Goal: Information Seeking & Learning: Learn about a topic

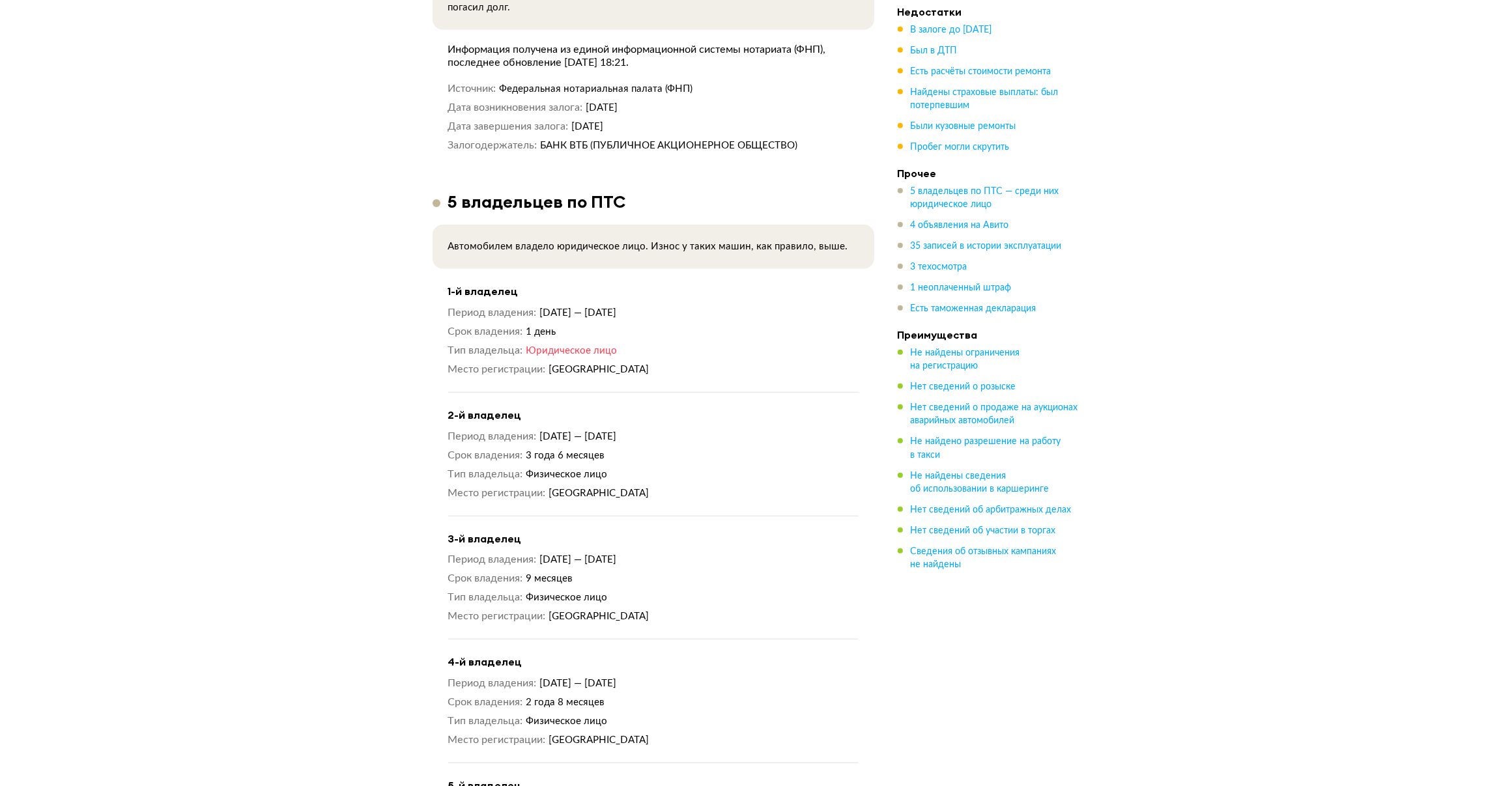
scroll to position [1179, 0]
drag, startPoint x: 508, startPoint y: 313, endPoint x: 555, endPoint y: 346, distance: 57.4
click at [555, 346] on div "Период владения [DATE] — [DATE] Срок владения 1 день Тип владельца Юридическое …" at bounding box center [653, 339] width 410 height 71
drag, startPoint x: 555, startPoint y: 346, endPoint x: 630, endPoint y: 425, distance: 108.9
click at [630, 428] on div "Период владения [DATE] — [DATE] Срок владения 3 года 6 месяцев Тип владельца Фи…" at bounding box center [653, 463] width 410 height 71
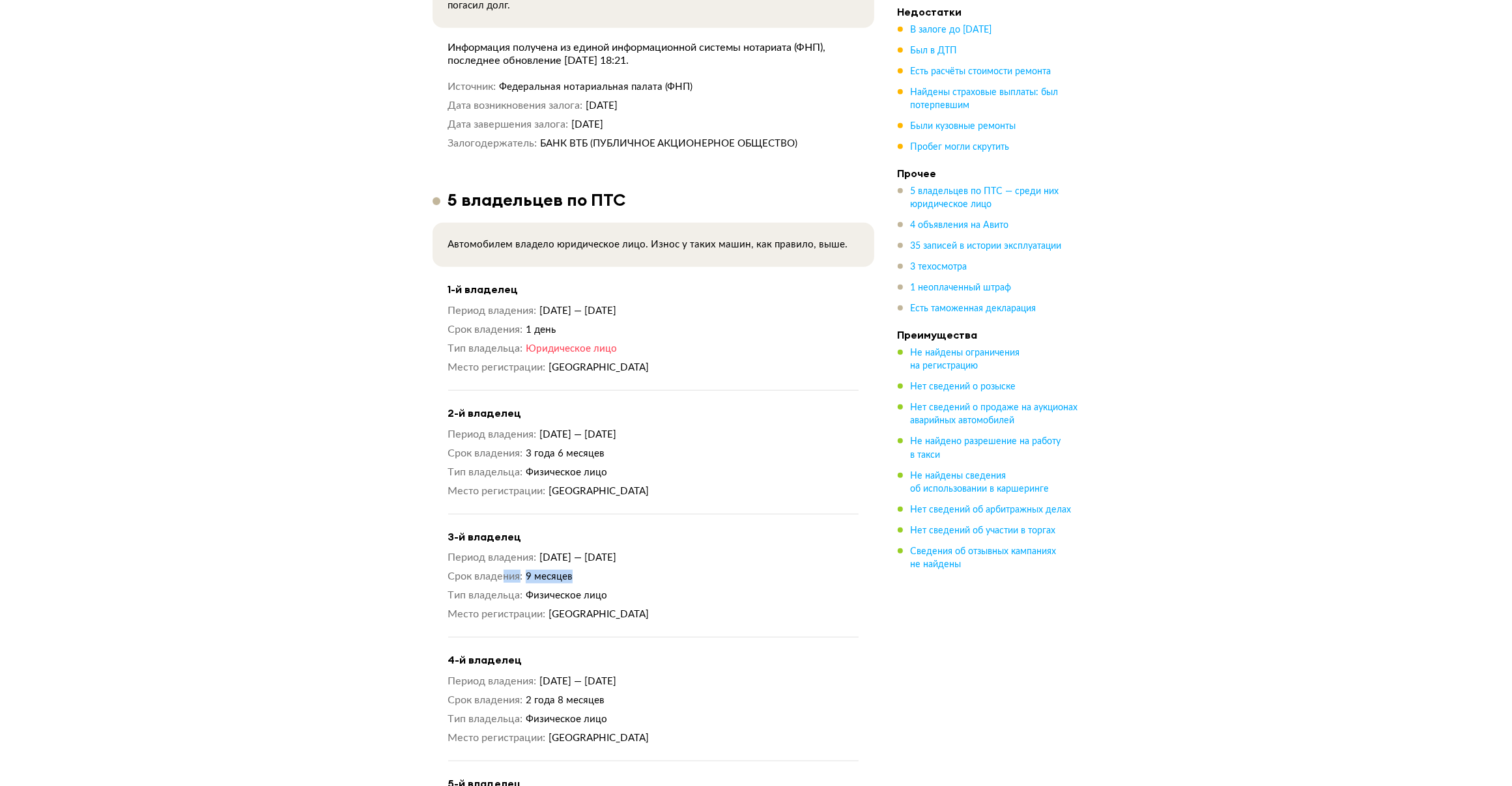
drag, startPoint x: 503, startPoint y: 555, endPoint x: 579, endPoint y: 552, distance: 76.1
click at [579, 570] on dl "Срок владения 9 месяцев" at bounding box center [653, 576] width 410 height 14
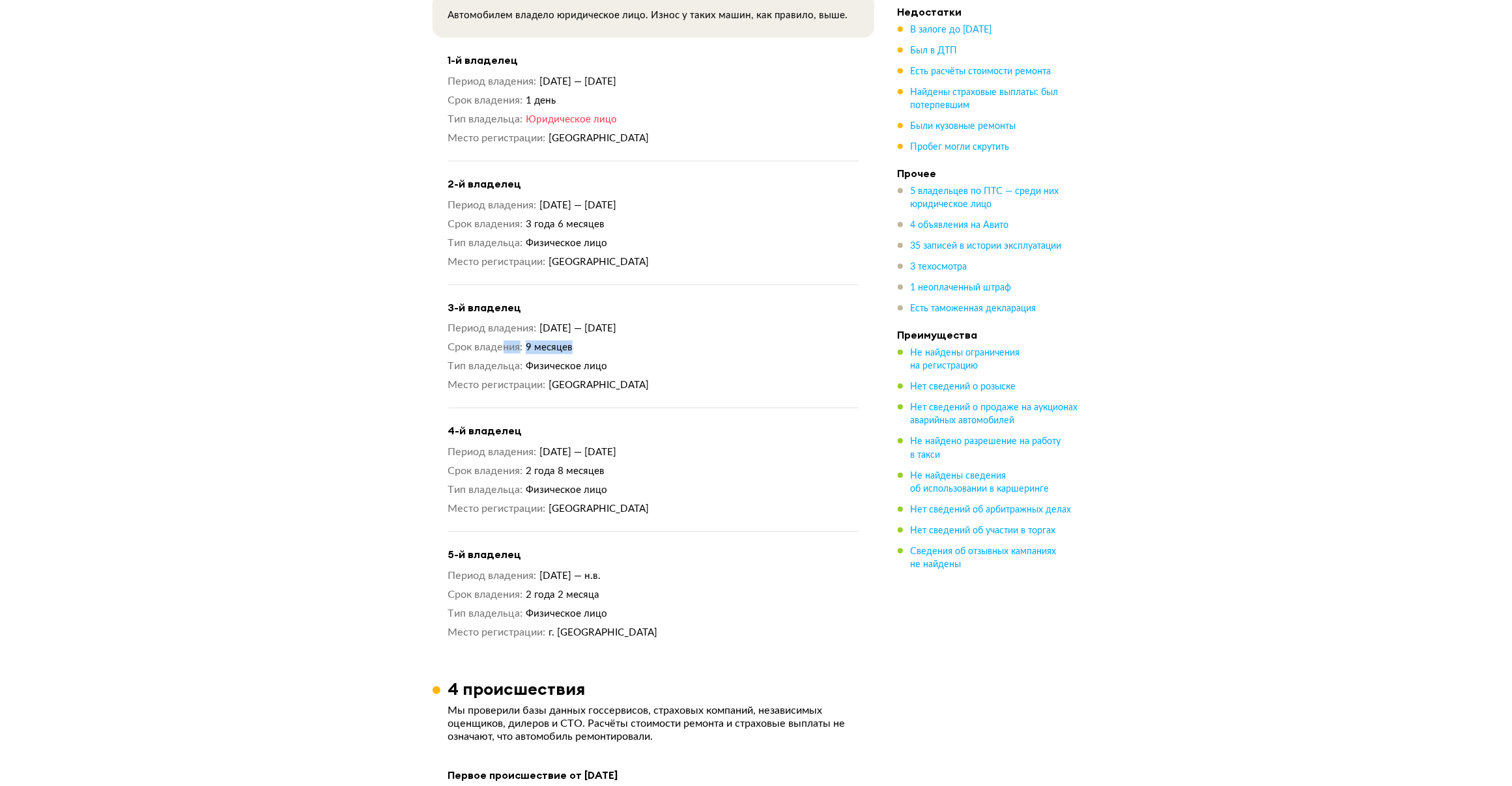
scroll to position [1415, 0]
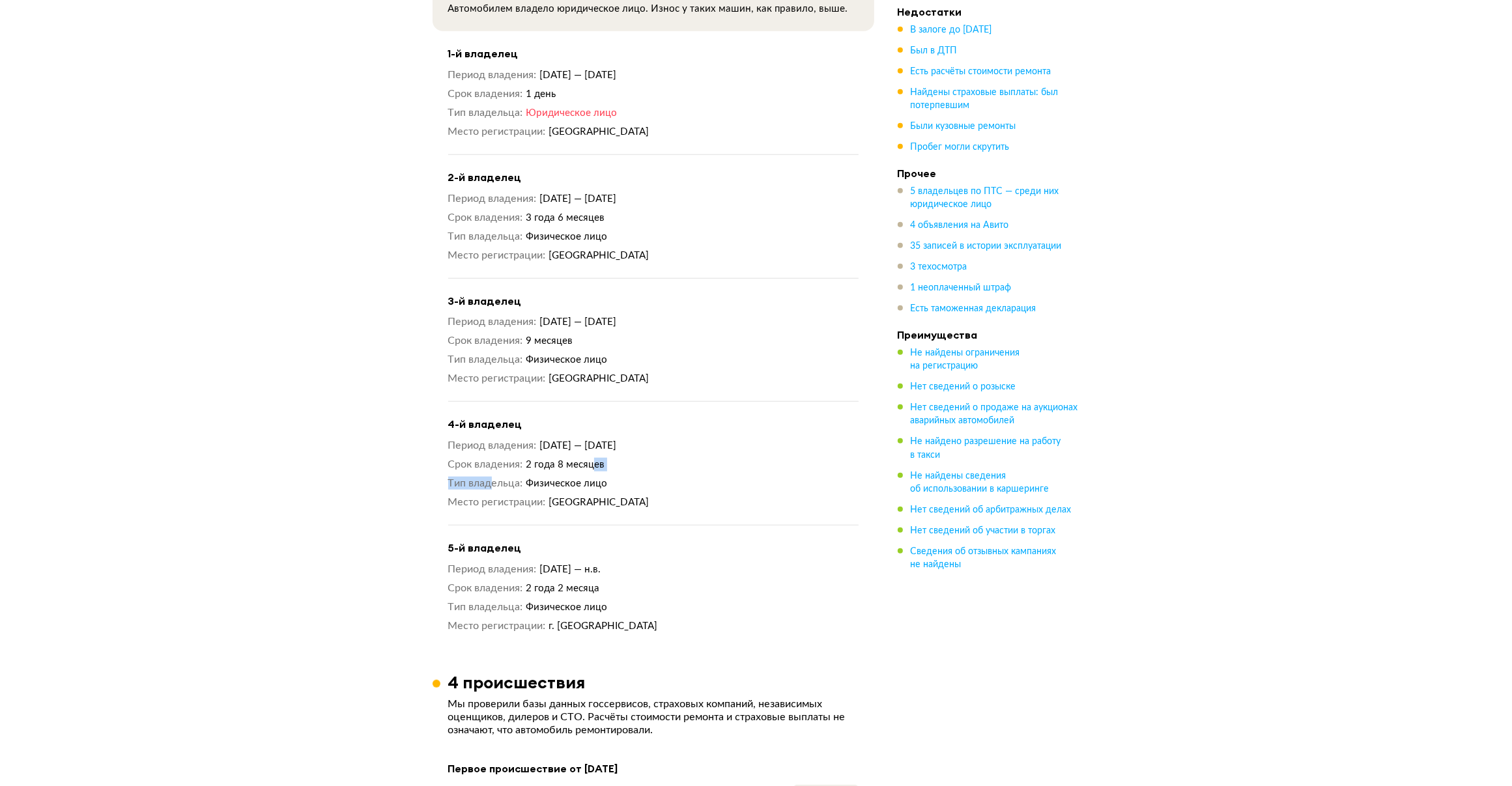
drag, startPoint x: 496, startPoint y: 444, endPoint x: 597, endPoint y: 430, distance: 102.0
click at [597, 439] on div "Период владения 2 октября 2020 — 11 мая 2023 Срок владения 2 года 8 месяцев Тип…" at bounding box center [653, 474] width 410 height 71
drag, startPoint x: 505, startPoint y: 558, endPoint x: 604, endPoint y: 559, distance: 99.0
click at [604, 582] on dl "Срок владения 2 года 2 месяца" at bounding box center [653, 588] width 410 height 14
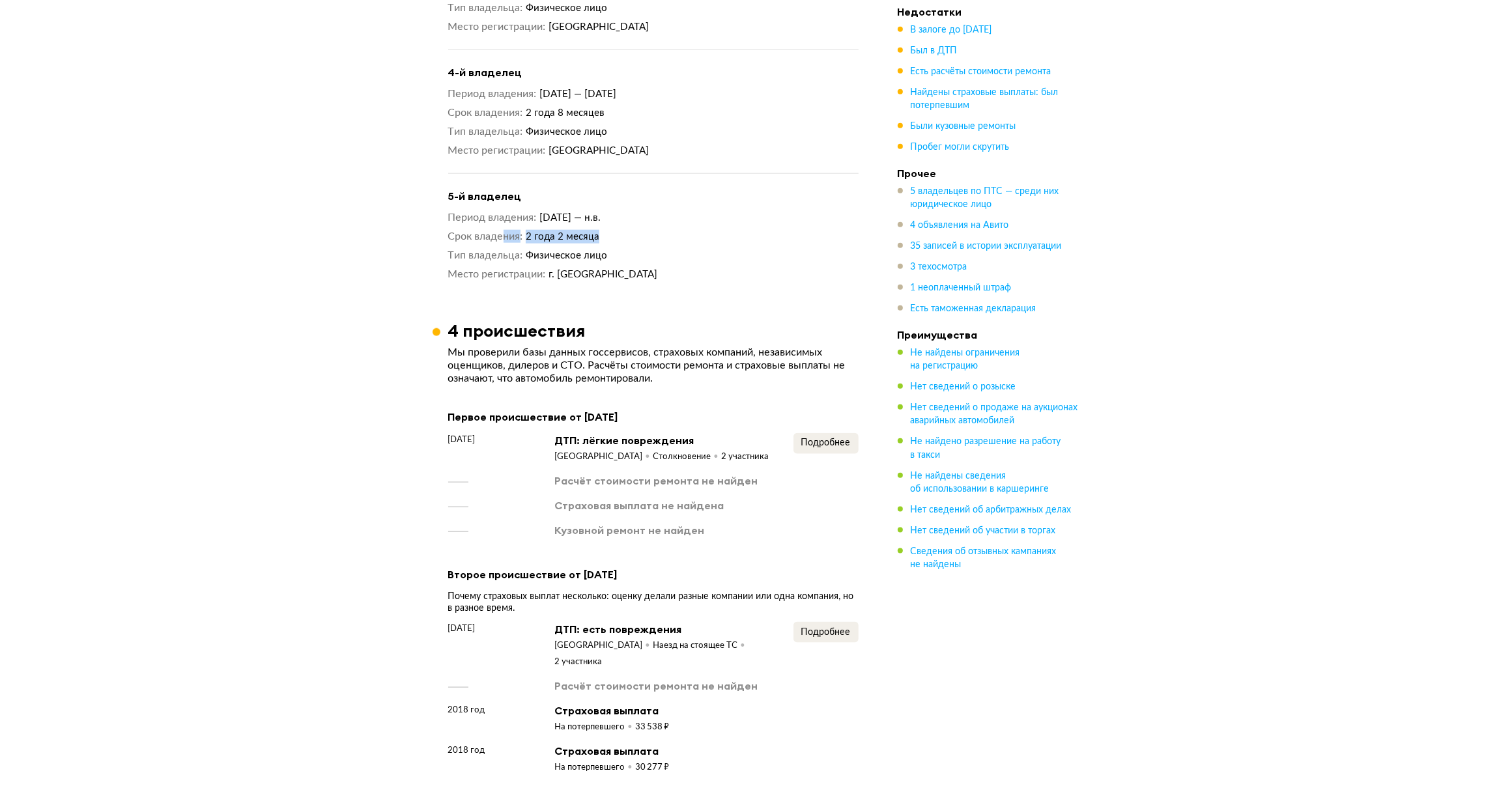
scroll to position [1769, 0]
click at [823, 435] on span "Подробнее" at bounding box center [826, 440] width 50 height 9
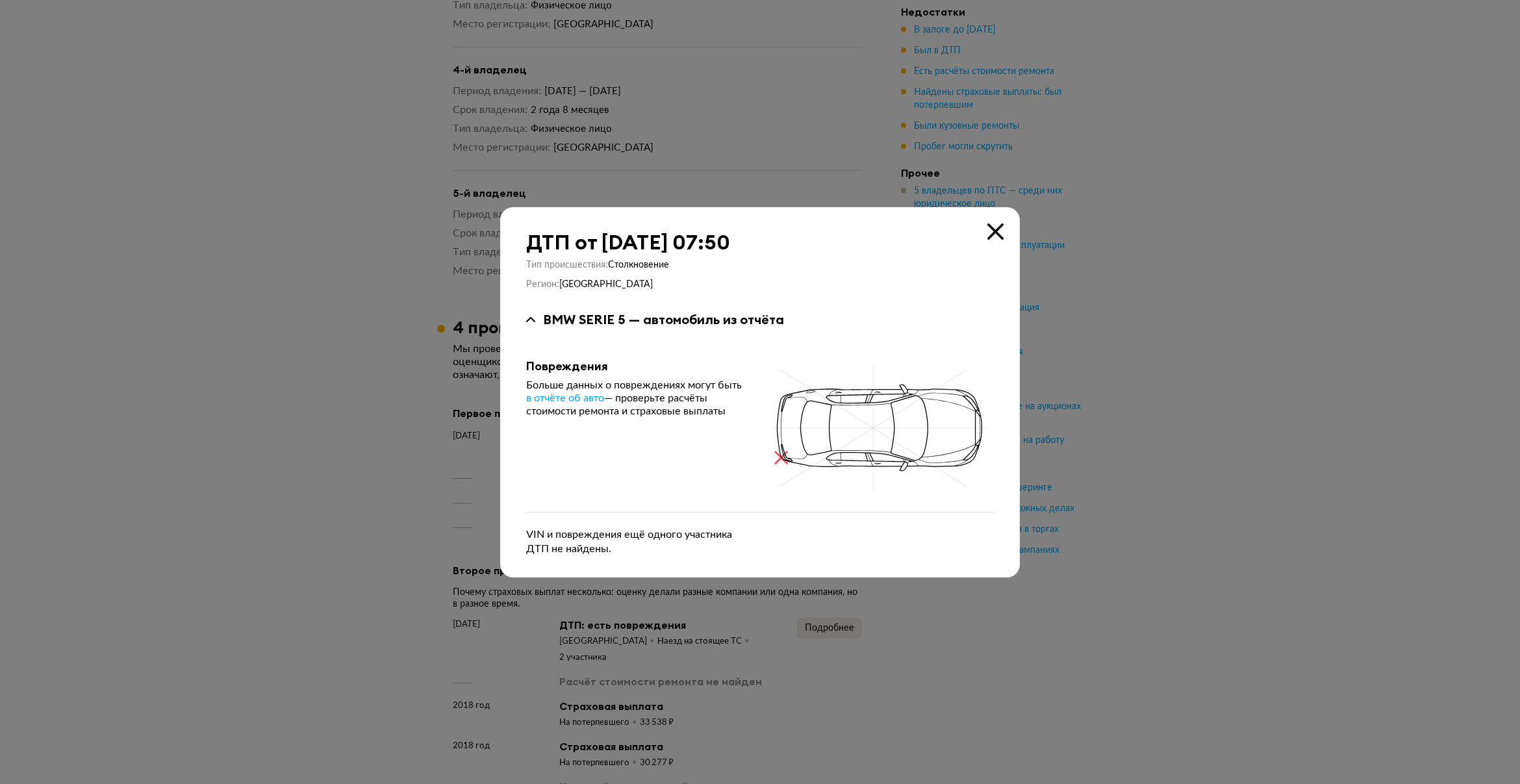
click at [1004, 232] on div "ДТП от 20 декабря 2016 года в 07:50 Тип происшествия : Столкновение Регион : Са…" at bounding box center [760, 392] width 520 height 371
click at [991, 234] on icon at bounding box center [995, 231] width 16 height 16
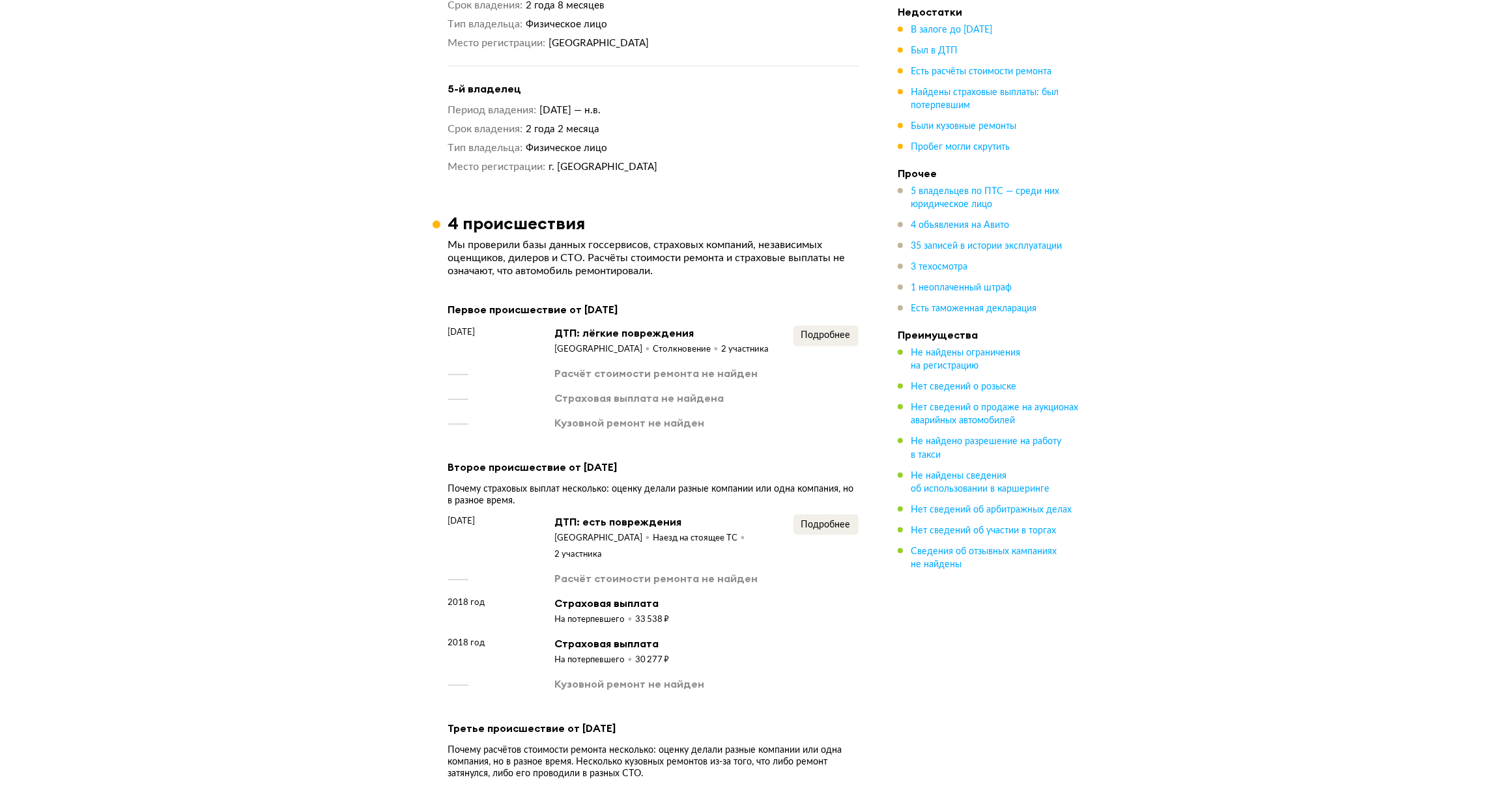
scroll to position [1887, 0]
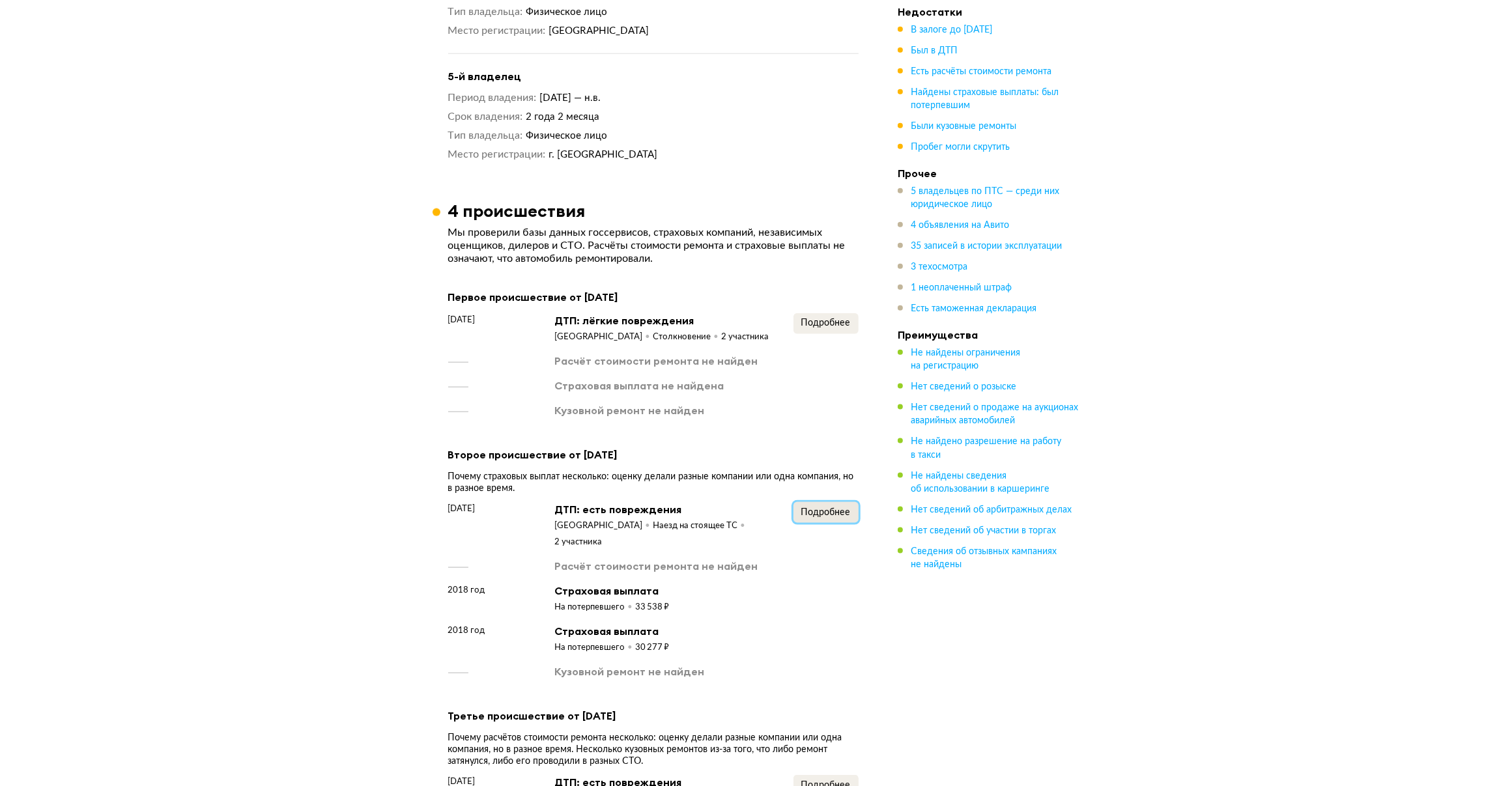
click at [820, 508] on span "Подробнее" at bounding box center [826, 512] width 50 height 9
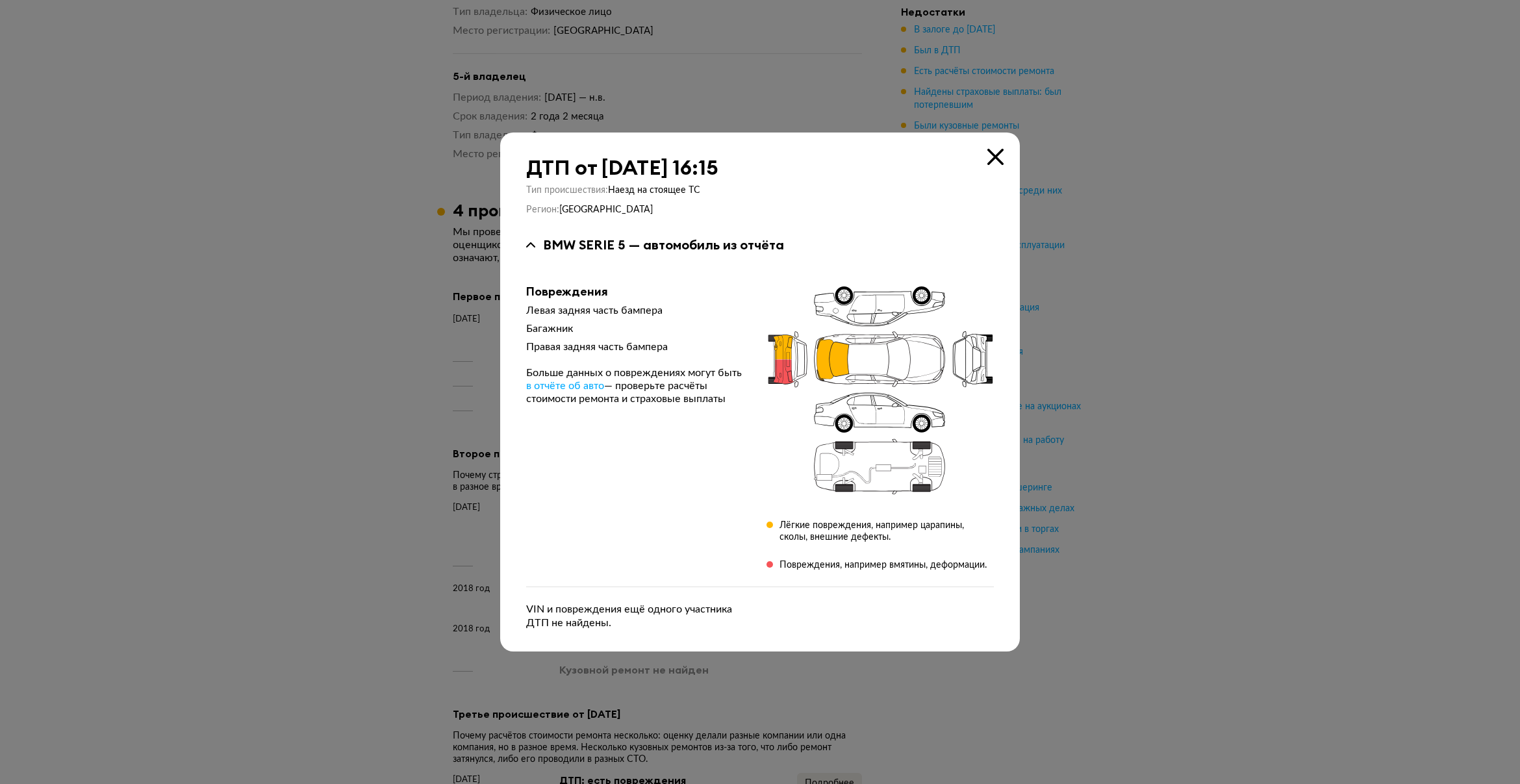
click at [991, 163] on icon at bounding box center [995, 156] width 16 height 16
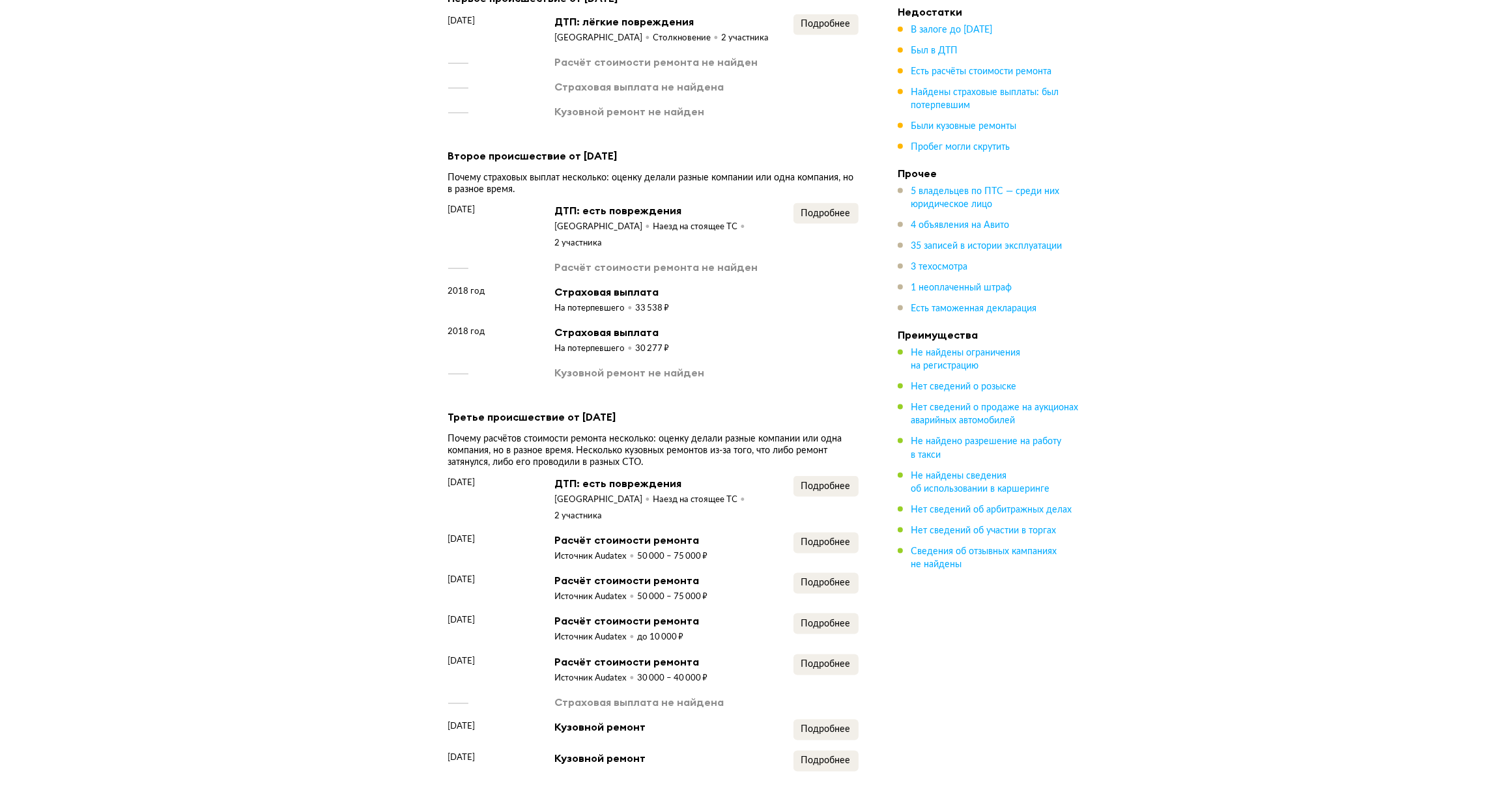
scroll to position [2240, 0]
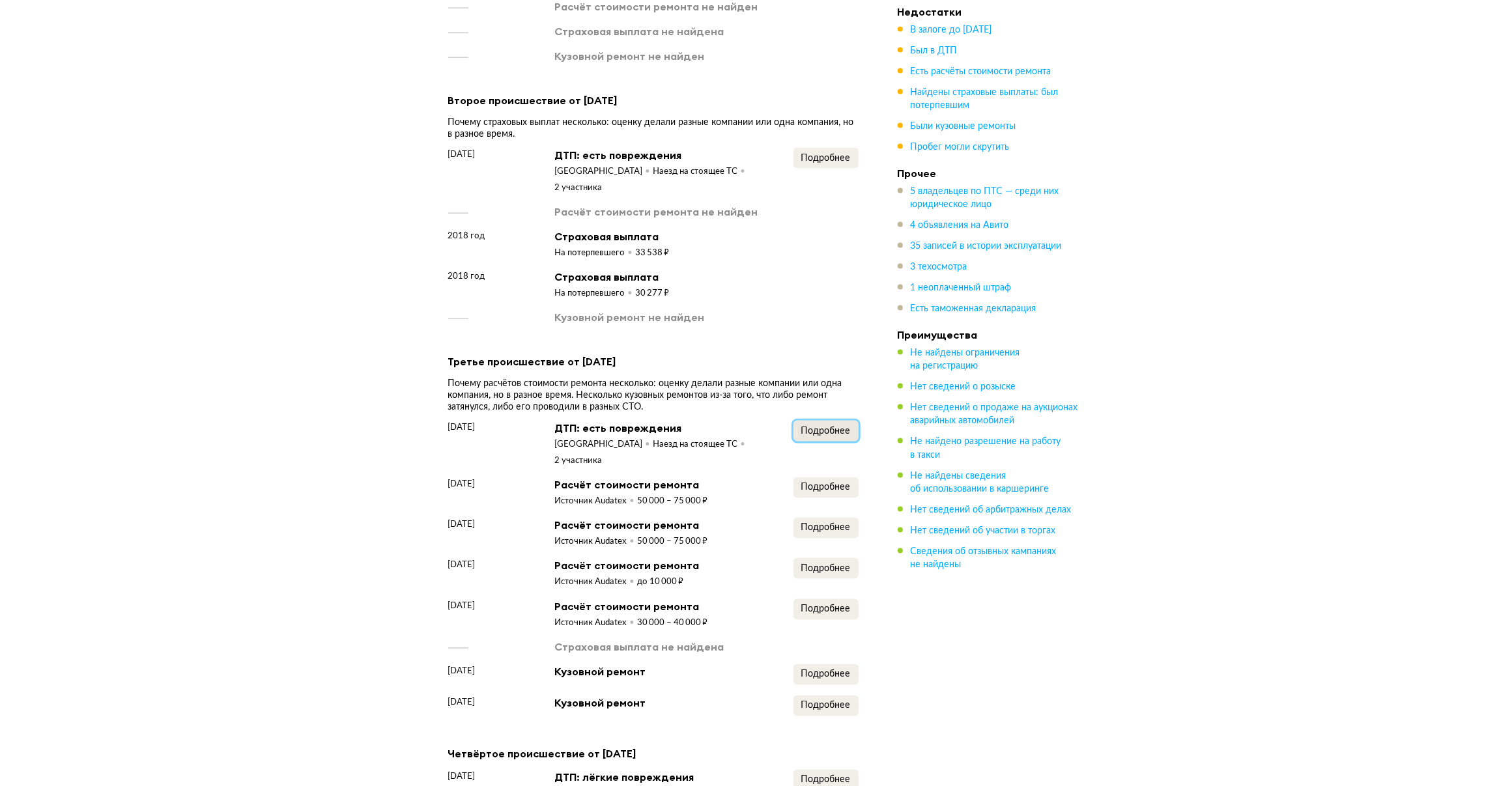
click at [835, 426] on span "Подробнее" at bounding box center [826, 431] width 50 height 9
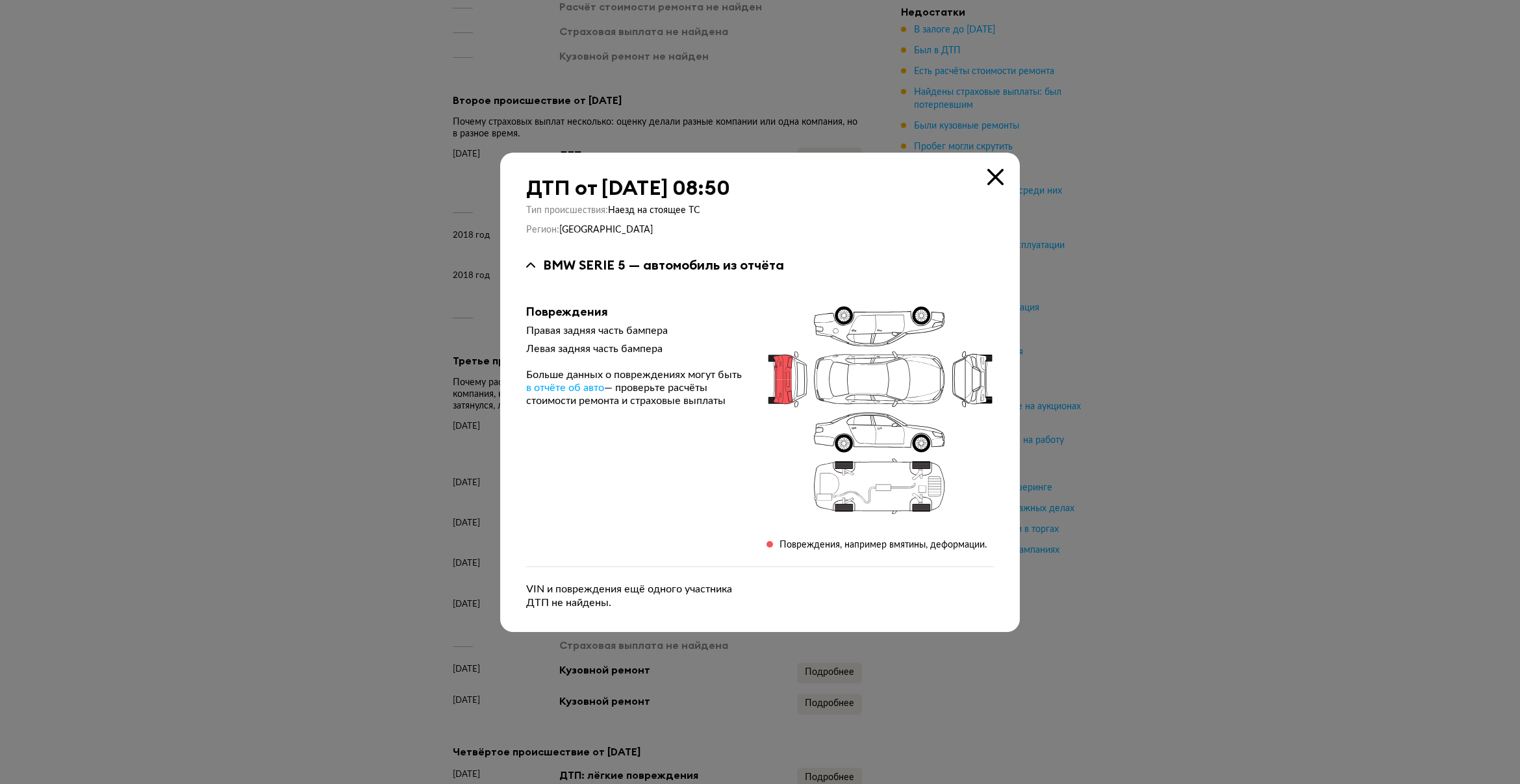
click at [992, 175] on icon at bounding box center [995, 176] width 16 height 16
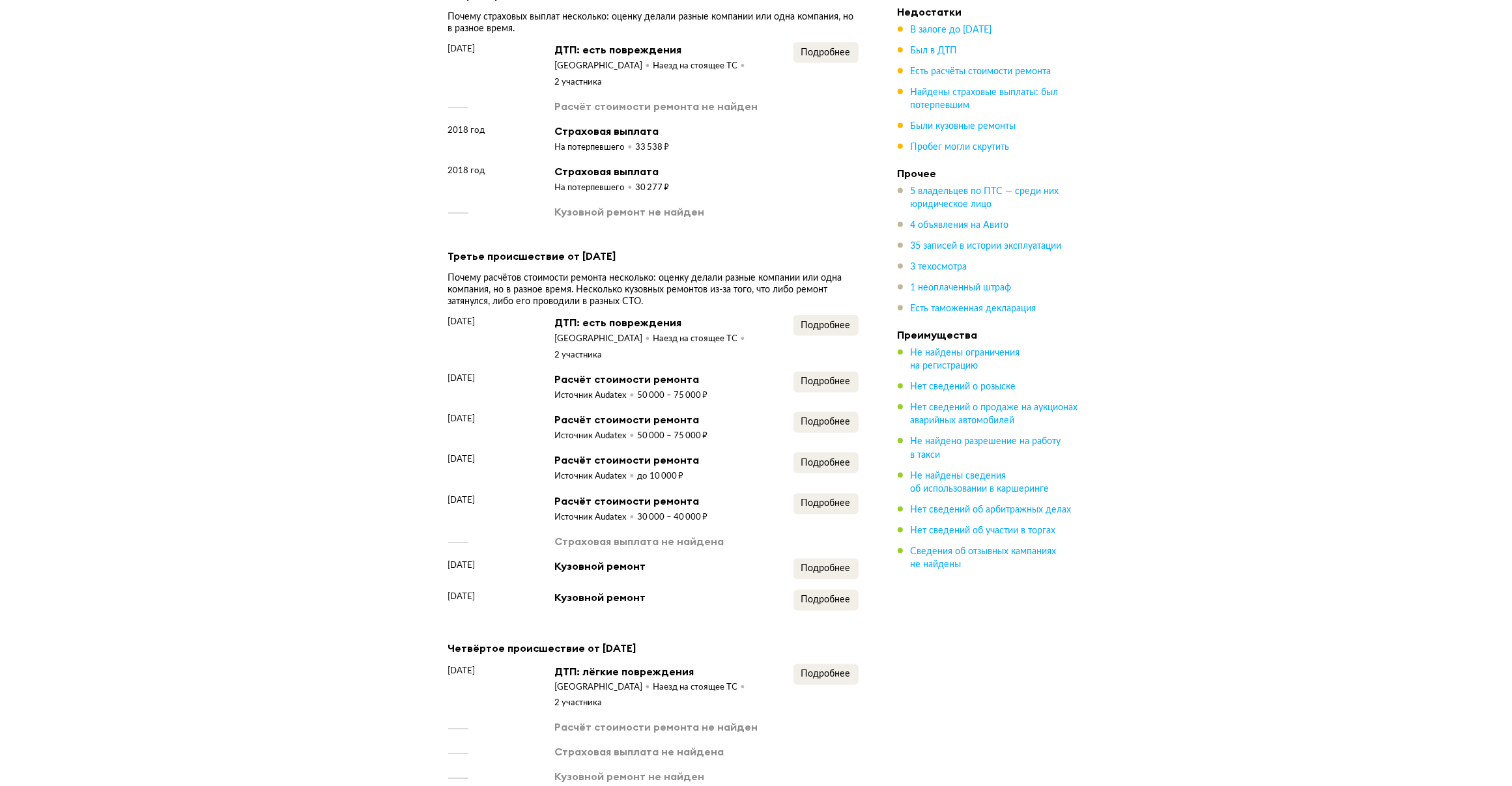
scroll to position [2359, 0]
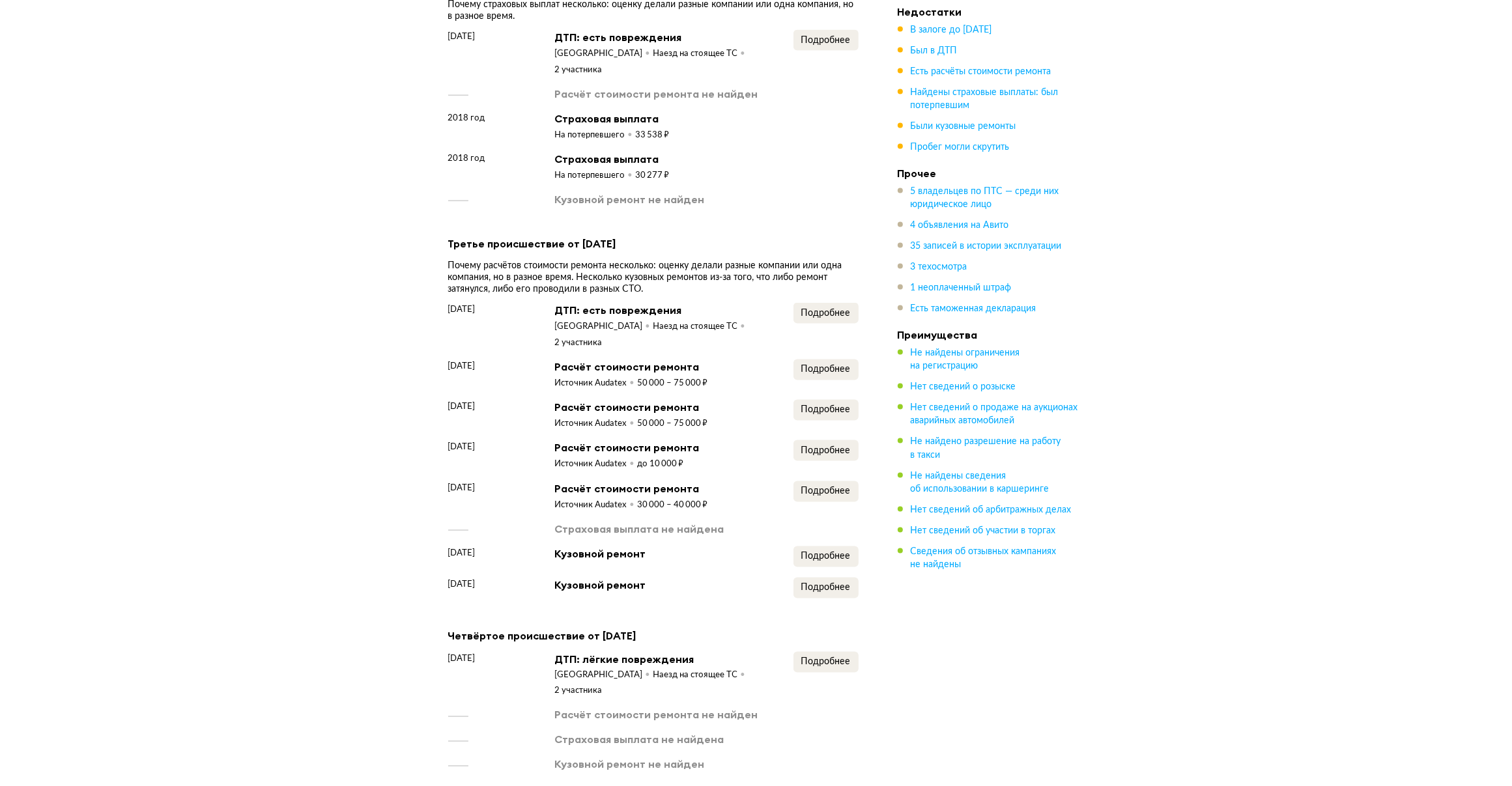
click at [818, 379] on div "21 июля 2018 года ДТП: есть повреждения Санкт-Петербург Наезд на стоящее ТС 2 у…" at bounding box center [653, 450] width 410 height 296
click at [818, 446] on span "Подробнее" at bounding box center [826, 450] width 50 height 9
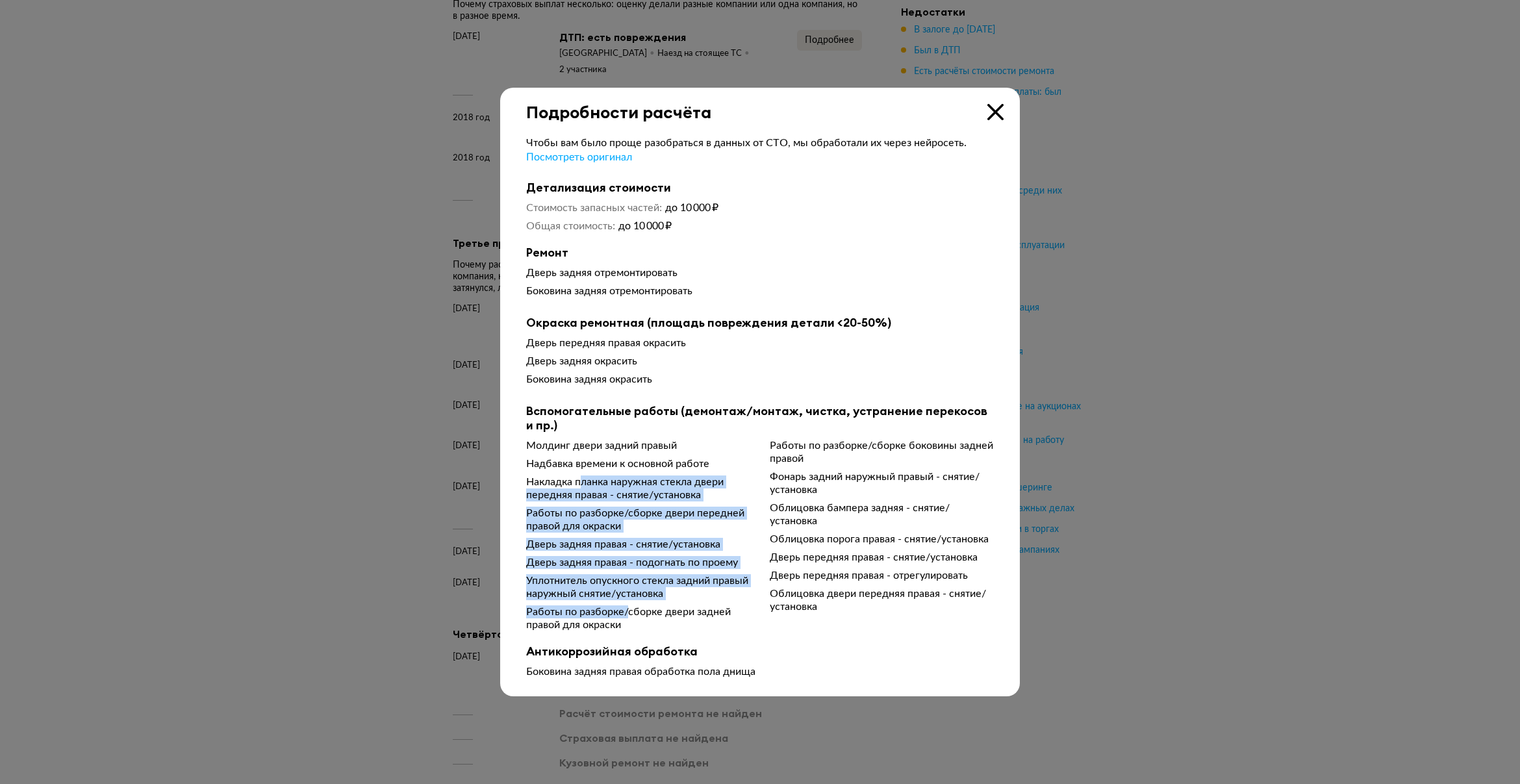
drag, startPoint x: 584, startPoint y: 481, endPoint x: 631, endPoint y: 608, distance: 135.4
click at [631, 608] on div "Молдинг двери задний правый Надбавка времени к основной работе Накладка планка …" at bounding box center [760, 535] width 468 height 192
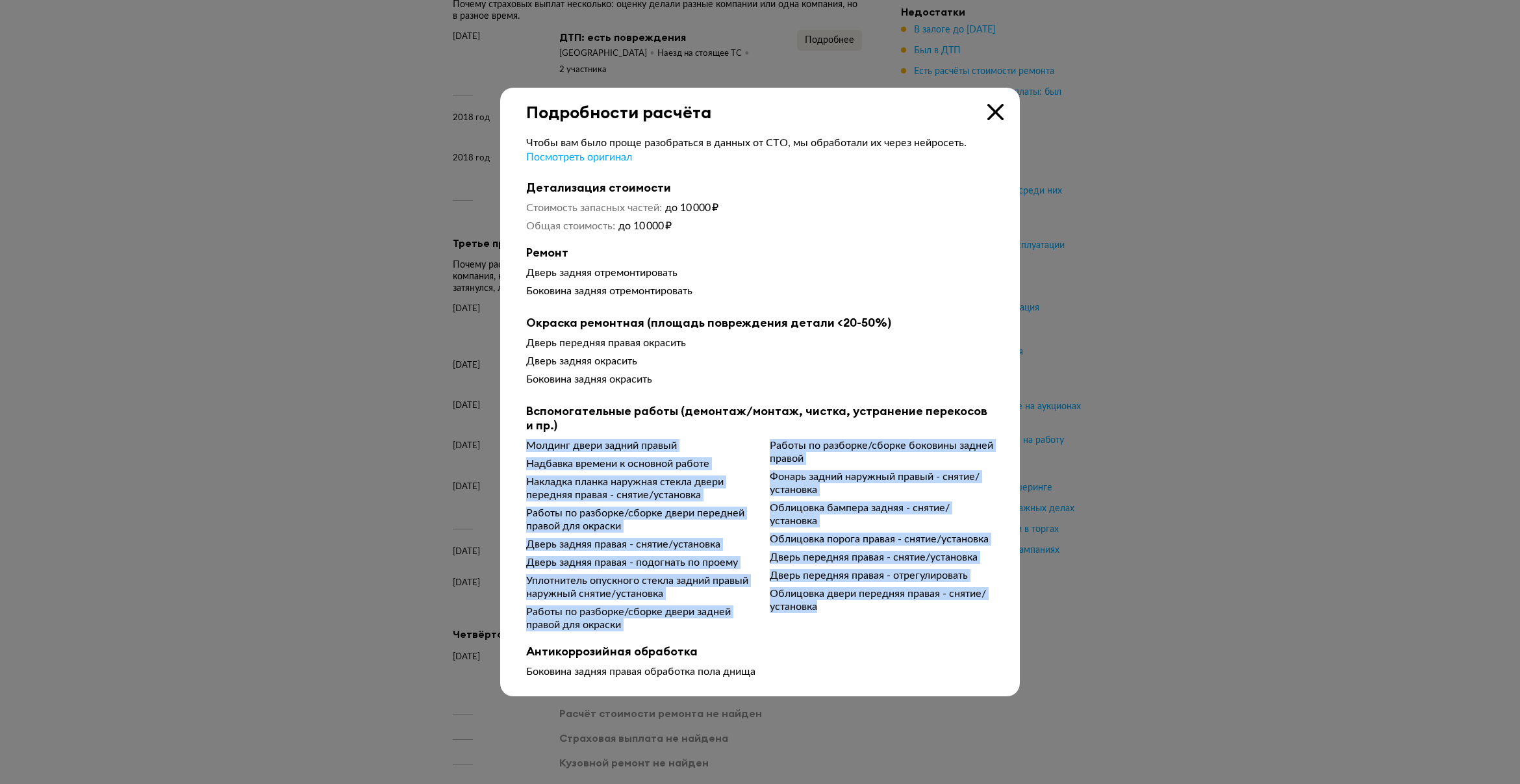
drag, startPoint x: 631, startPoint y: 608, endPoint x: 826, endPoint y: 608, distance: 195.0
click at [826, 608] on div "Вспомогательные работы (демонтаж/монтаж, чистка, устранение перекосов и пр.) Мо…" at bounding box center [760, 517] width 468 height 227
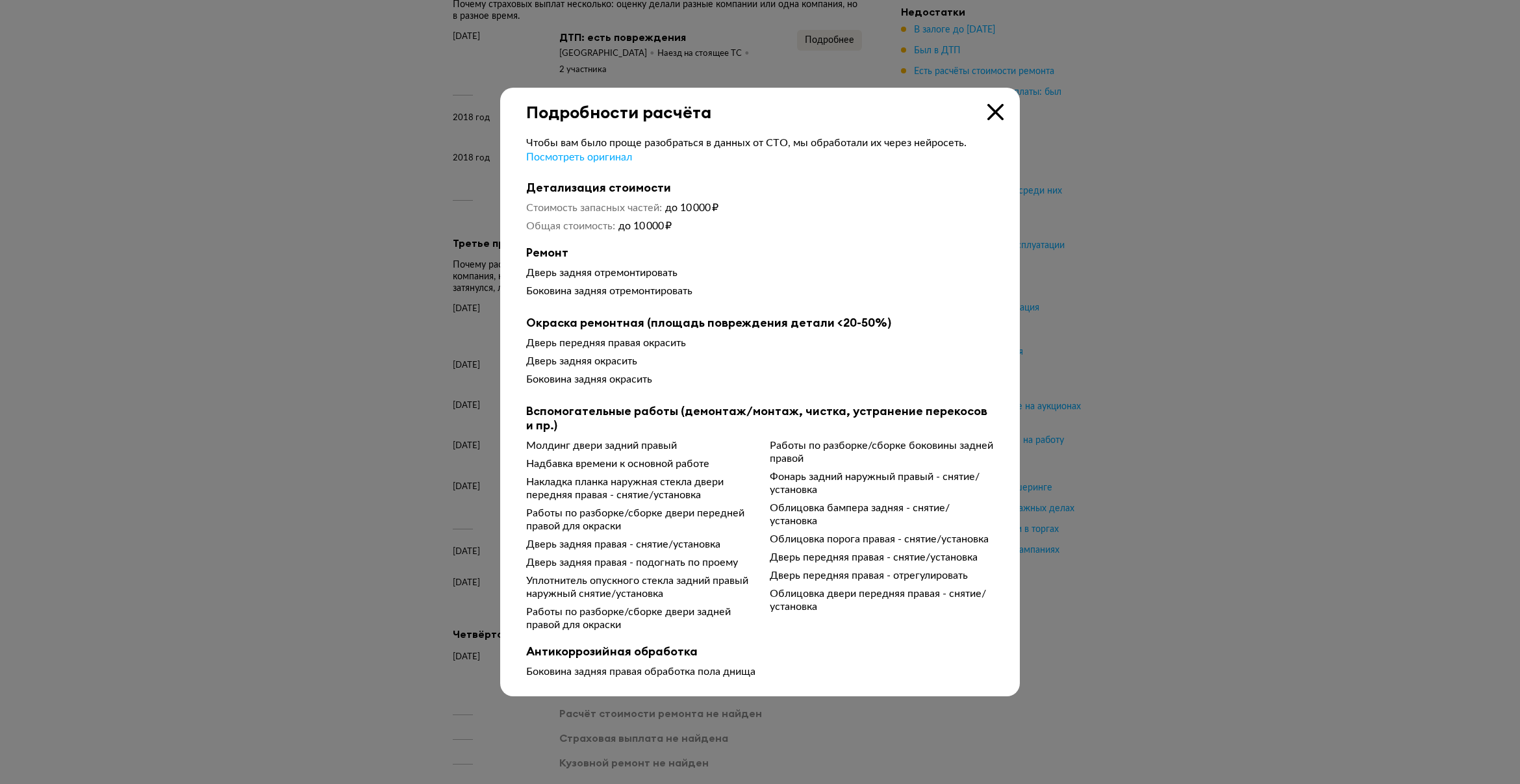
drag, startPoint x: 992, startPoint y: 118, endPoint x: 992, endPoint y: 126, distance: 8.0
click at [992, 118] on icon at bounding box center [995, 112] width 16 height 16
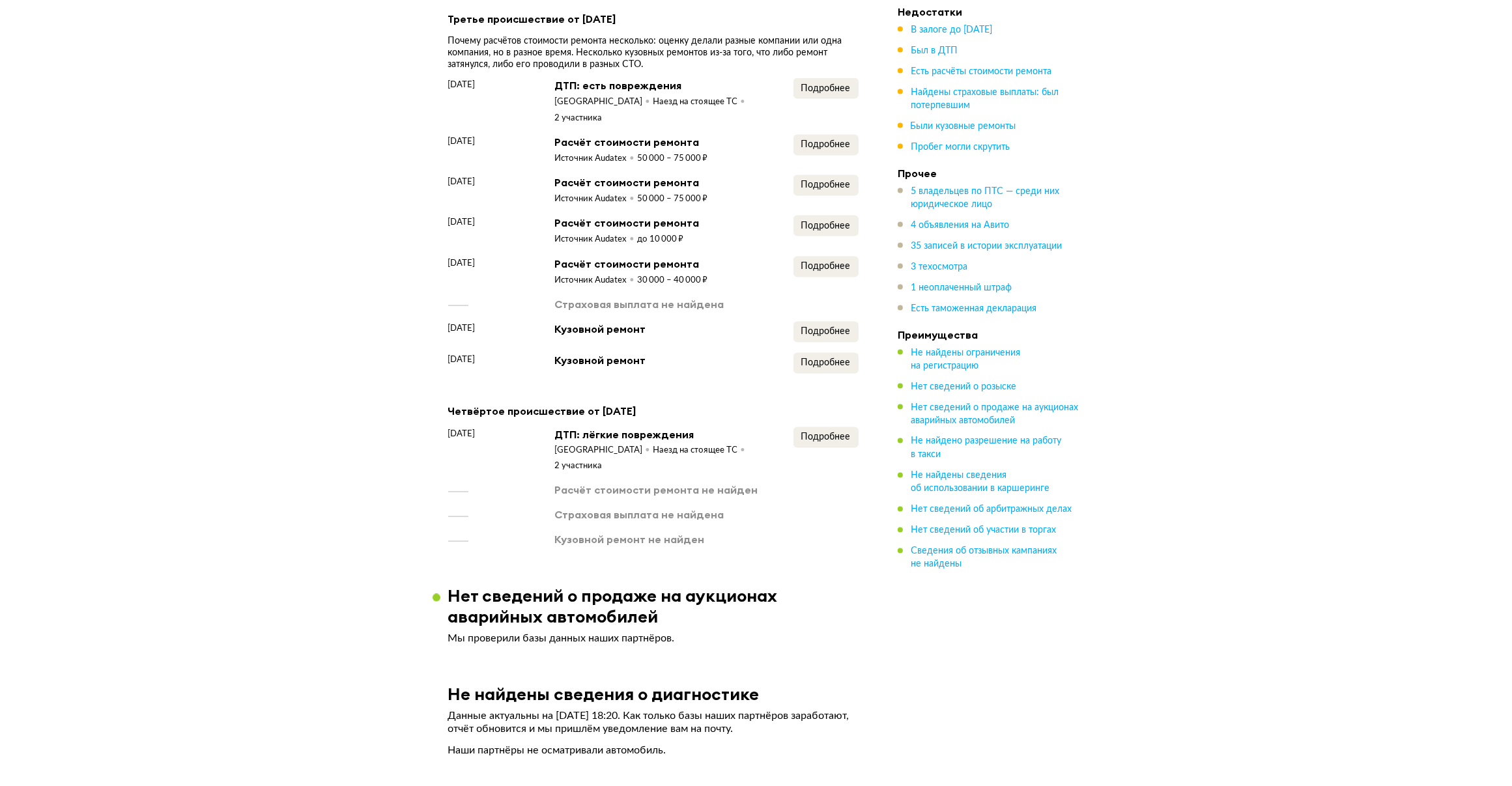
scroll to position [2595, 0]
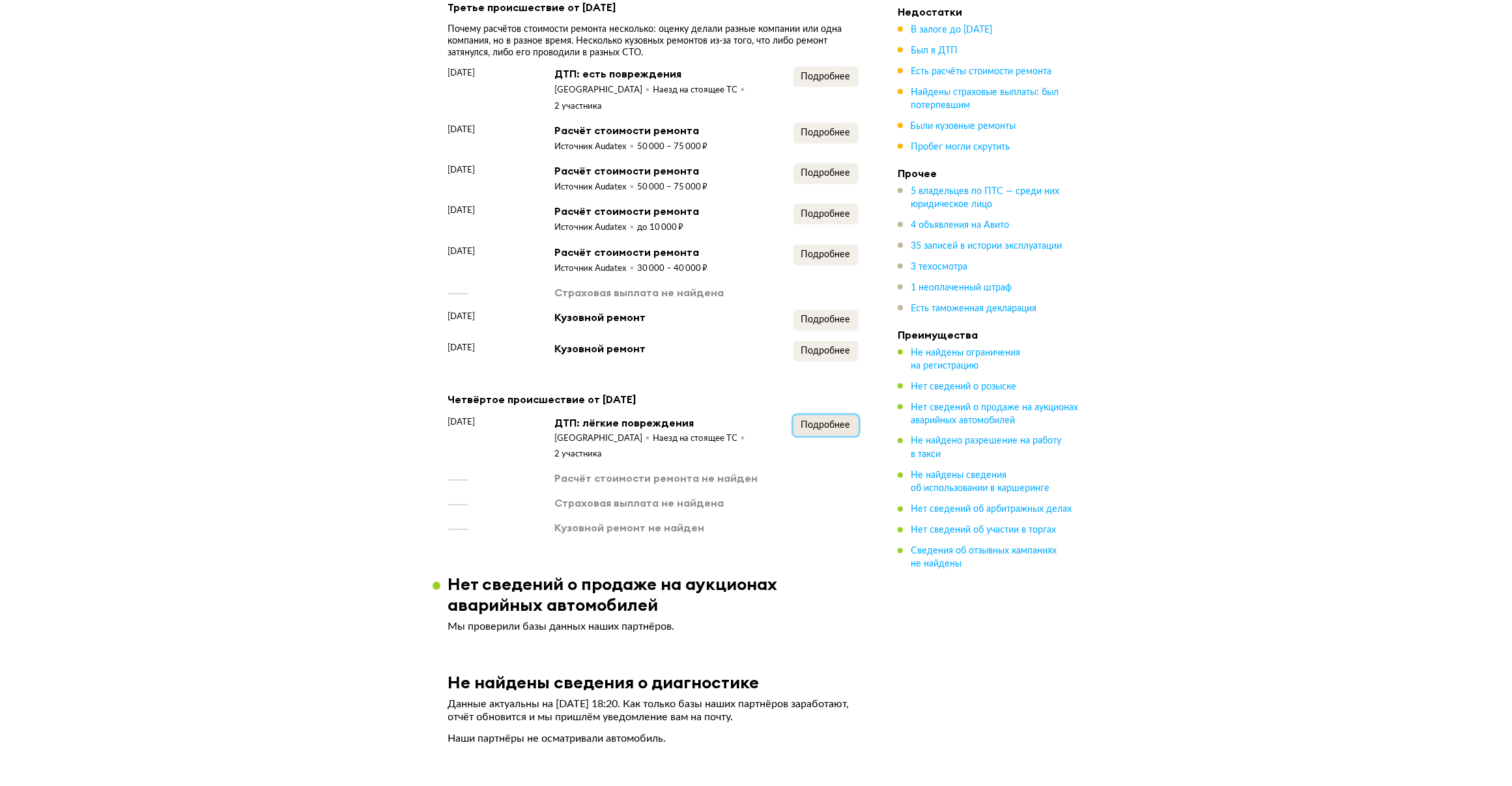
click at [816, 420] on span "Подробнее" at bounding box center [826, 425] width 50 height 9
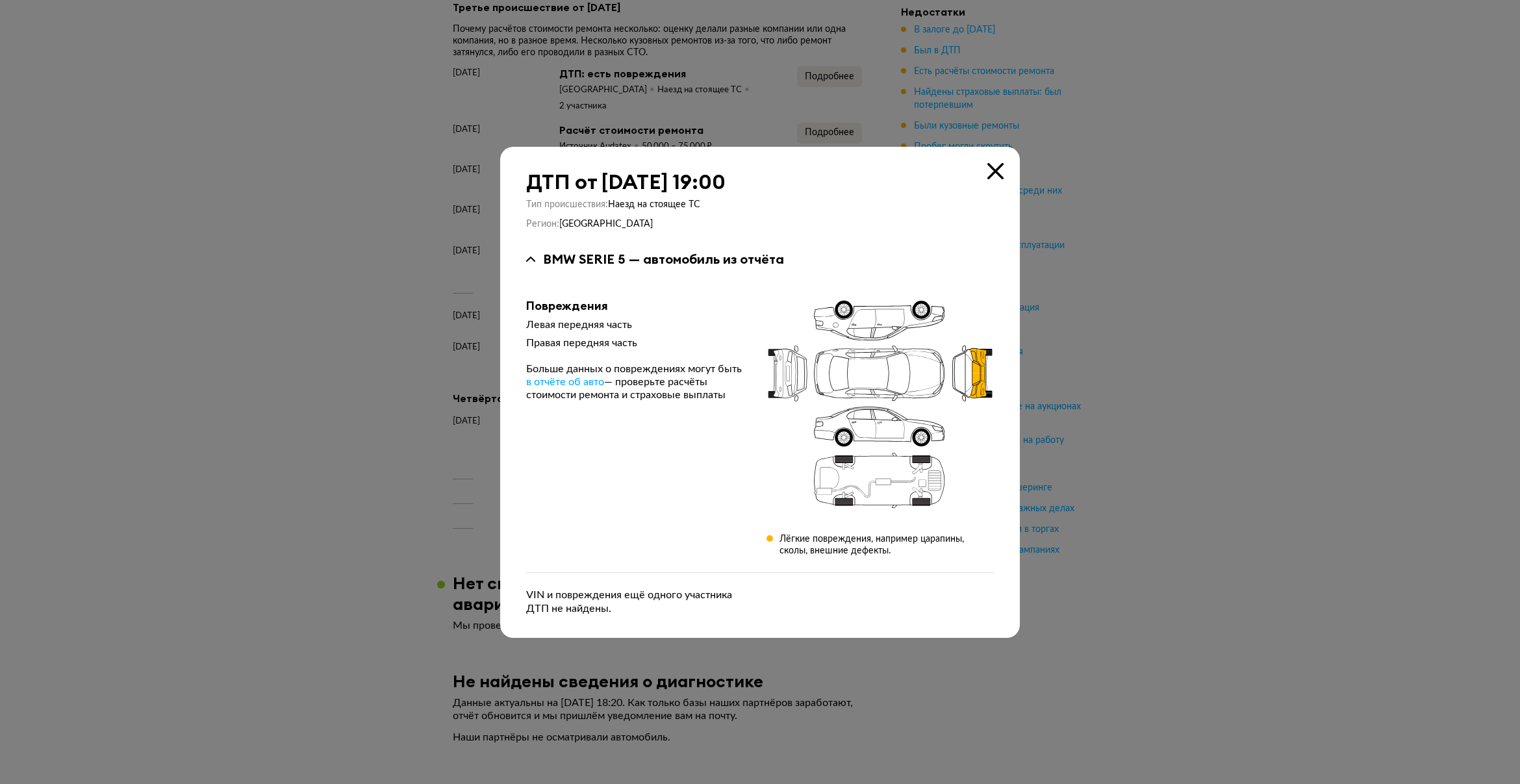
click at [986, 172] on div "ДТП от 28 декабря 2023 года в 19:00" at bounding box center [760, 182] width 468 height 23
click at [989, 171] on icon at bounding box center [995, 171] width 16 height 16
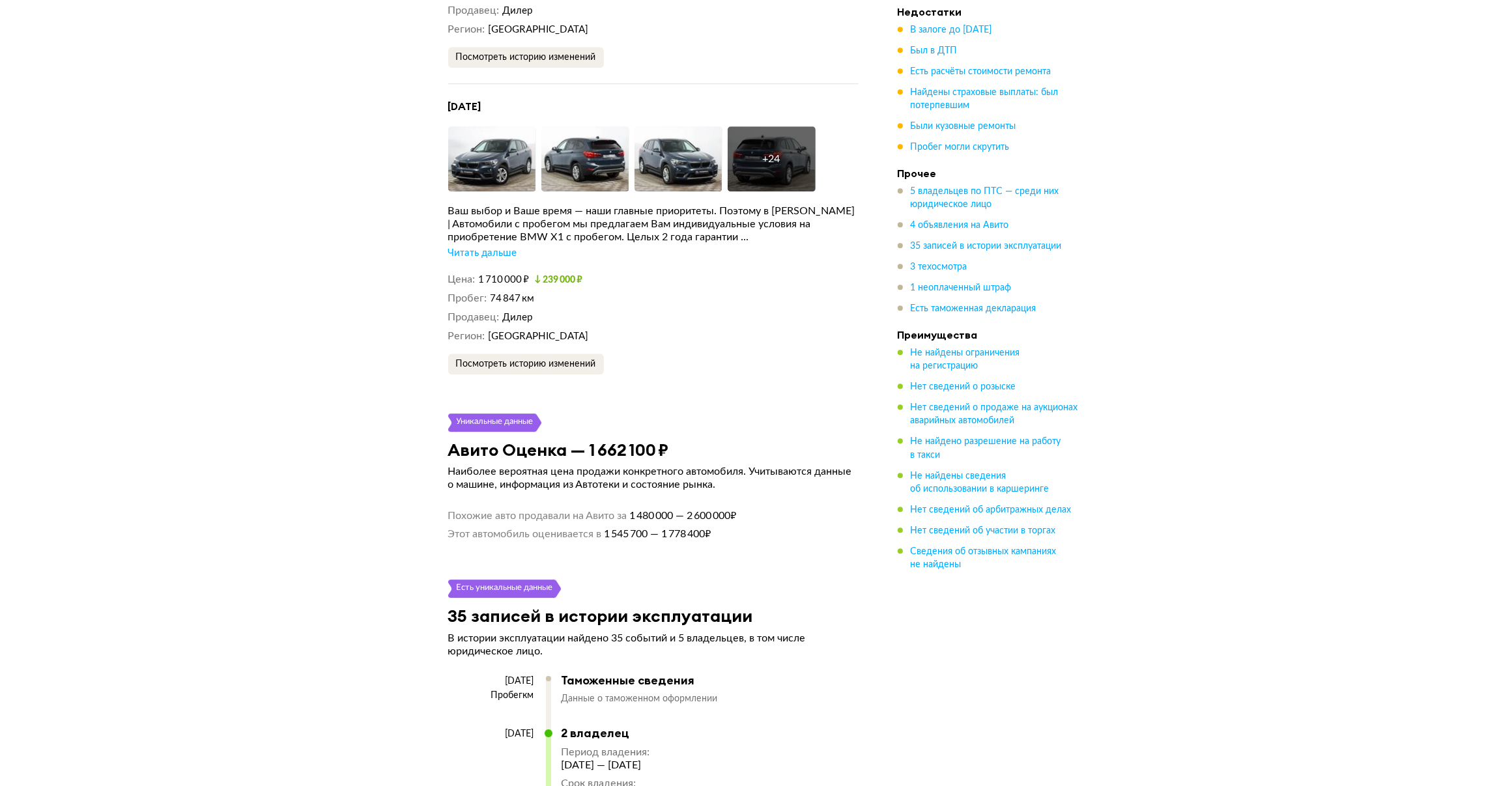
scroll to position [4718, 0]
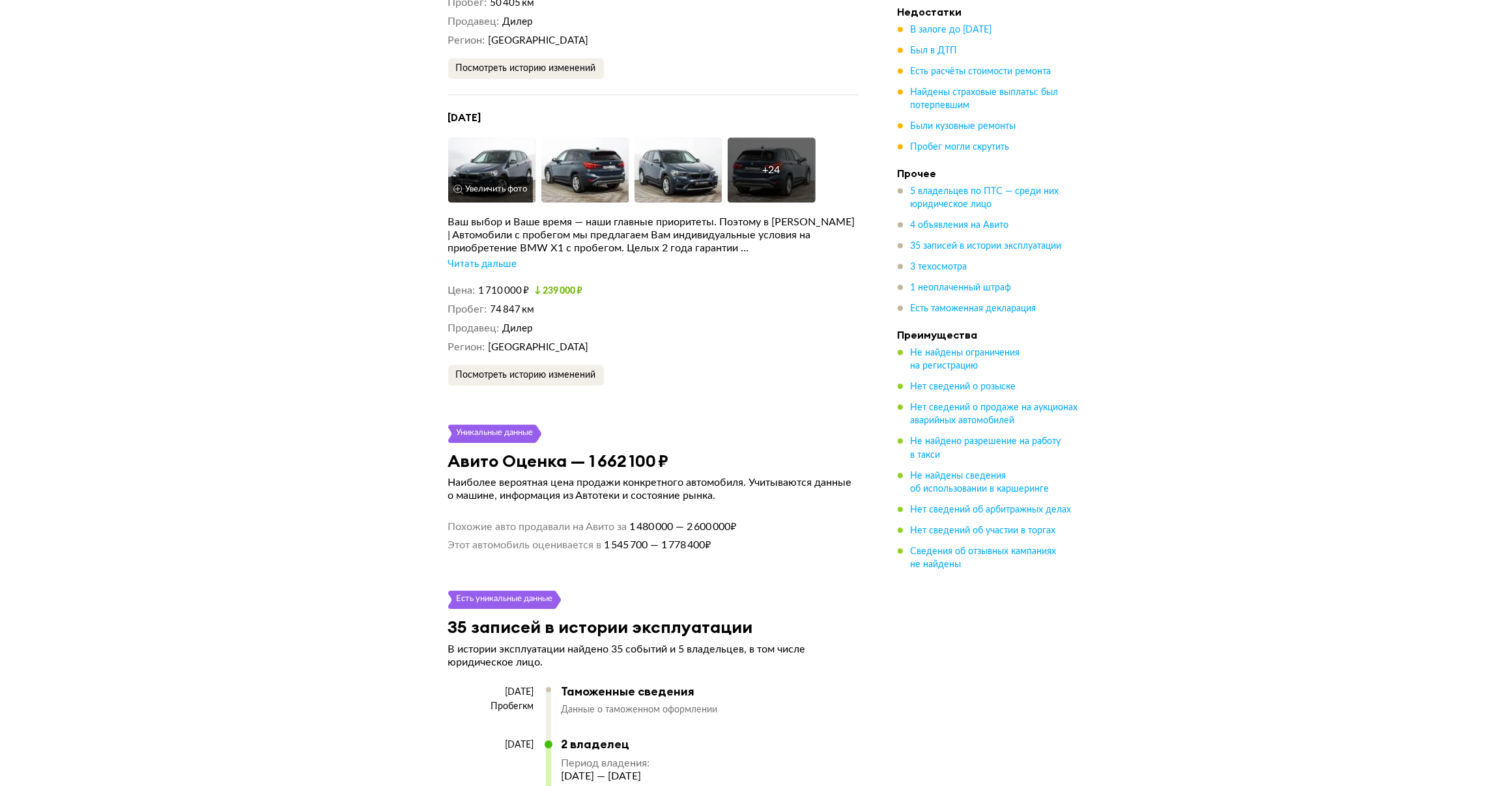
click at [493, 176] on button "Увеличить фото" at bounding box center [491, 189] width 85 height 26
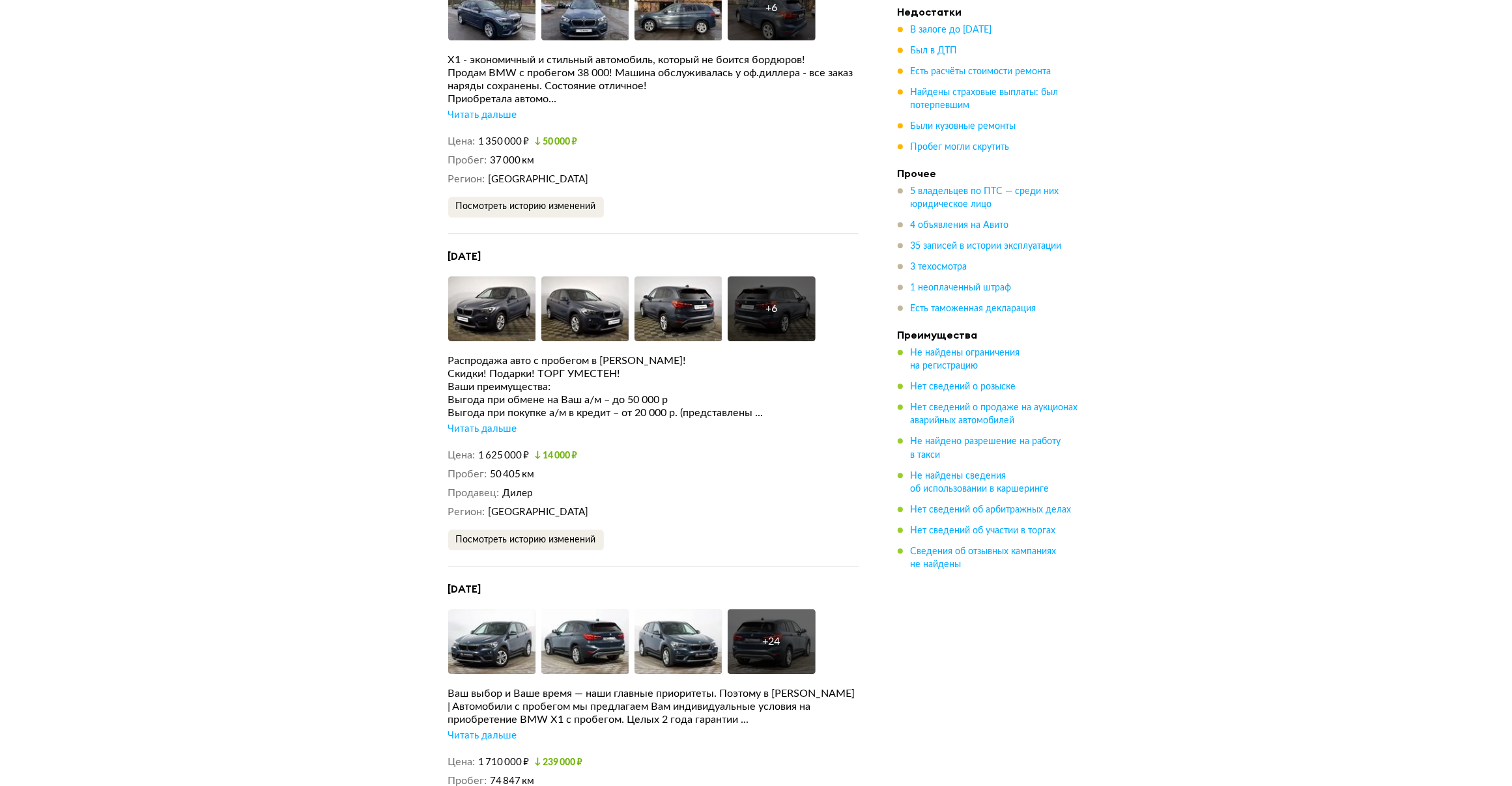
scroll to position [4246, 0]
click at [517, 277] on img at bounding box center [492, 309] width 88 height 65
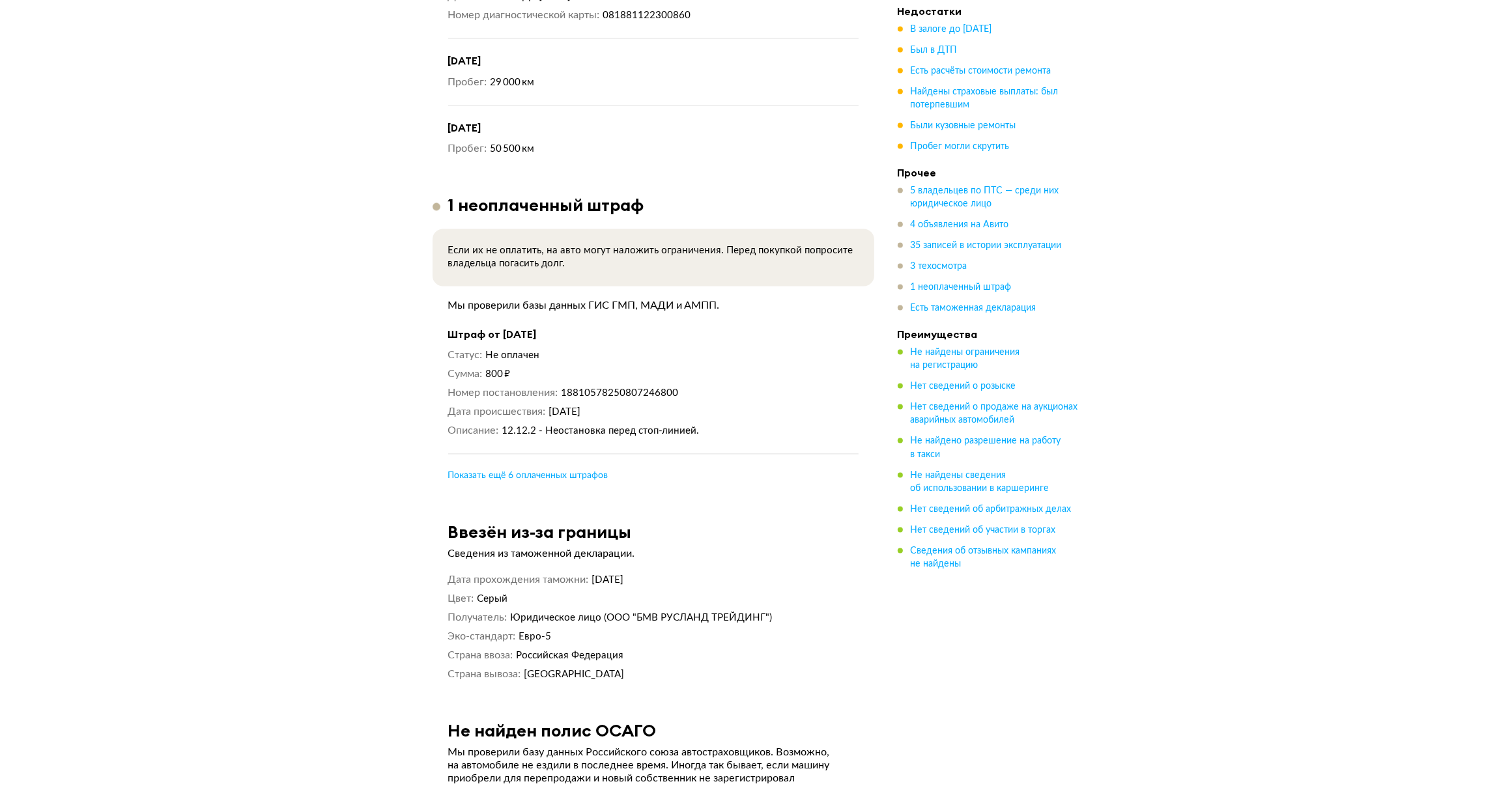
scroll to position [9081, 0]
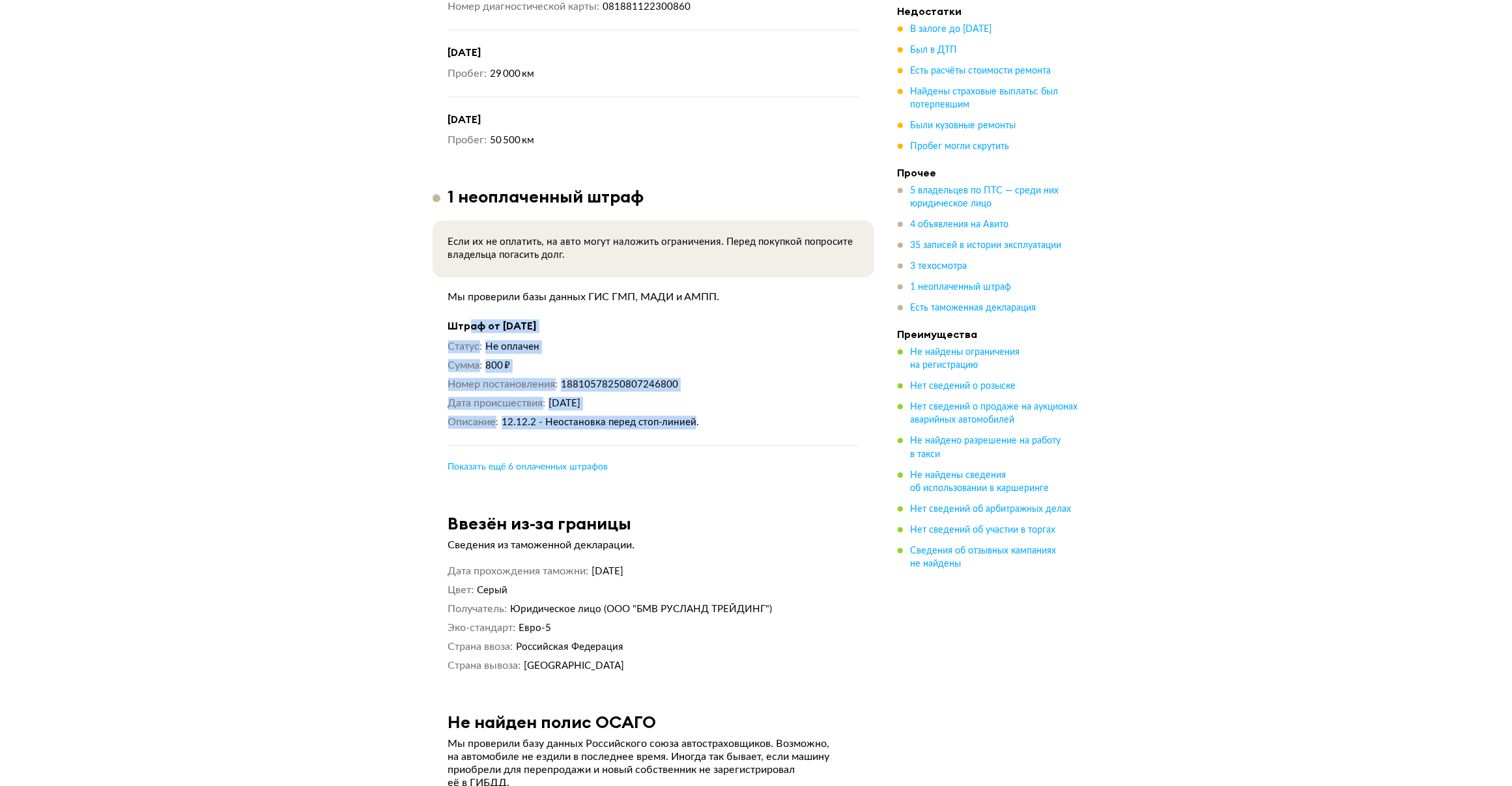
drag, startPoint x: 468, startPoint y: 248, endPoint x: 694, endPoint y: 359, distance: 251.8
click at [694, 359] on div "Штраф от 7 августа 2025 года Статус Не оплачен Сумма 800 ₽ Номер постановления …" at bounding box center [653, 383] width 410 height 127
click at [731, 396] on dd "6 августа 2025 года" at bounding box center [703, 403] width 310 height 14
drag, startPoint x: 656, startPoint y: 346, endPoint x: 679, endPoint y: 346, distance: 23.0
click at [679, 417] on span "12.12.2 - Неостановка перед стоп-линией." at bounding box center [600, 422] width 197 height 10
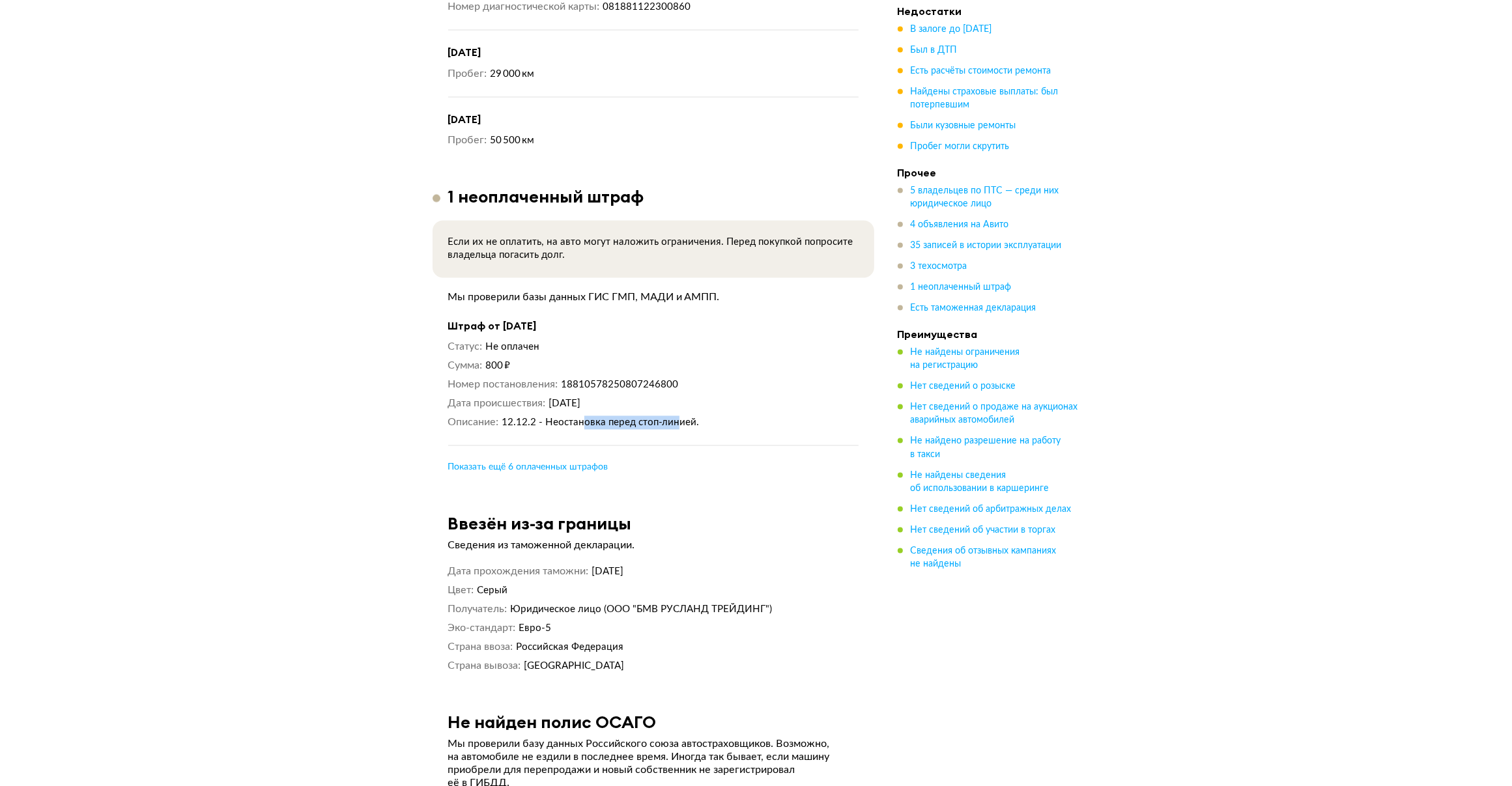
drag, startPoint x: 525, startPoint y: 248, endPoint x: 590, endPoint y: 249, distance: 65.0
click at [590, 319] on h4 "Штраф от 7 августа 2025 года" at bounding box center [653, 326] width 410 height 14
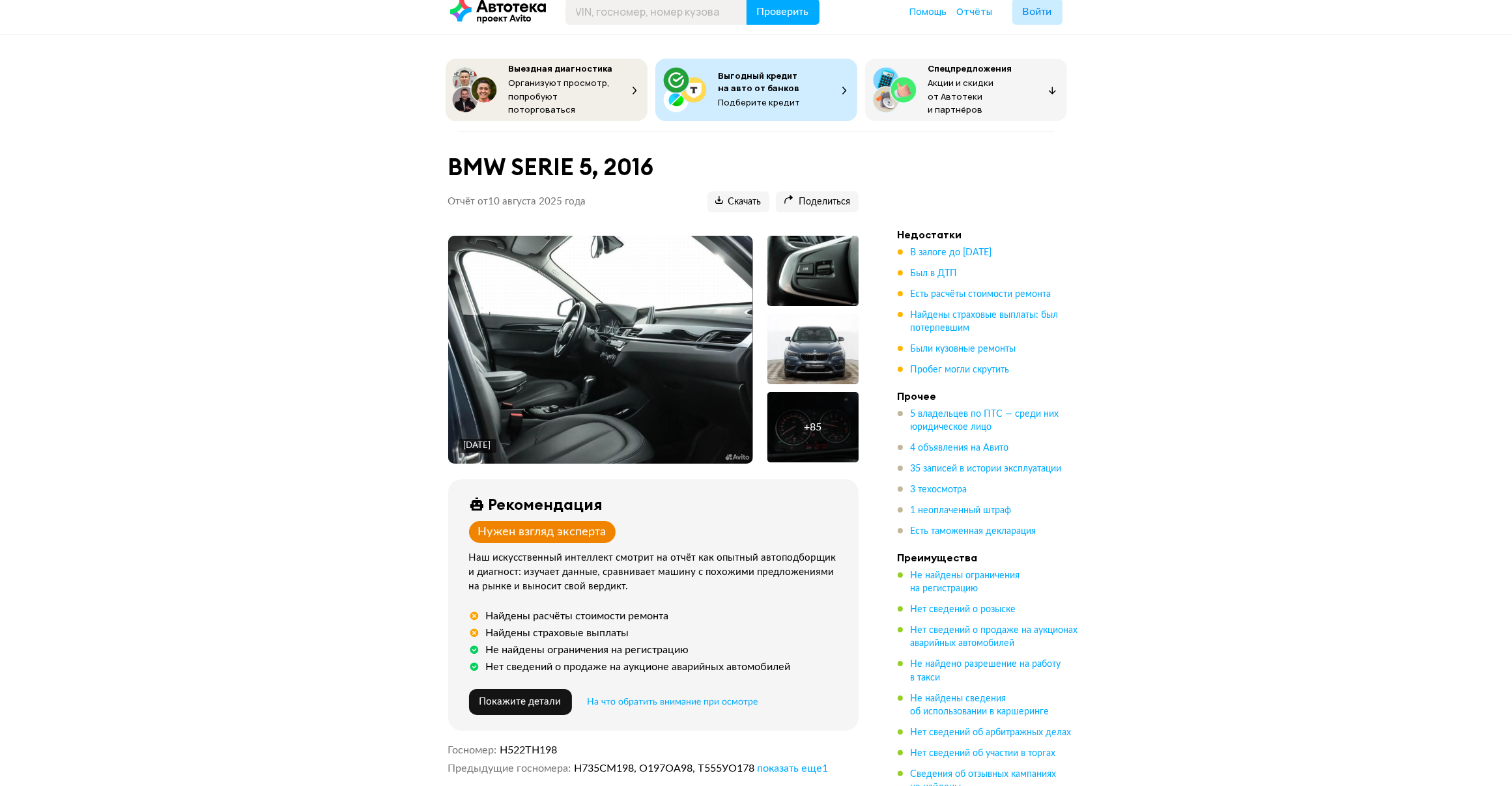
scroll to position [0, 0]
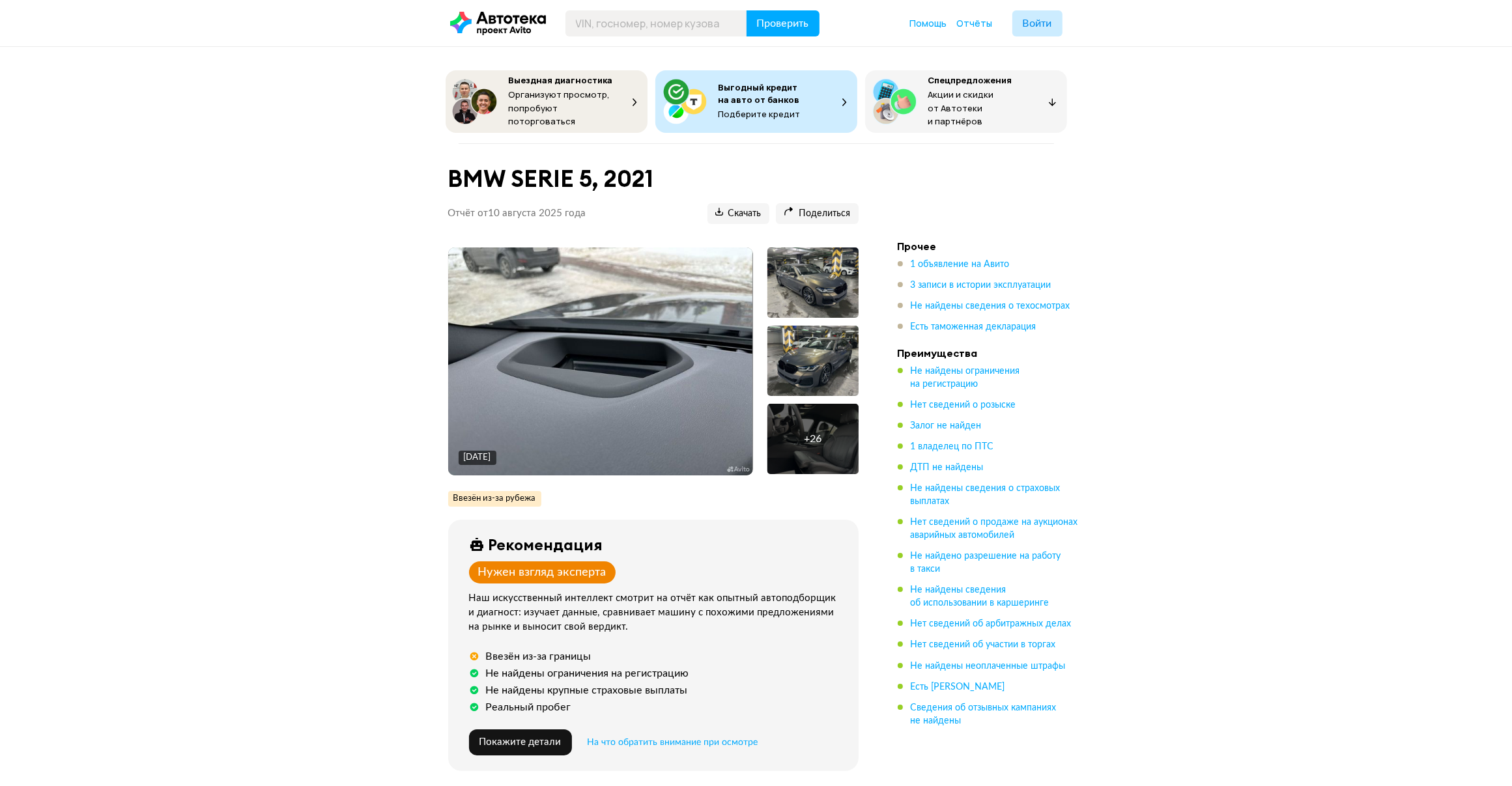
click at [558, 401] on img at bounding box center [600, 361] width 304 height 228
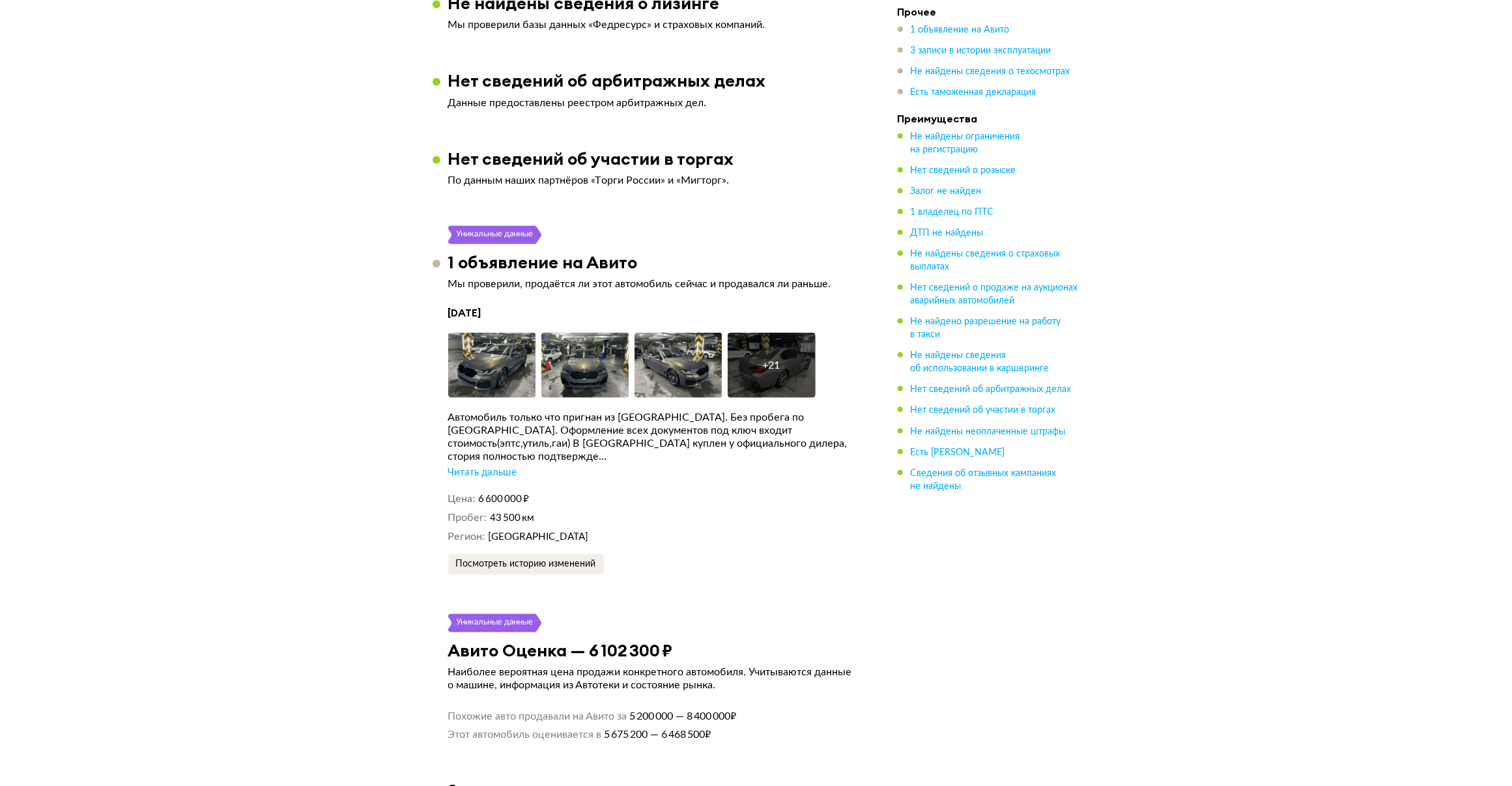
scroll to position [1887, 0]
drag, startPoint x: 464, startPoint y: 304, endPoint x: 535, endPoint y: 300, distance: 71.1
click at [535, 306] on h4 "21 февраля 2024 года" at bounding box center [653, 312] width 410 height 14
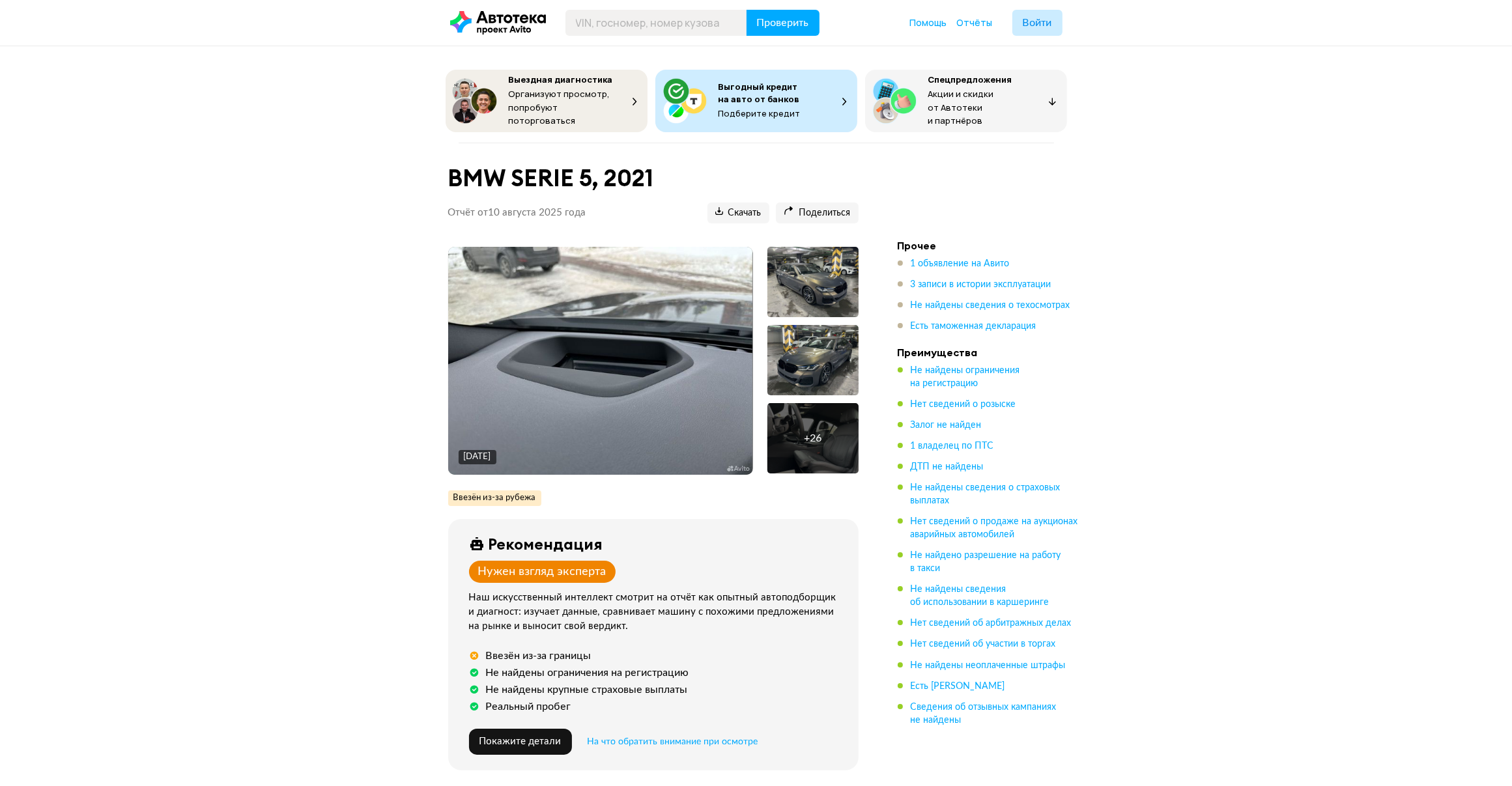
scroll to position [0, 0]
click at [617, 328] on img at bounding box center [600, 361] width 304 height 228
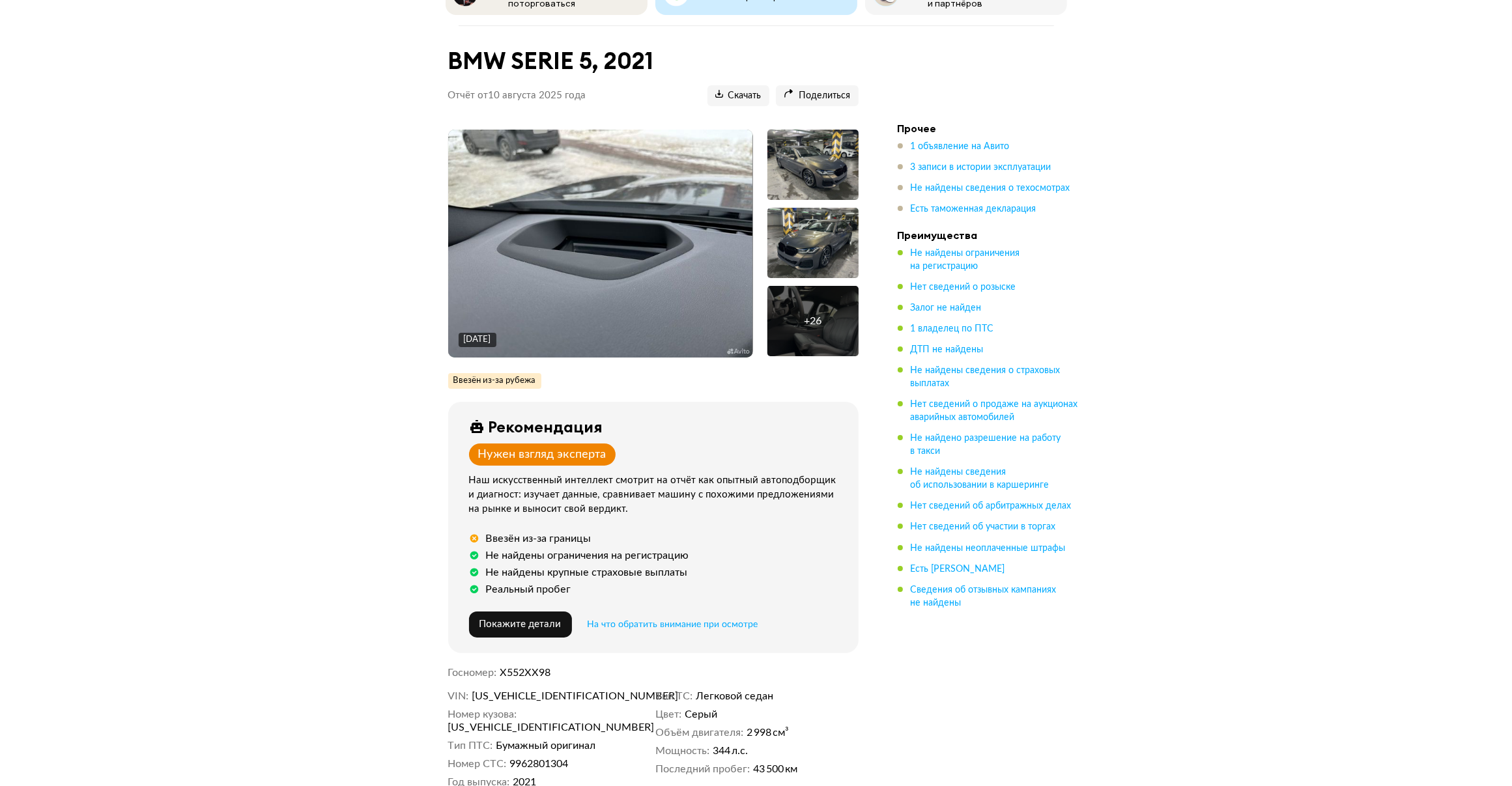
click at [946, 131] on li "Прочее 1 объявление на Авито 3 записи в истории эксплуатации Не найдены сведени…" at bounding box center [989, 169] width 182 height 94
click at [929, 324] on span "1 владелец по ПТС" at bounding box center [952, 329] width 84 height 9
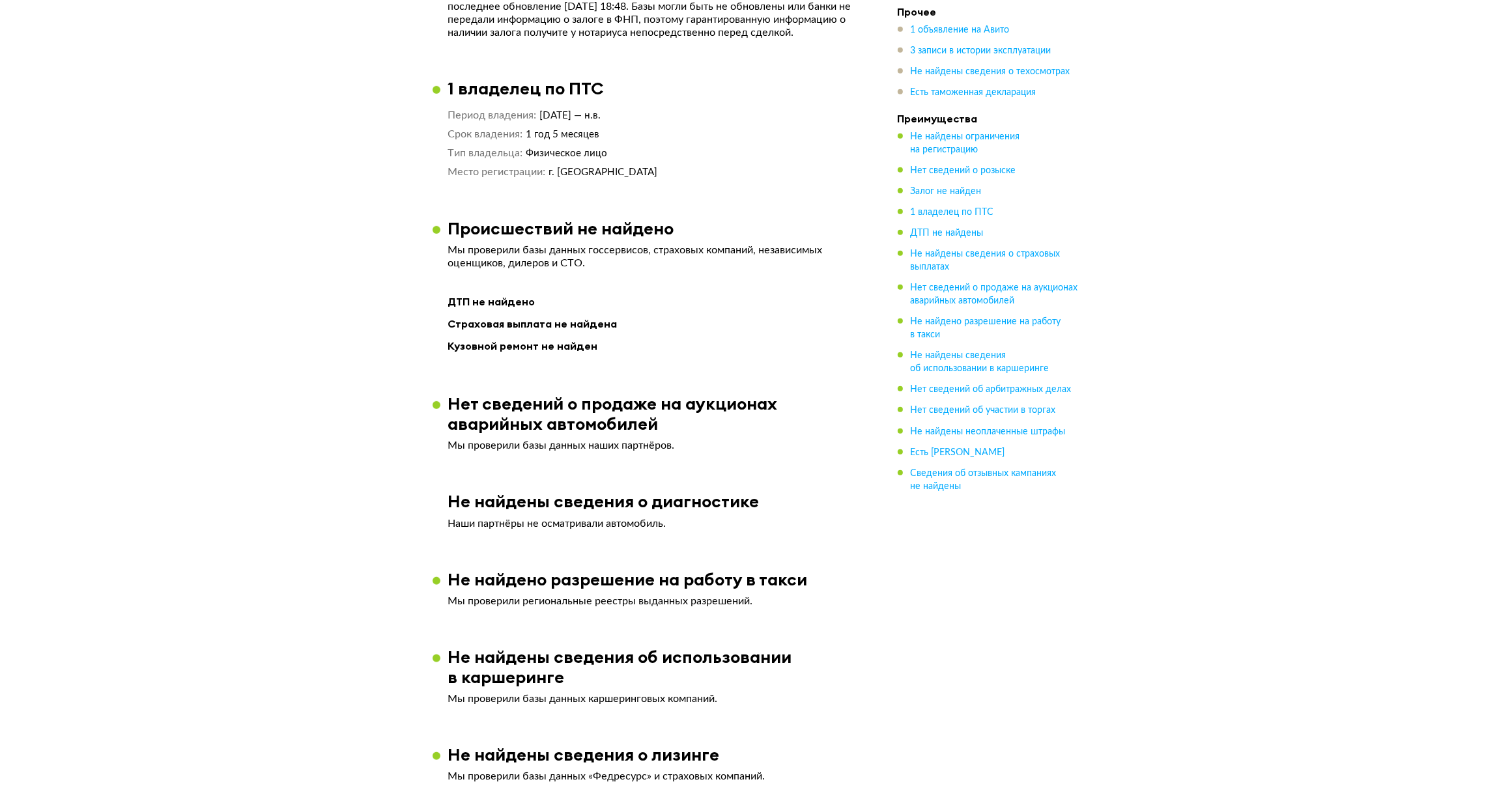
scroll to position [1144, 0]
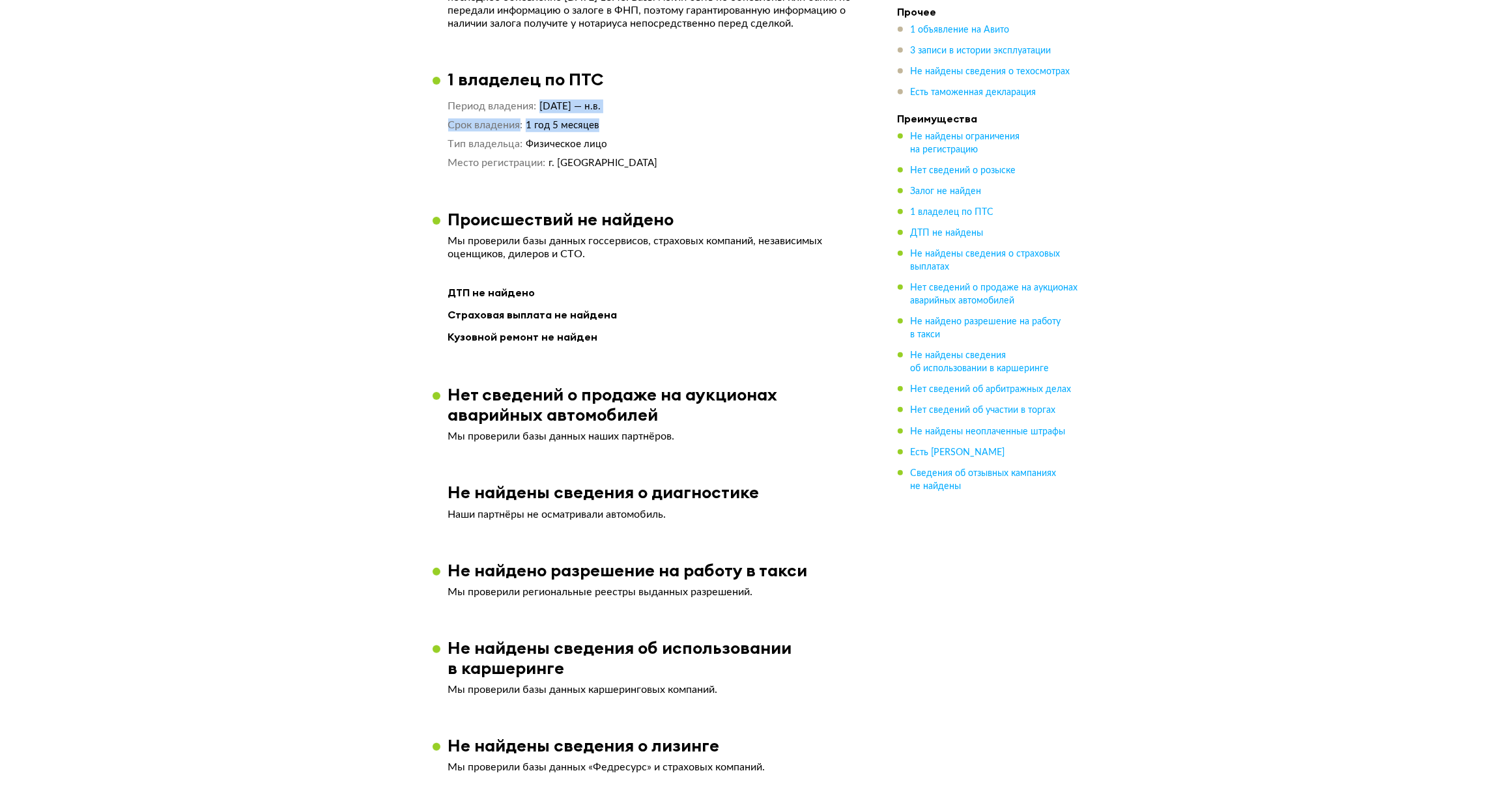
drag, startPoint x: 541, startPoint y: 102, endPoint x: 655, endPoint y: 113, distance: 114.5
click at [655, 113] on div "Период владения 20 марта 2024 — н.в. Срок владения 1 год 5 месяцев Тип владельц…" at bounding box center [653, 135] width 410 height 71
click at [769, 296] on div "ДТП не найдено Страховая выплата не найдена Кузовной ремонт не найден" at bounding box center [653, 315] width 410 height 61
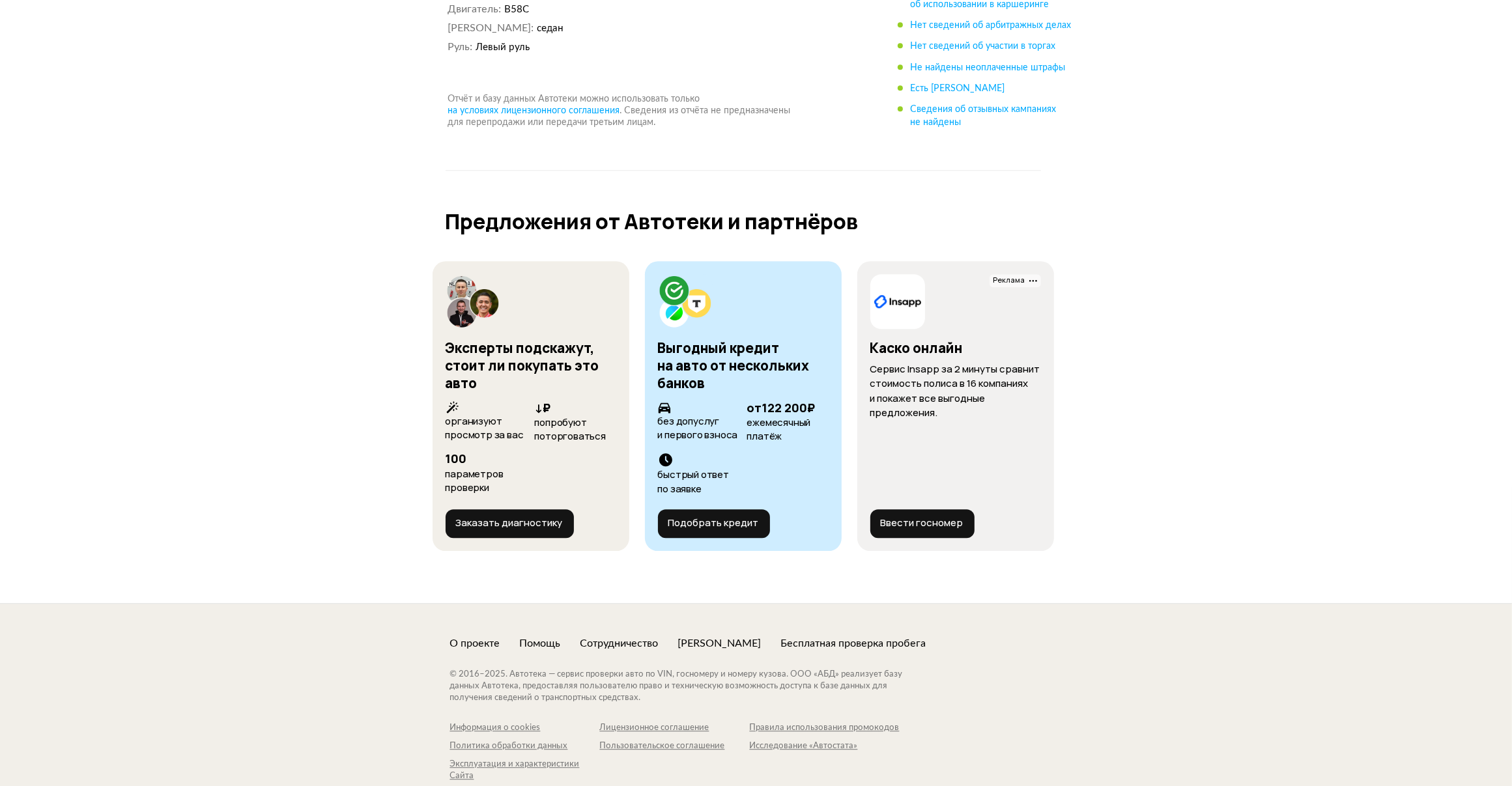
scroll to position [3985, 0]
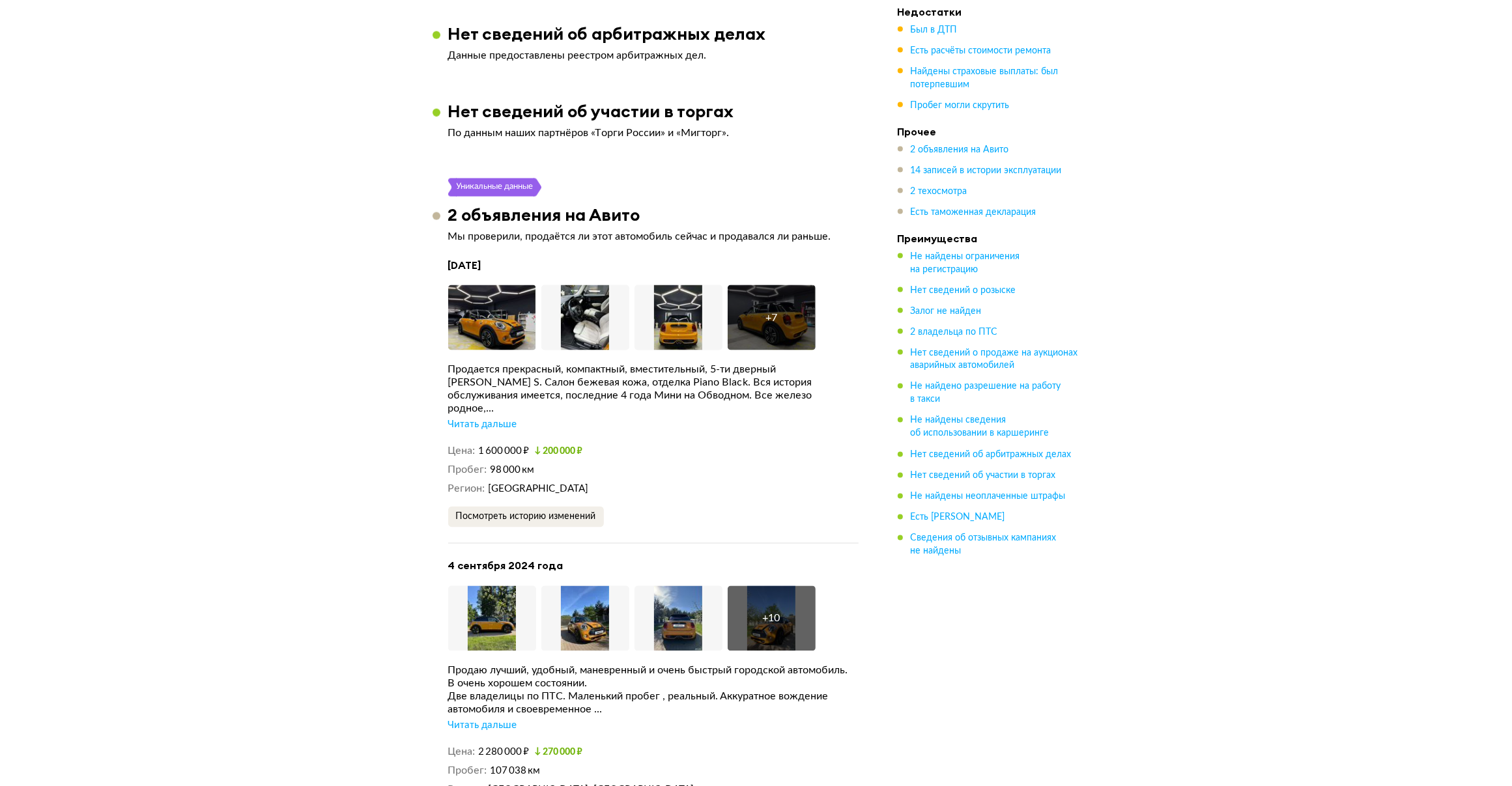
scroll to position [2595, 0]
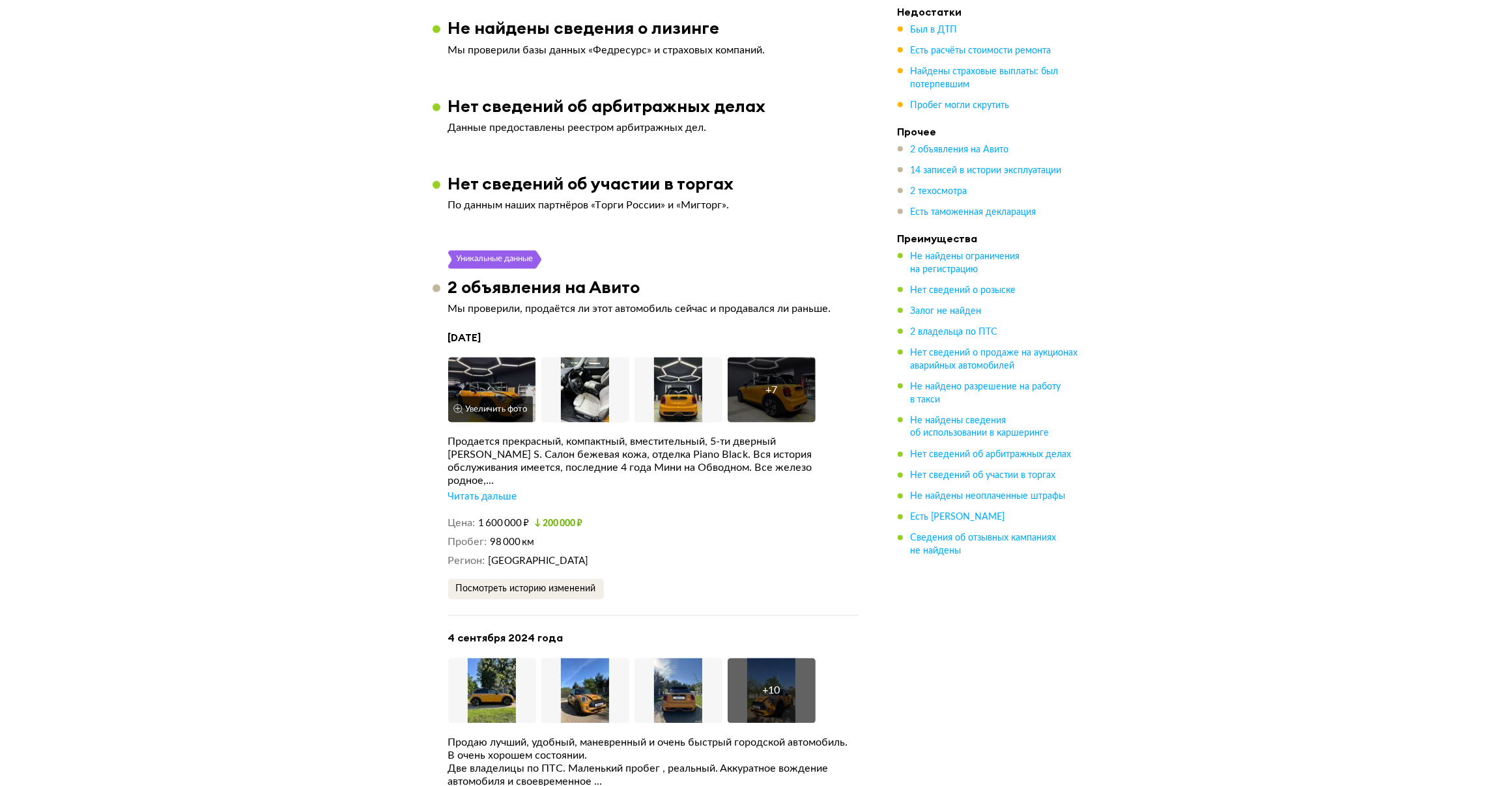
click at [506, 378] on img at bounding box center [492, 390] width 88 height 65
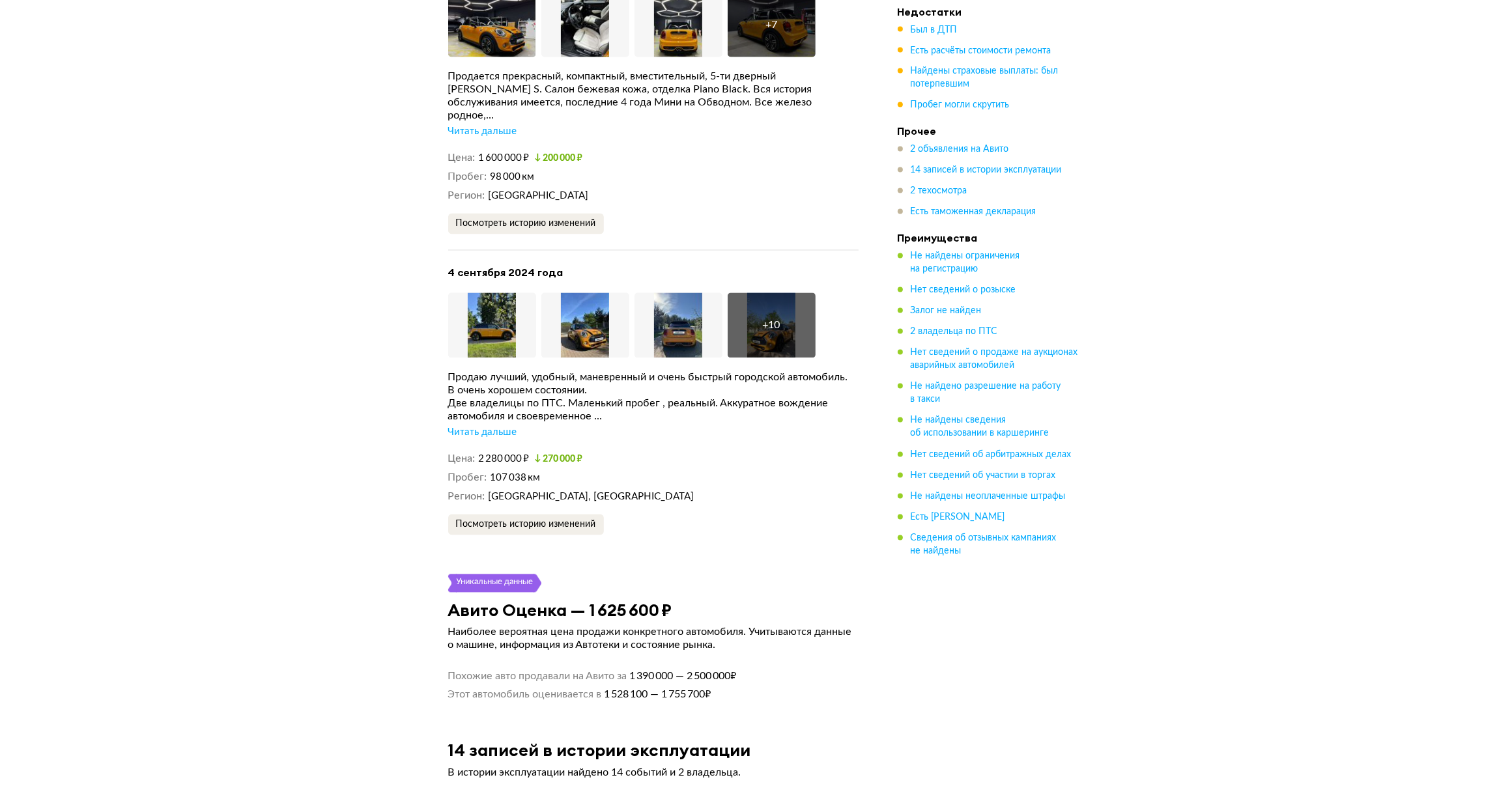
scroll to position [2948, 0]
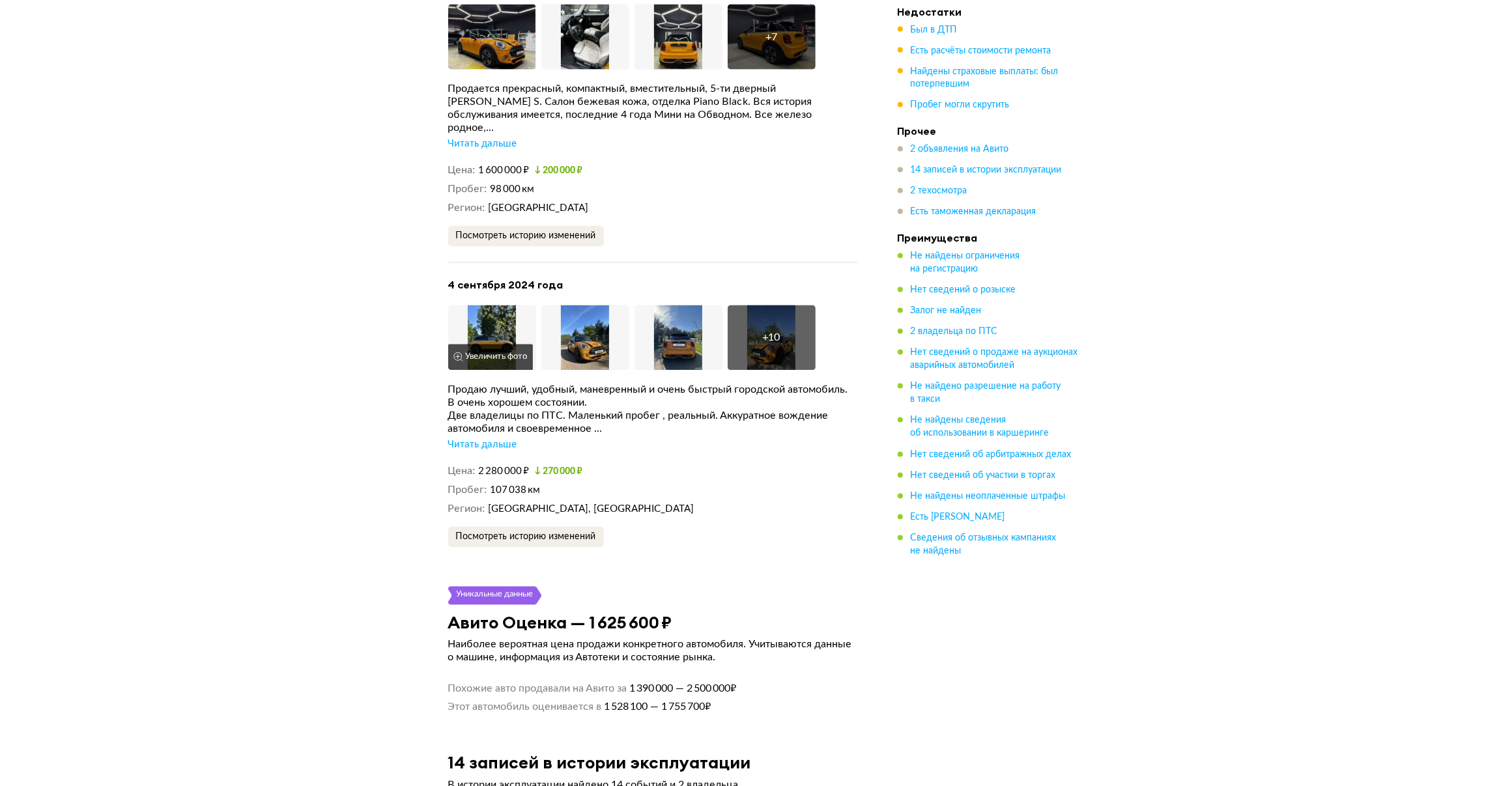
click at [484, 311] on img at bounding box center [492, 338] width 88 height 65
click at [490, 439] on div "Читать дальше" at bounding box center [483, 445] width 69 height 13
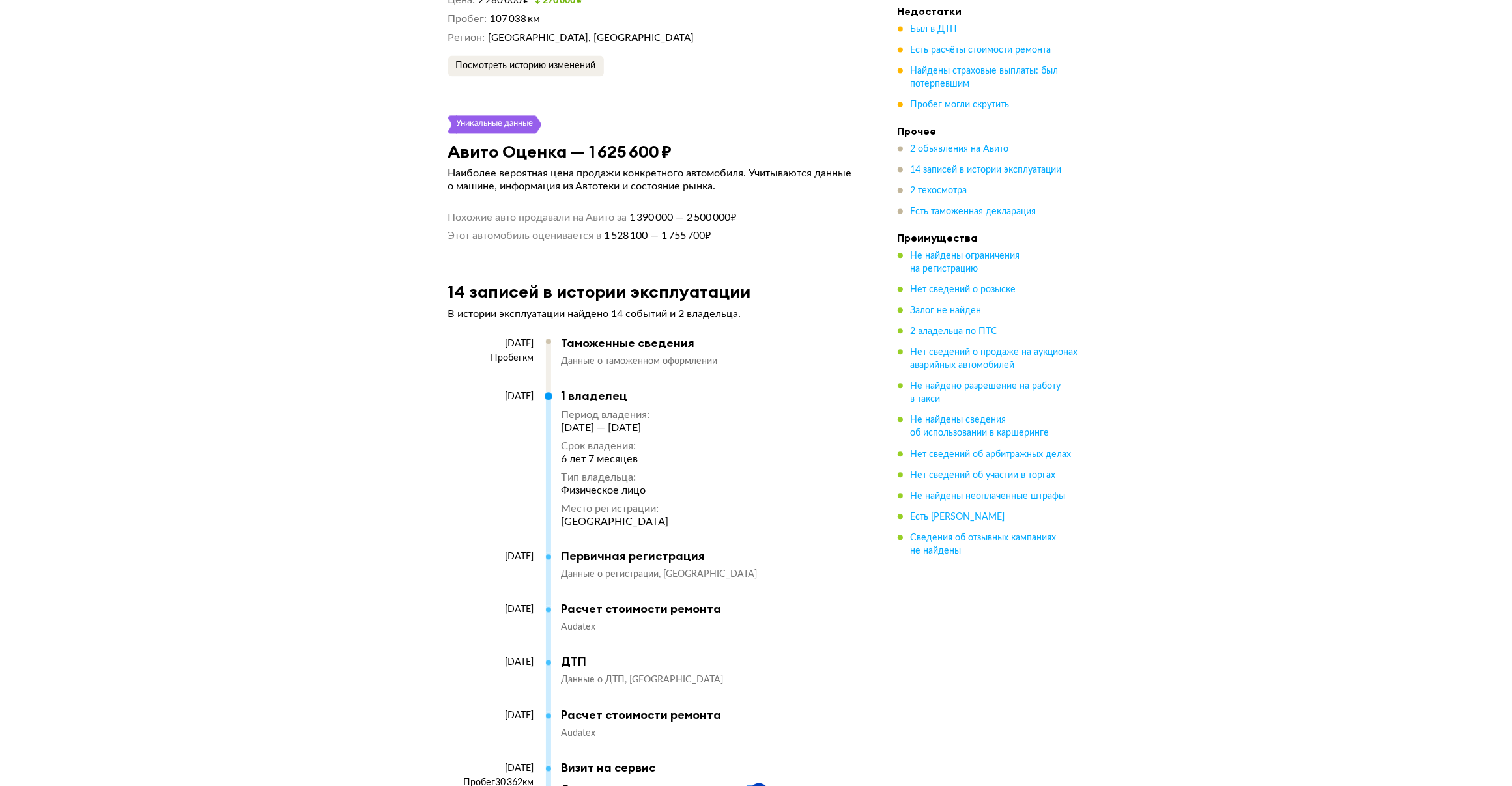
scroll to position [3538, 0]
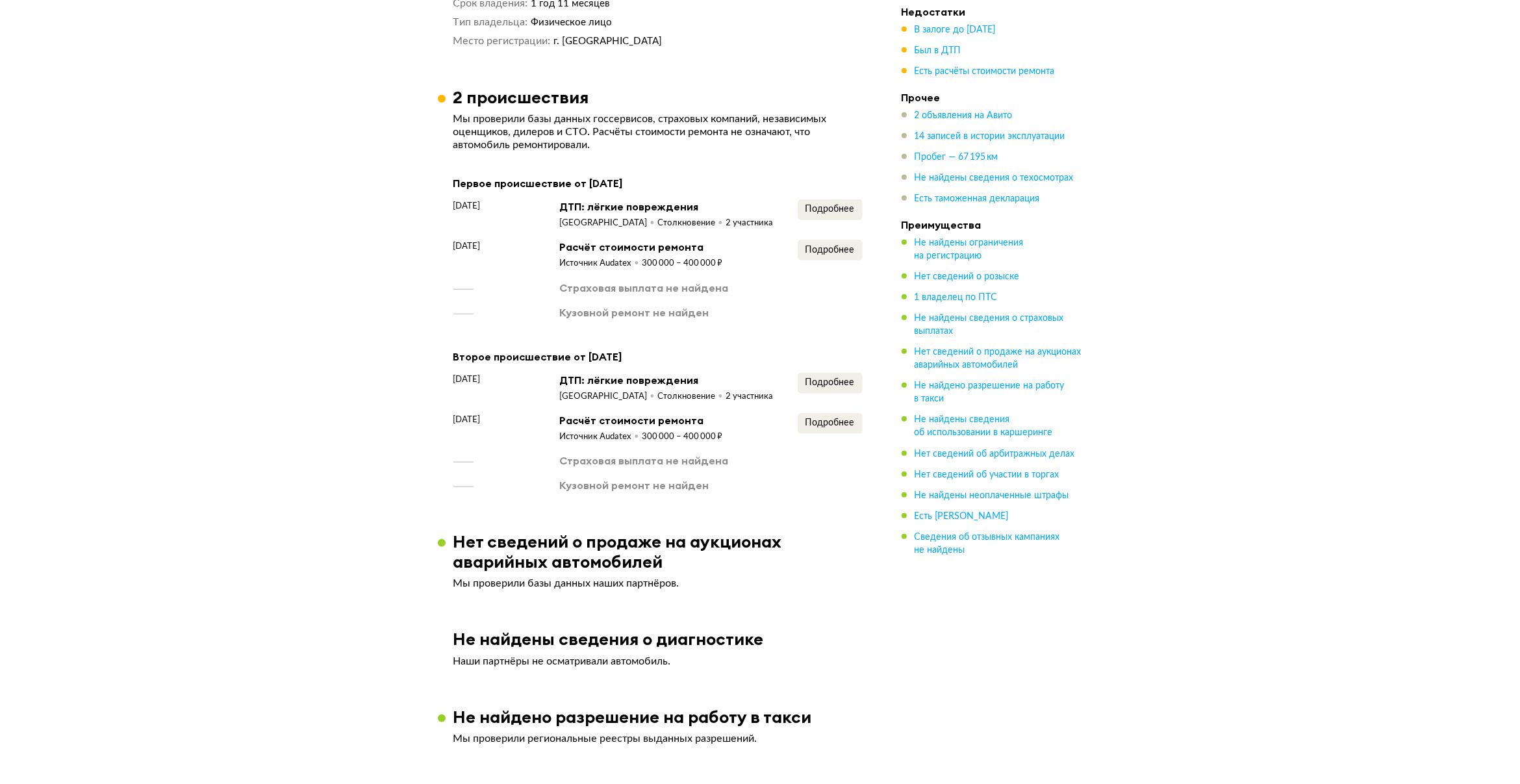
scroll to position [1412, 0]
click at [803, 244] on span "Подробнее" at bounding box center [824, 249] width 49 height 9
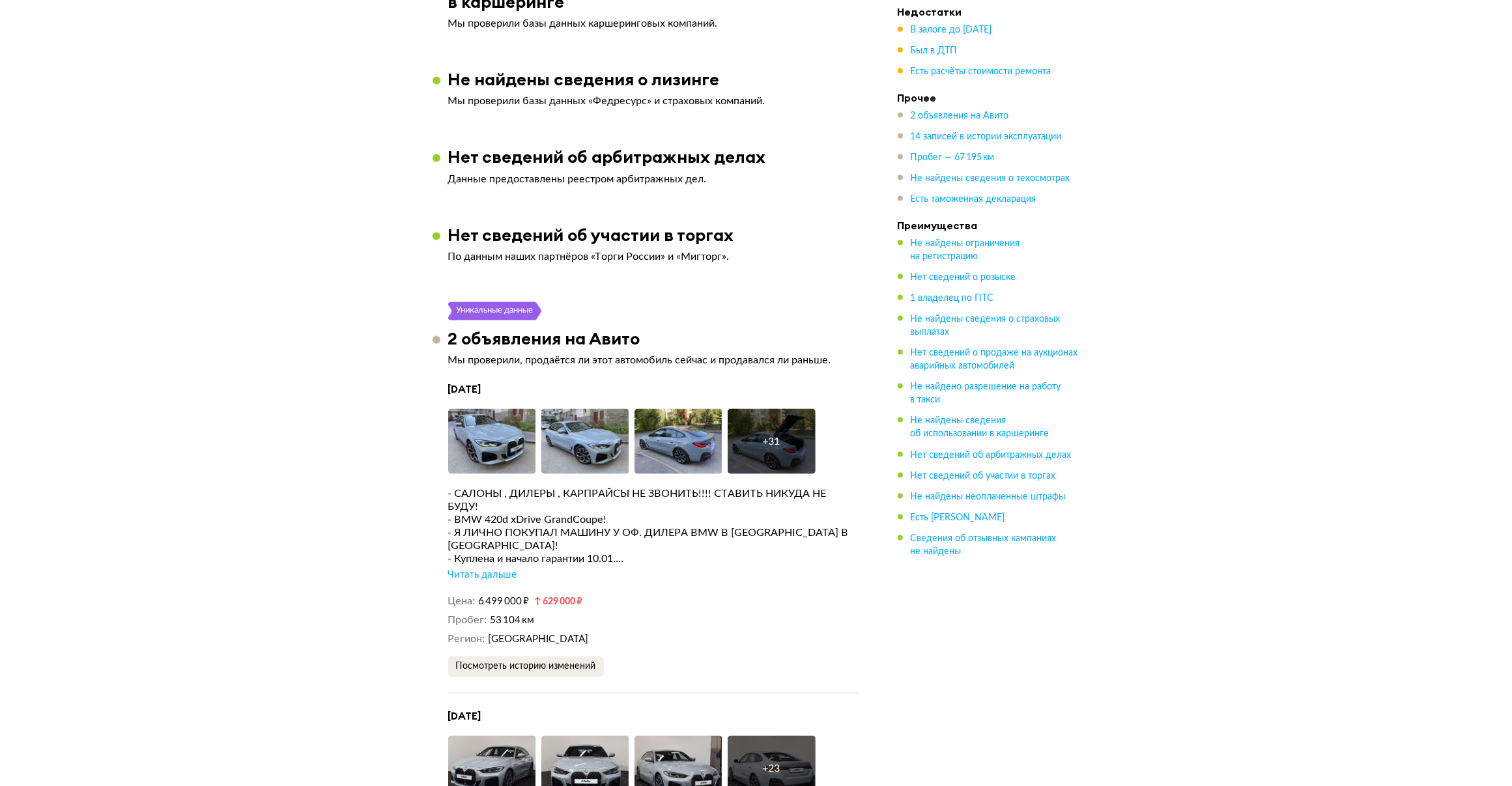
scroll to position [2240, 0]
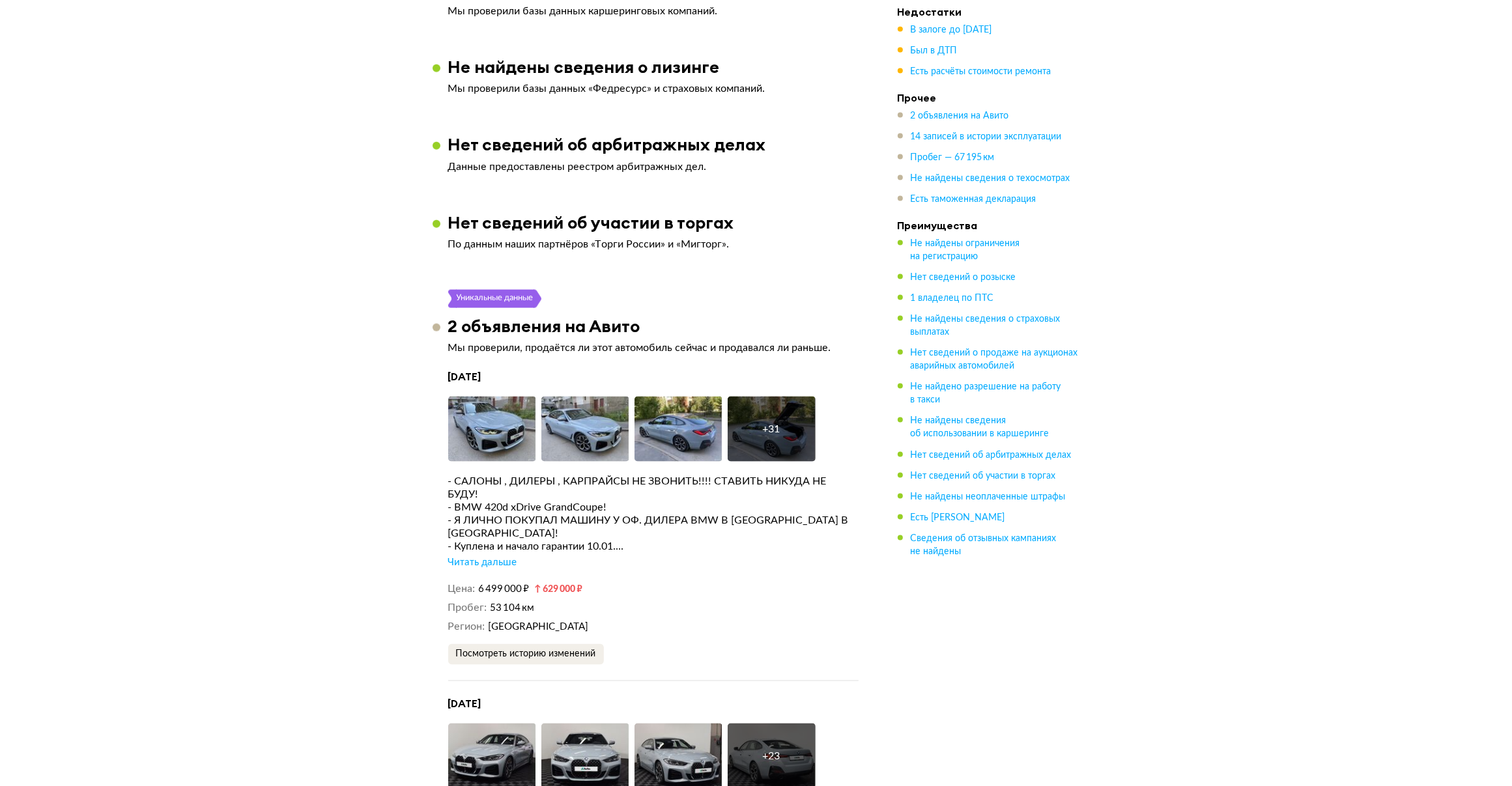
click at [492, 556] on div "Читать дальше" at bounding box center [483, 563] width 69 height 13
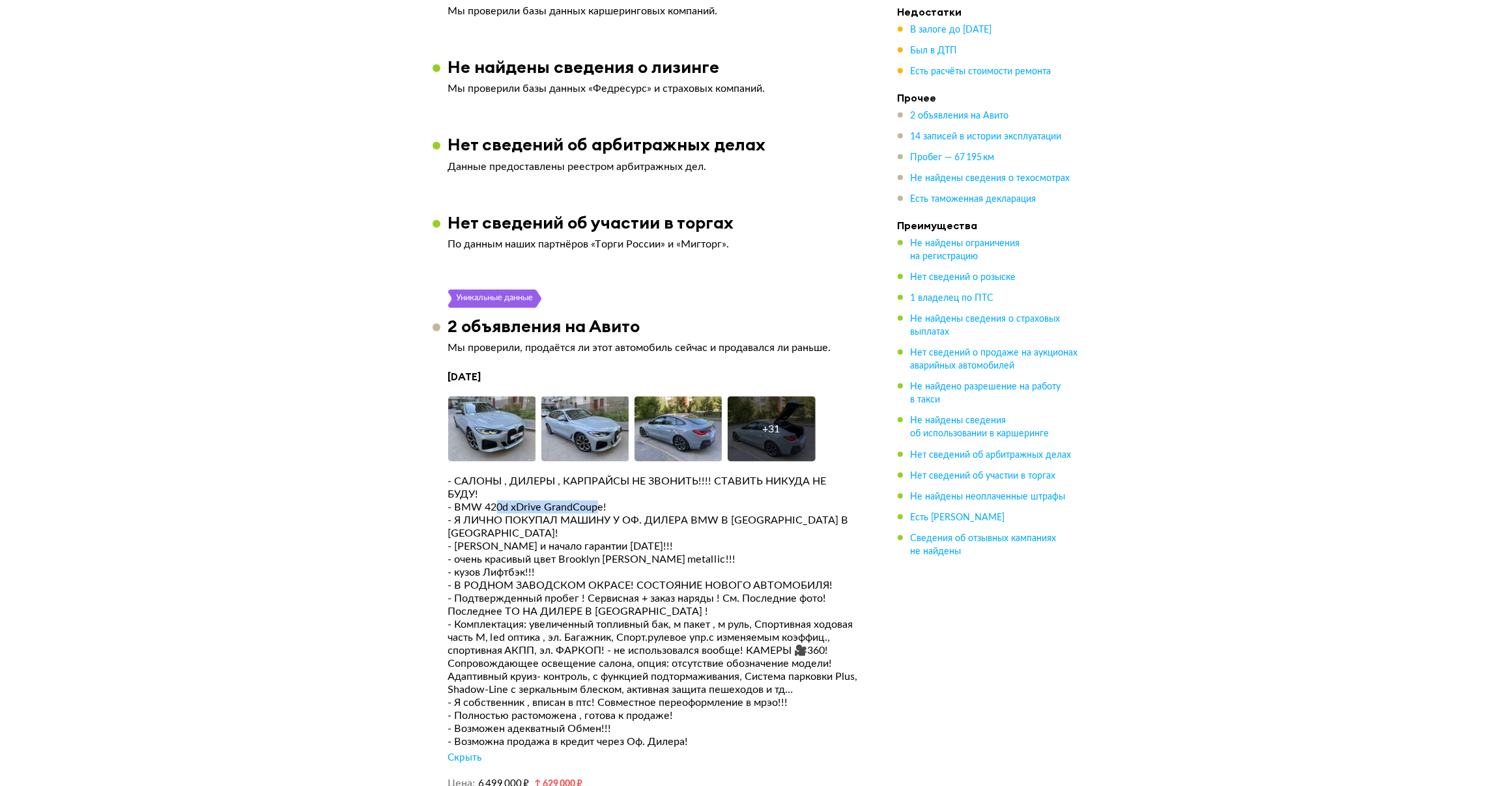
drag, startPoint x: 504, startPoint y: 490, endPoint x: 602, endPoint y: 492, distance: 98.0
click at [602, 501] on div "- BMW 420d xDrive GrandCoupe!" at bounding box center [653, 507] width 410 height 13
drag, startPoint x: 602, startPoint y: 492, endPoint x: 556, endPoint y: 506, distance: 48.1
click at [556, 514] on div "- Я ЛИЧНО ПОКУПАЛ МАШИНУ У ОФ. ДИЛЕРА BMW В ШВЕЦИИ В TRADE INN!" at bounding box center [653, 527] width 410 height 26
drag, startPoint x: 482, startPoint y: 505, endPoint x: 829, endPoint y: 507, distance: 347.0
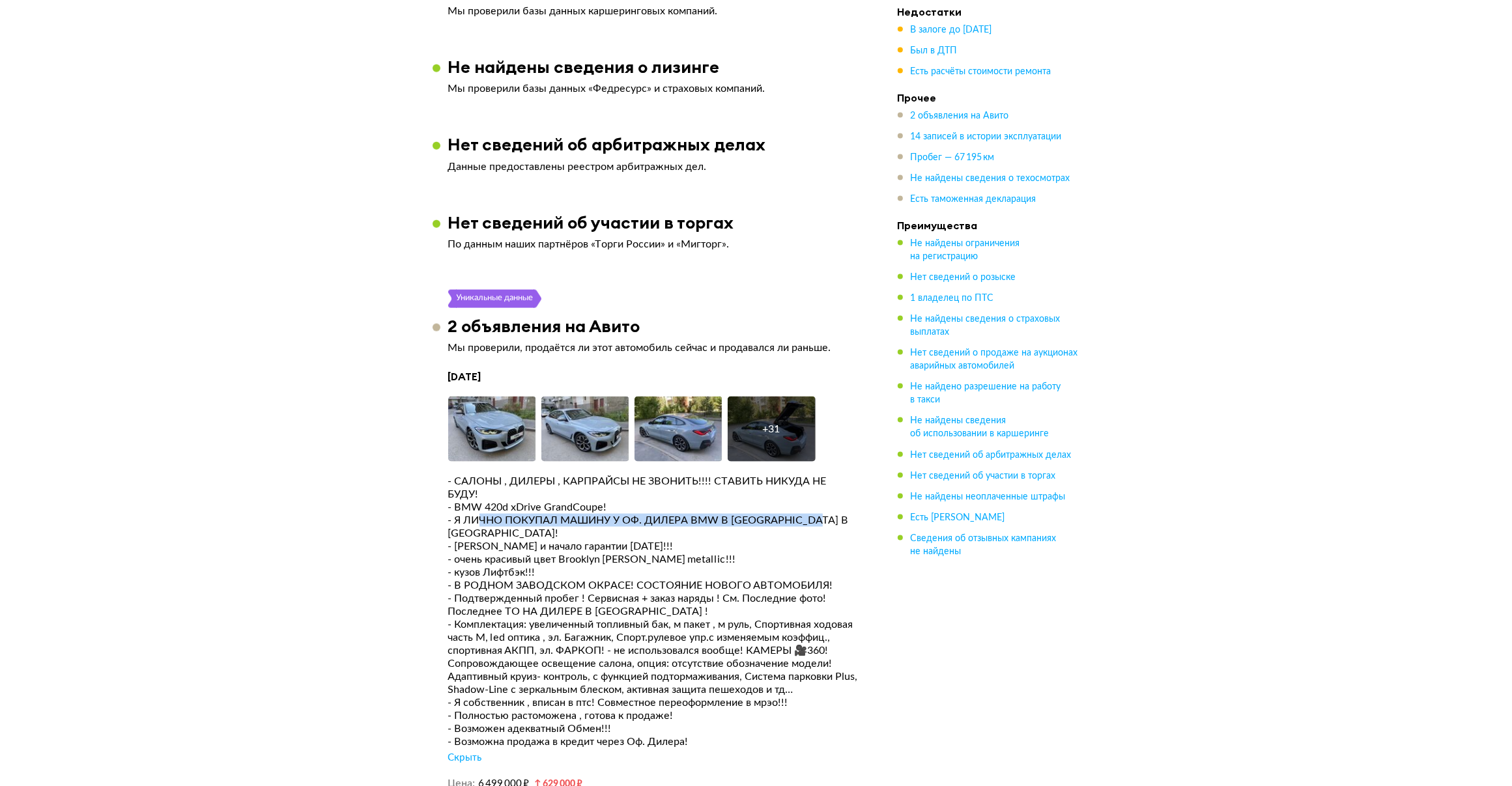
click at [829, 514] on div "- Я ЛИЧНО ПОКУПАЛ МАШИНУ У ОФ. ДИЛЕРА BMW В ШВЕЦИИ В TRADE INN!" at bounding box center [653, 527] width 410 height 26
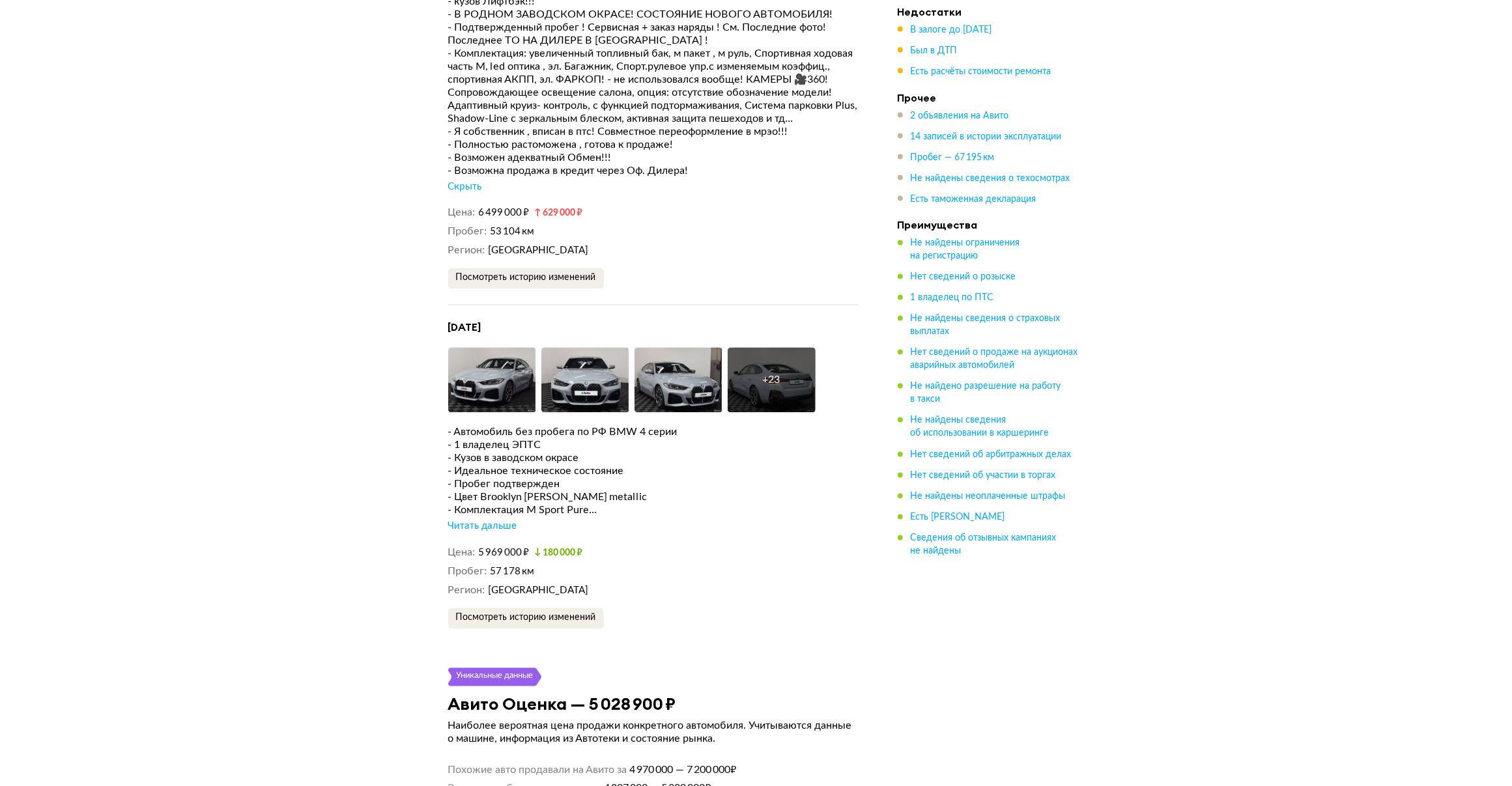
scroll to position [2831, 0]
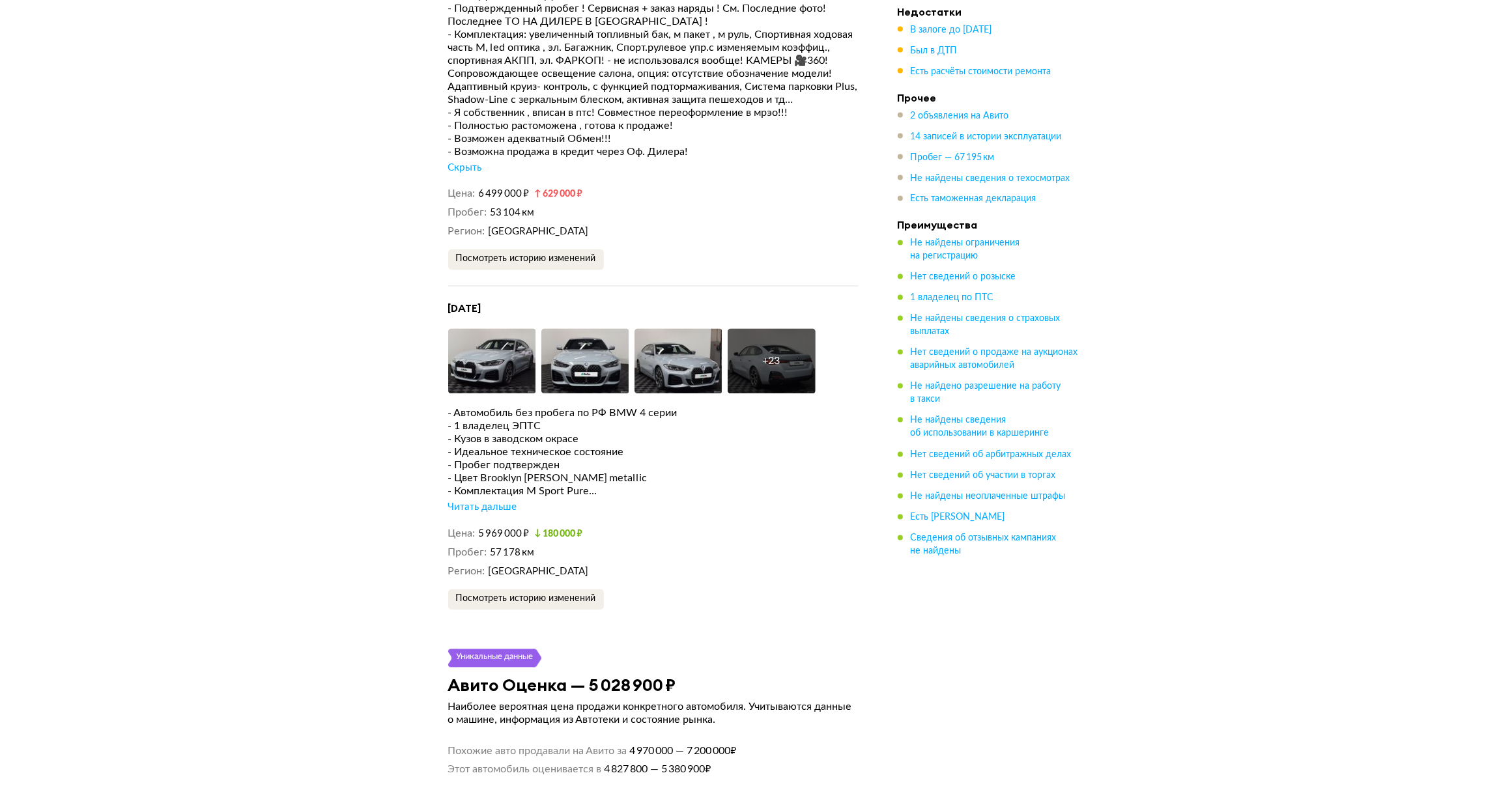
click at [479, 501] on div "Читать дальше" at bounding box center [483, 508] width 69 height 13
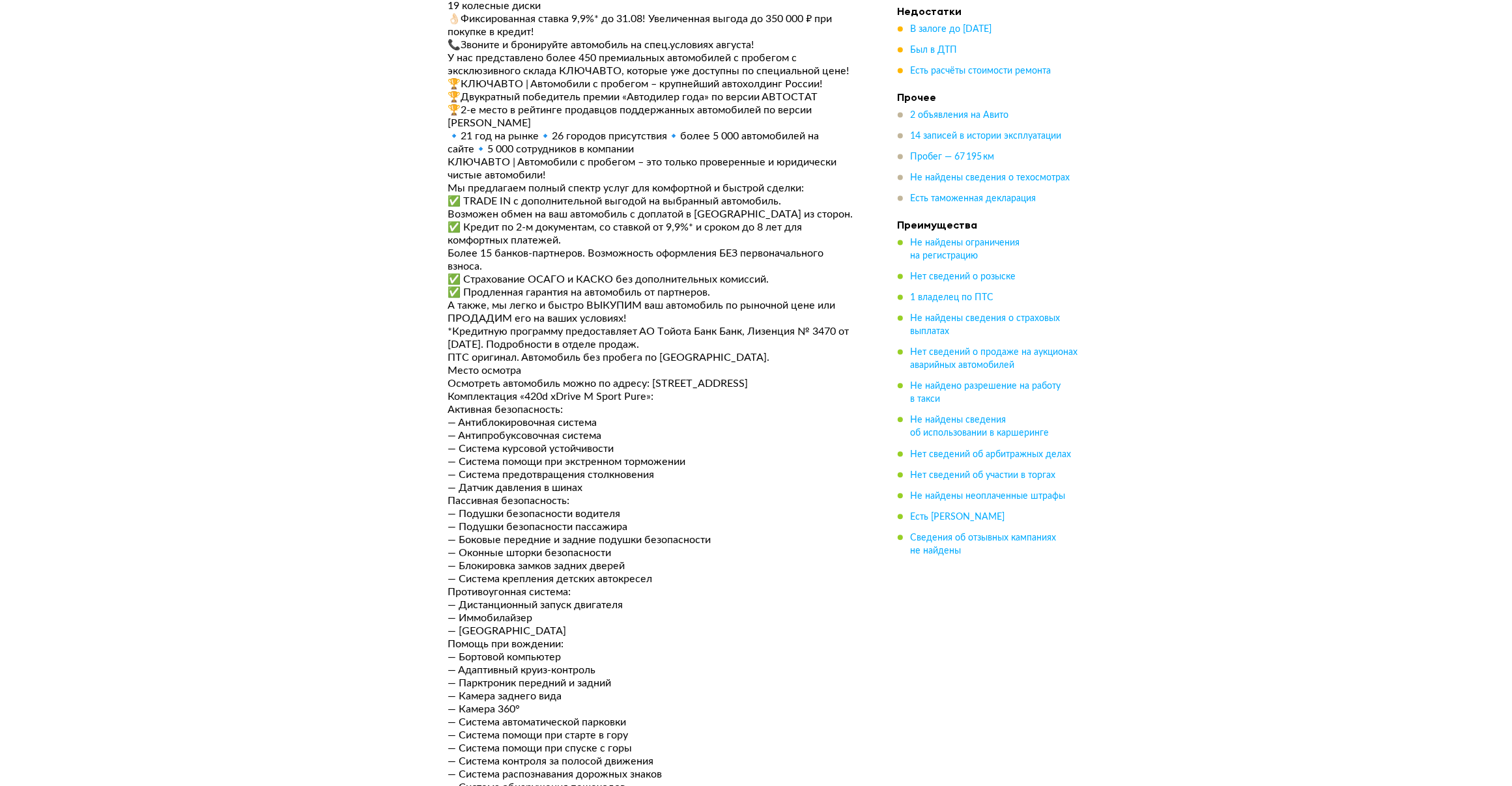
scroll to position [3420, 0]
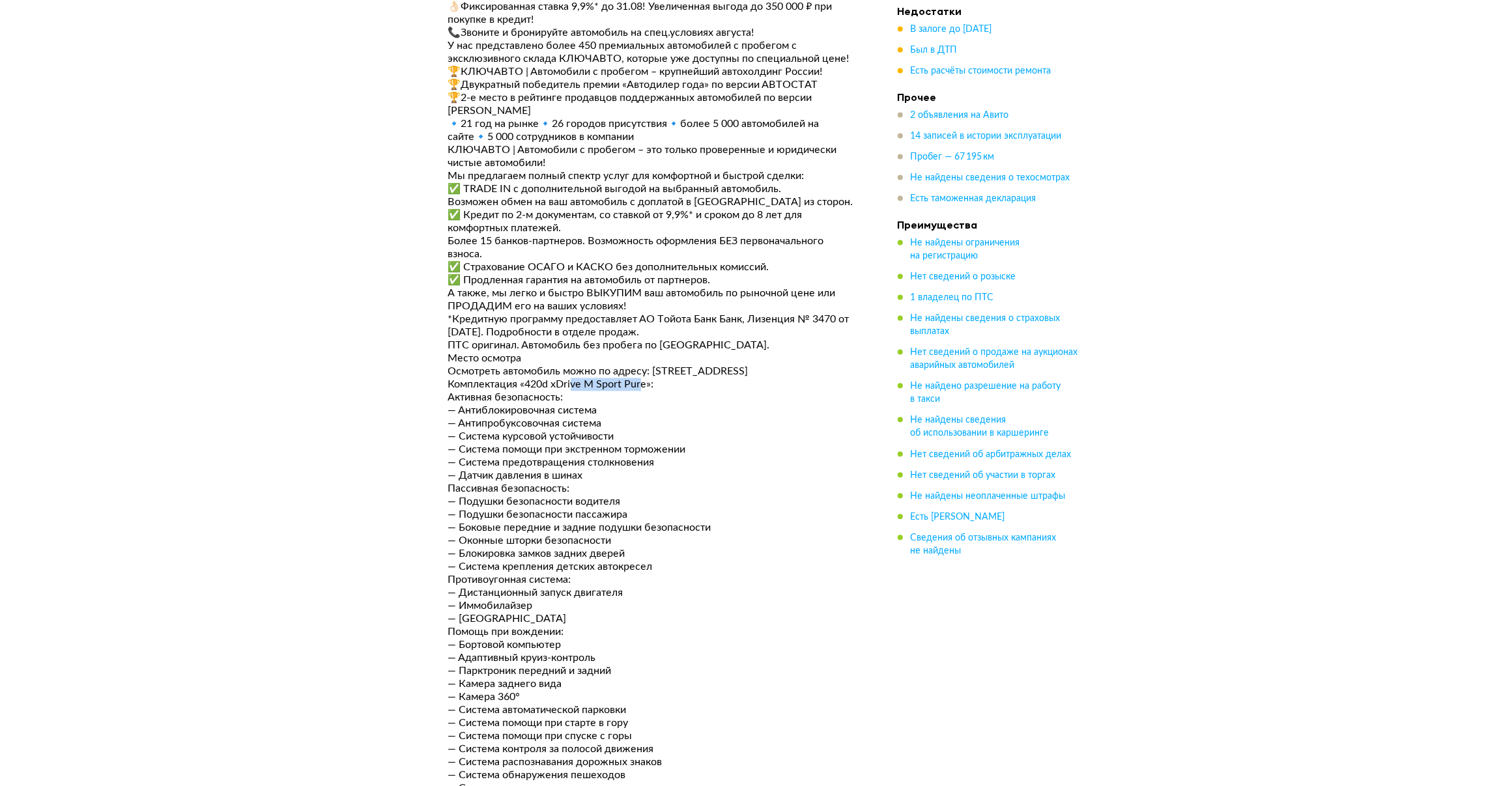
drag, startPoint x: 614, startPoint y: 345, endPoint x: 647, endPoint y: 345, distance: 33.0
click at [647, 378] on div "Комплектация «420d xDrive M Sport Pure»:" at bounding box center [653, 385] width 410 height 13
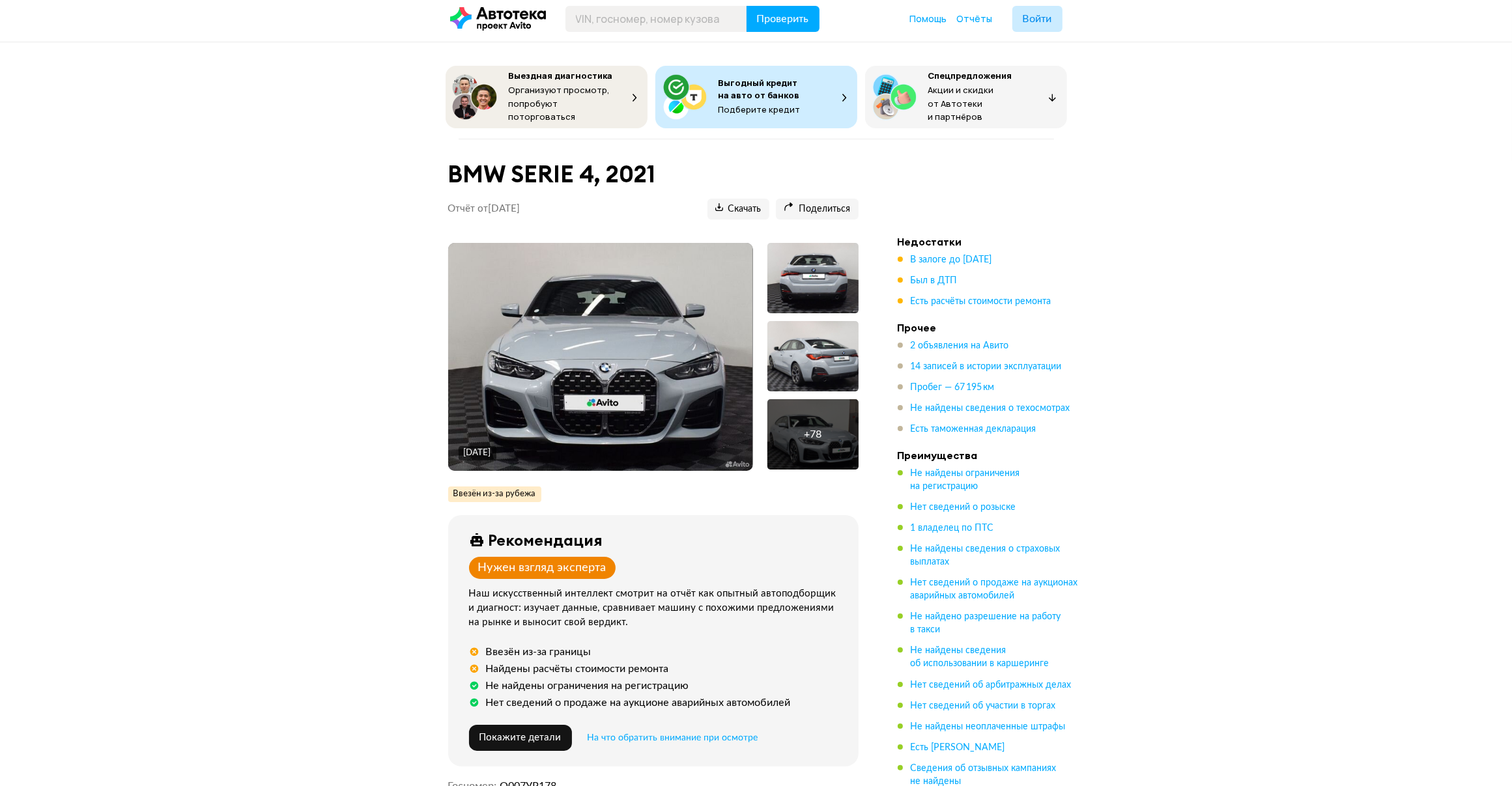
scroll to position [0, 0]
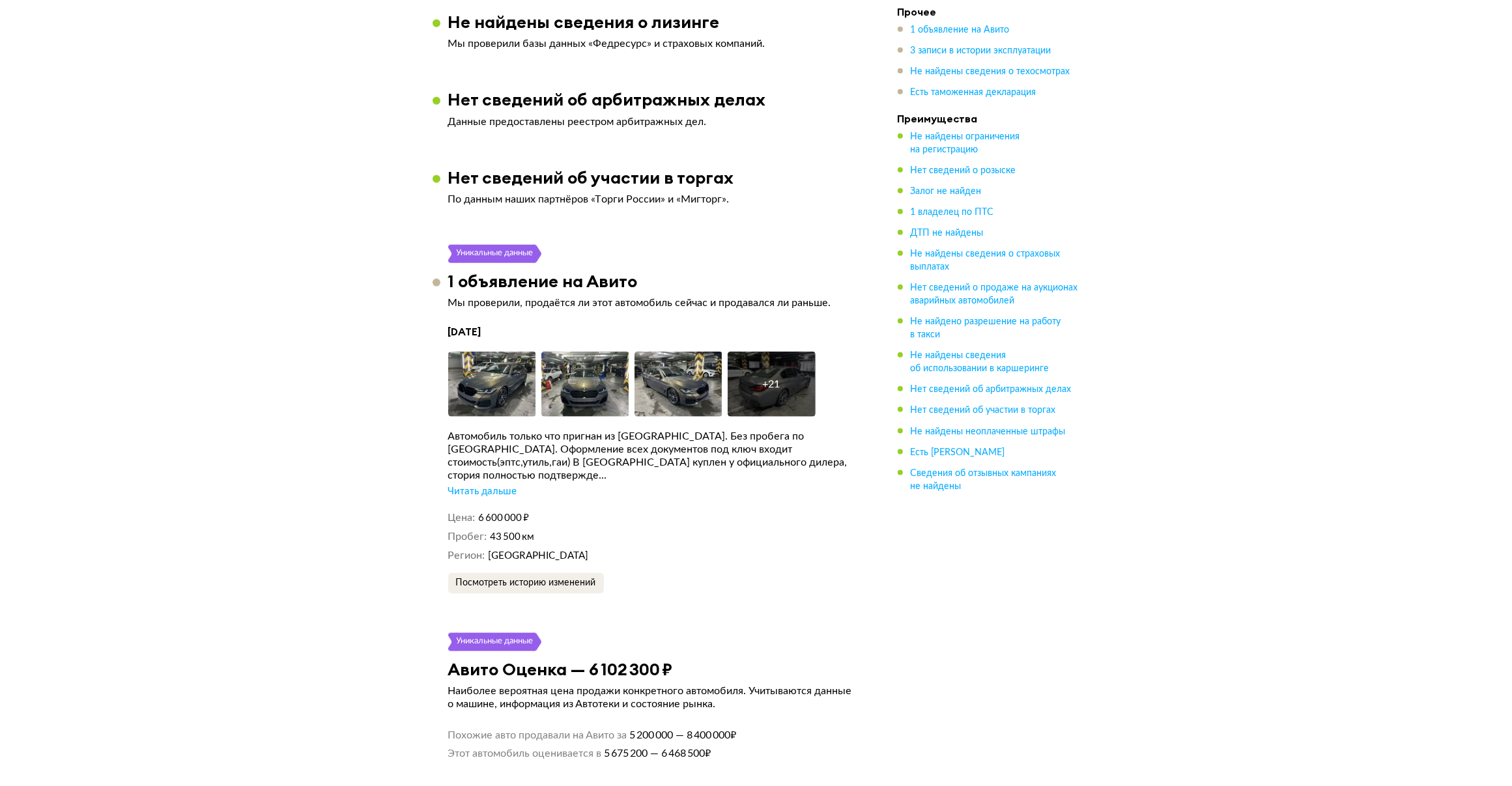
scroll to position [1863, 0]
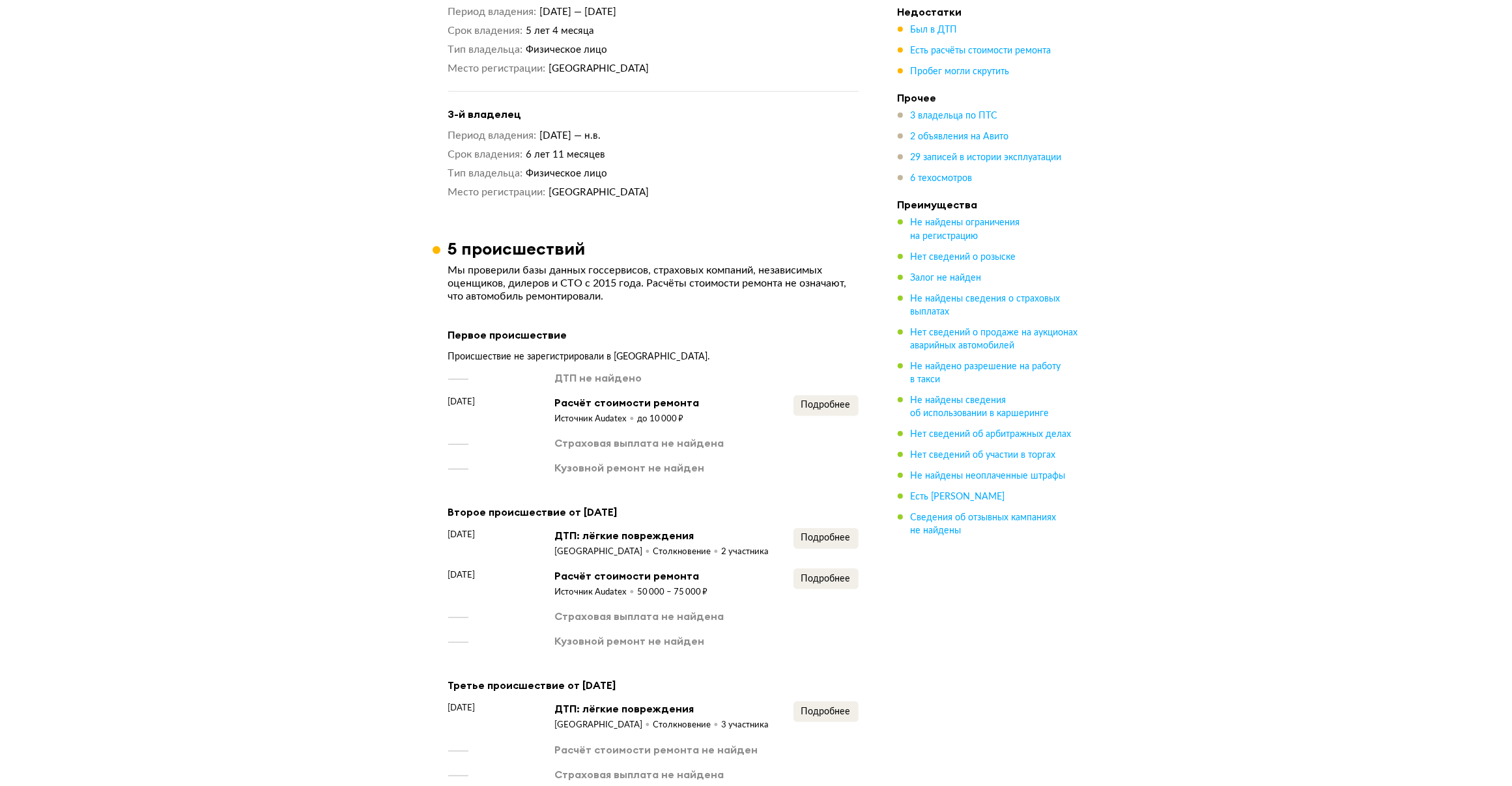
scroll to position [1415, 0]
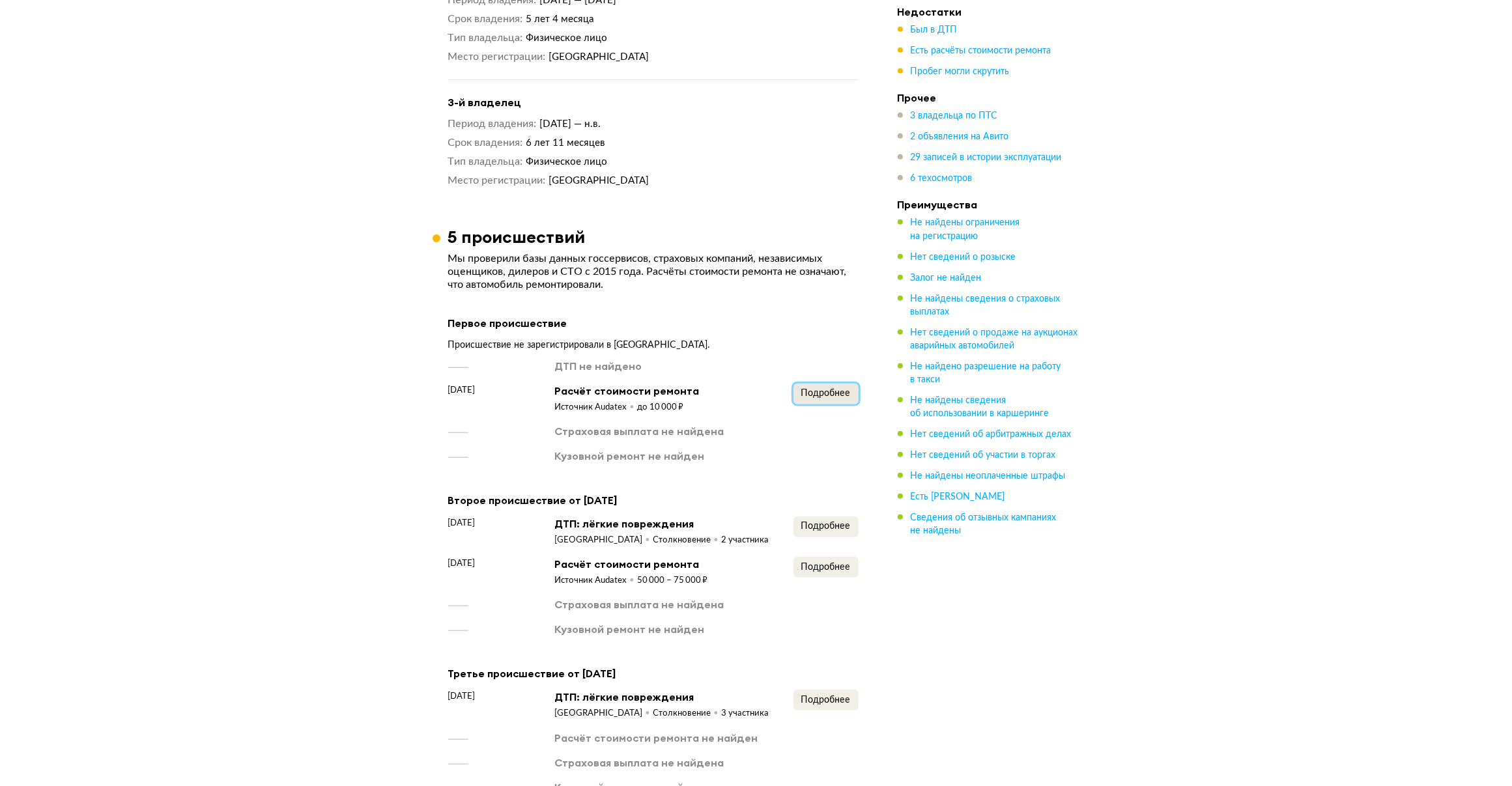
click at [811, 389] on span "Подробнее" at bounding box center [826, 394] width 50 height 9
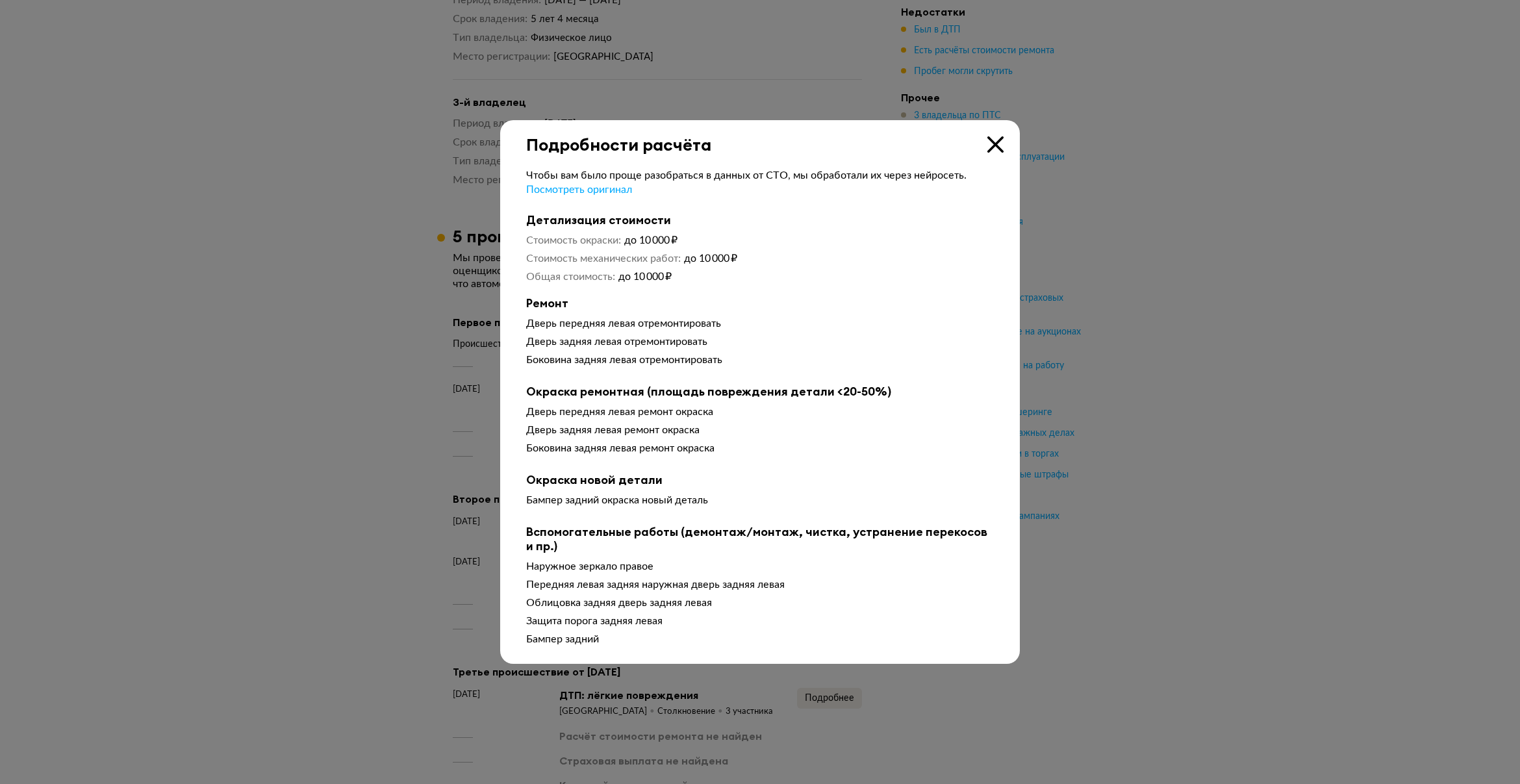
click at [994, 138] on icon at bounding box center [995, 144] width 16 height 16
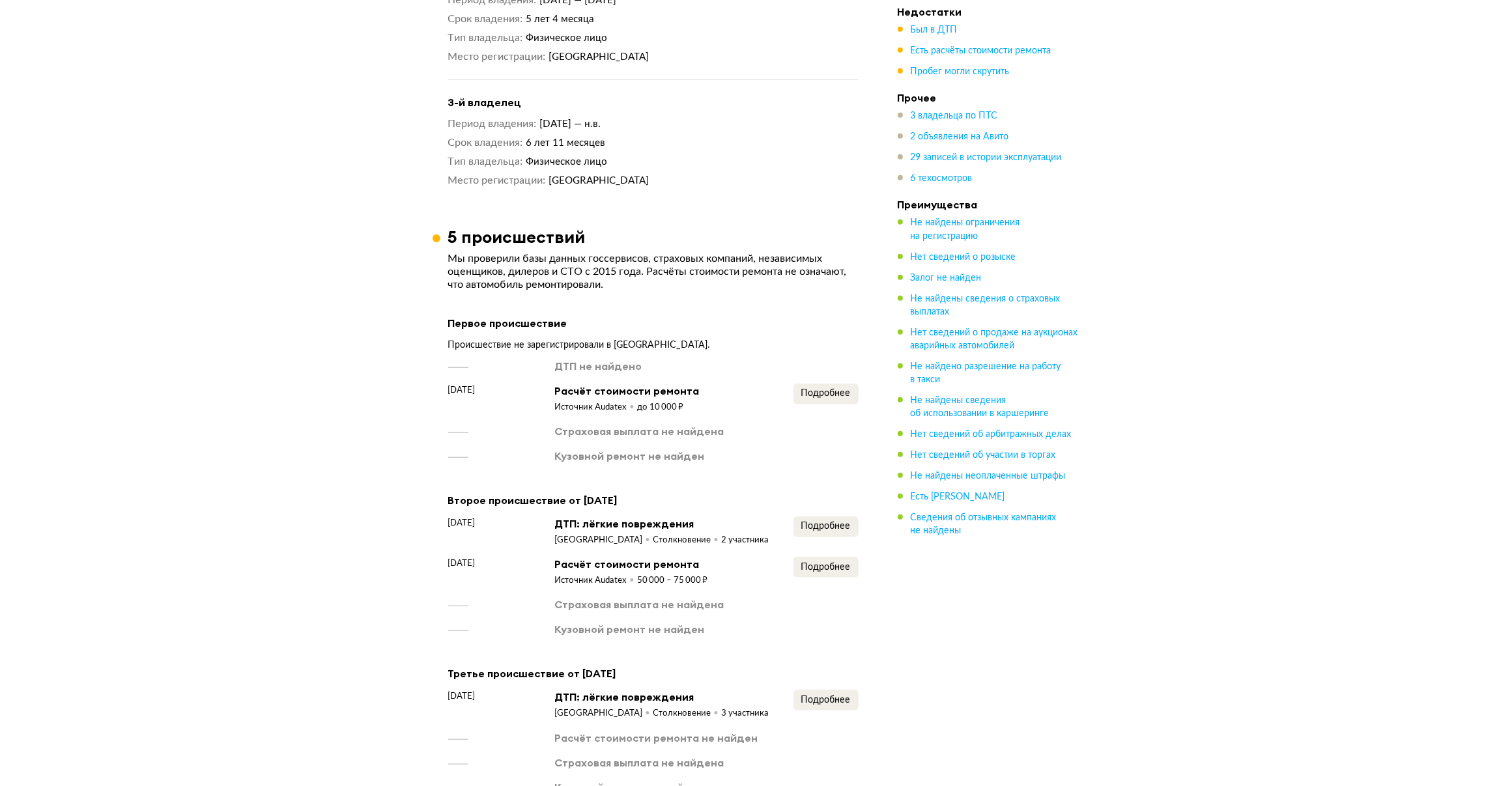
drag, startPoint x: 496, startPoint y: 381, endPoint x: 515, endPoint y: 385, distance: 19.4
click at [475, 385] on span "26 июня 2011 года" at bounding box center [462, 390] width 27 height 13
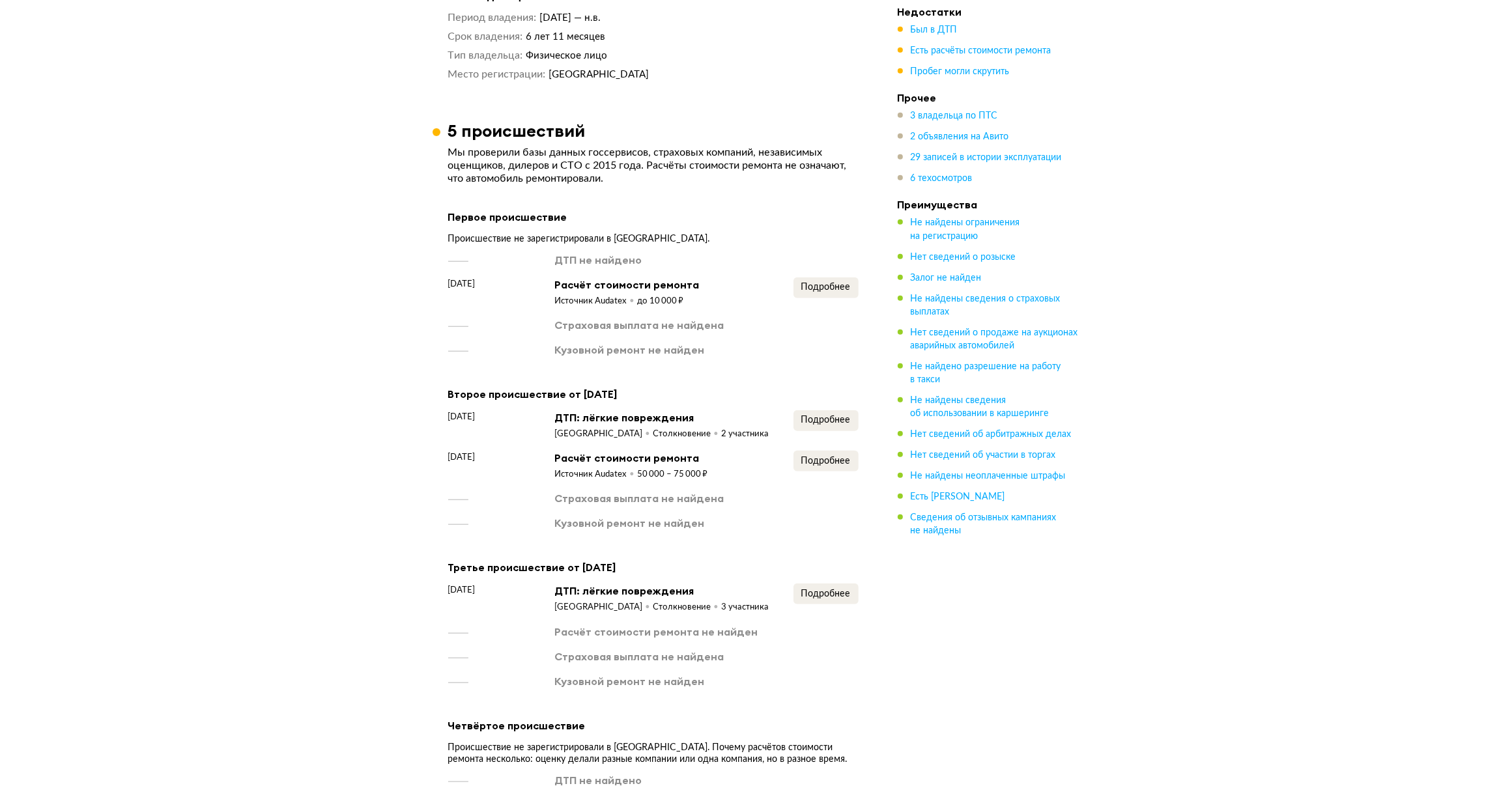
scroll to position [1533, 0]
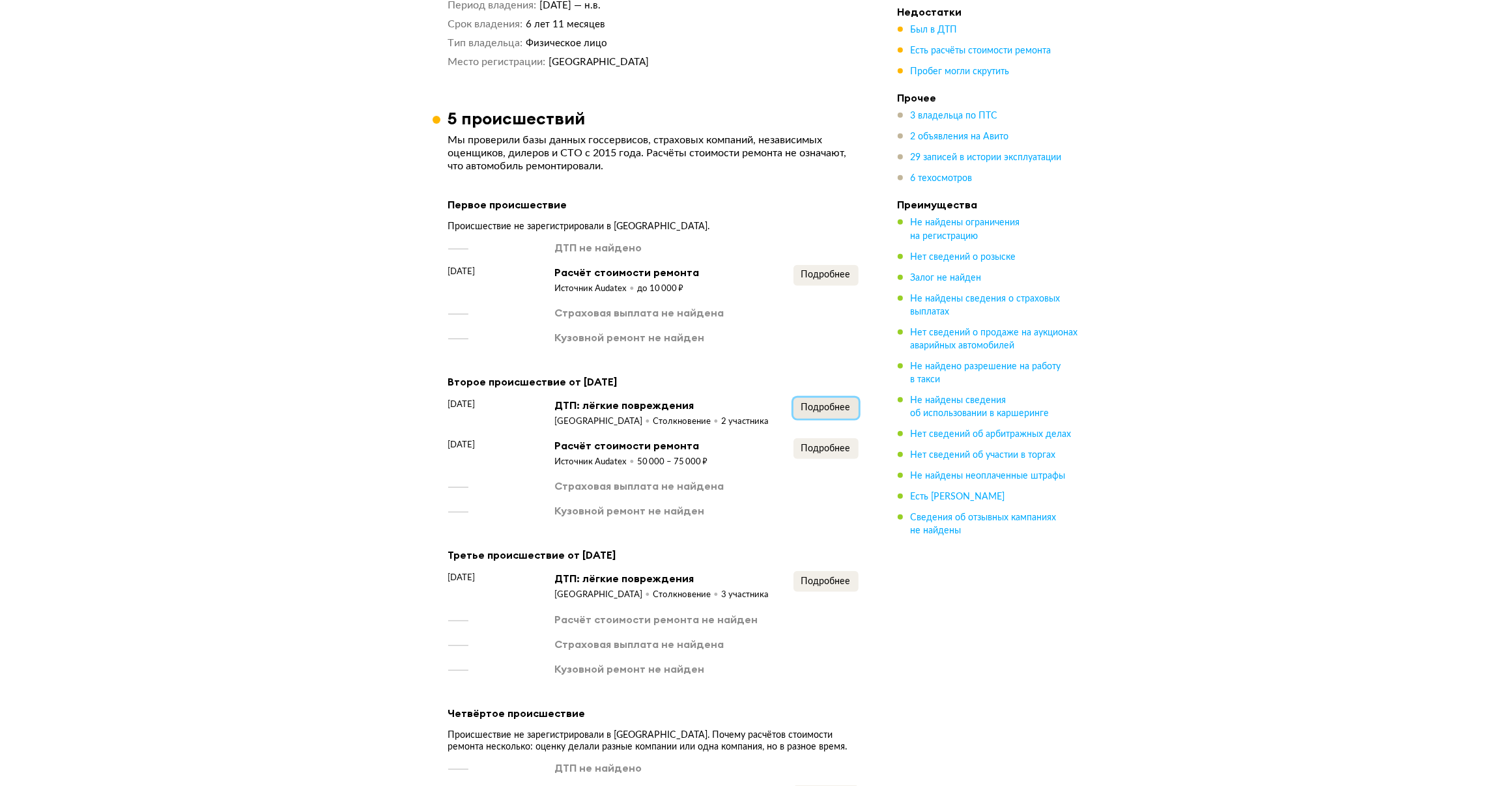
click at [838, 403] on span "Подробнее" at bounding box center [826, 407] width 50 height 9
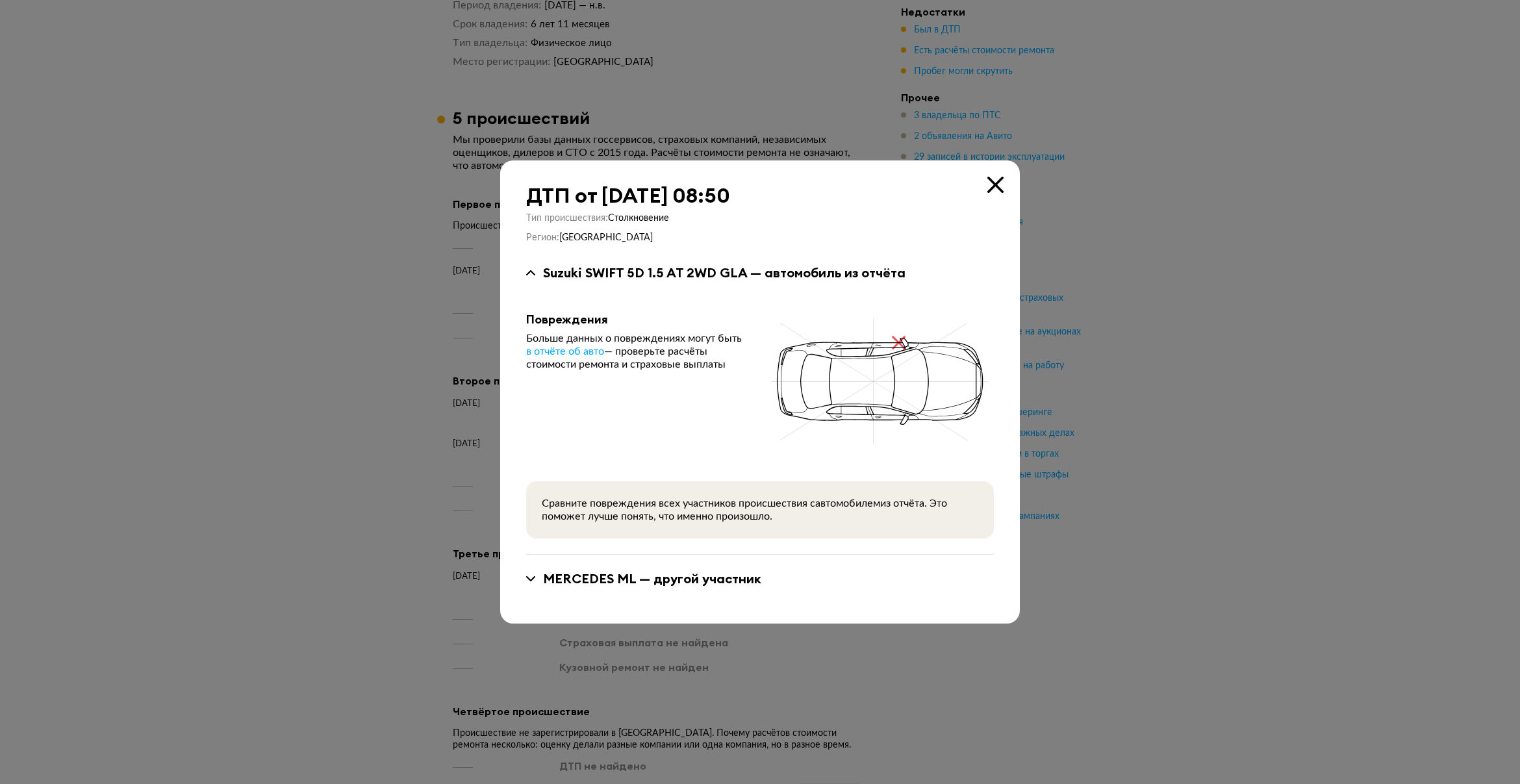
click at [544, 574] on div "MERCEDES ML — другой участник" at bounding box center [652, 579] width 218 height 17
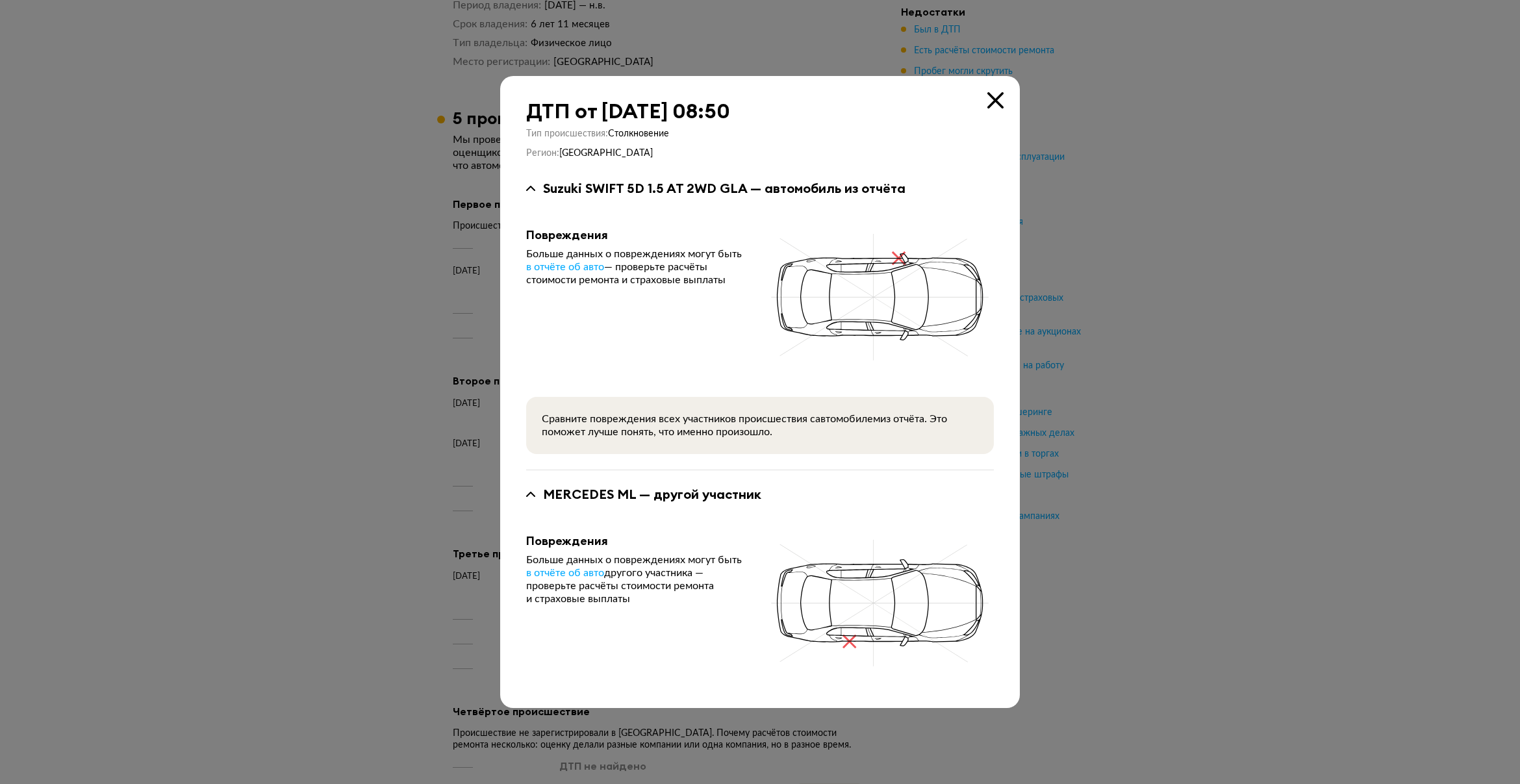
click at [991, 102] on icon at bounding box center [995, 100] width 16 height 16
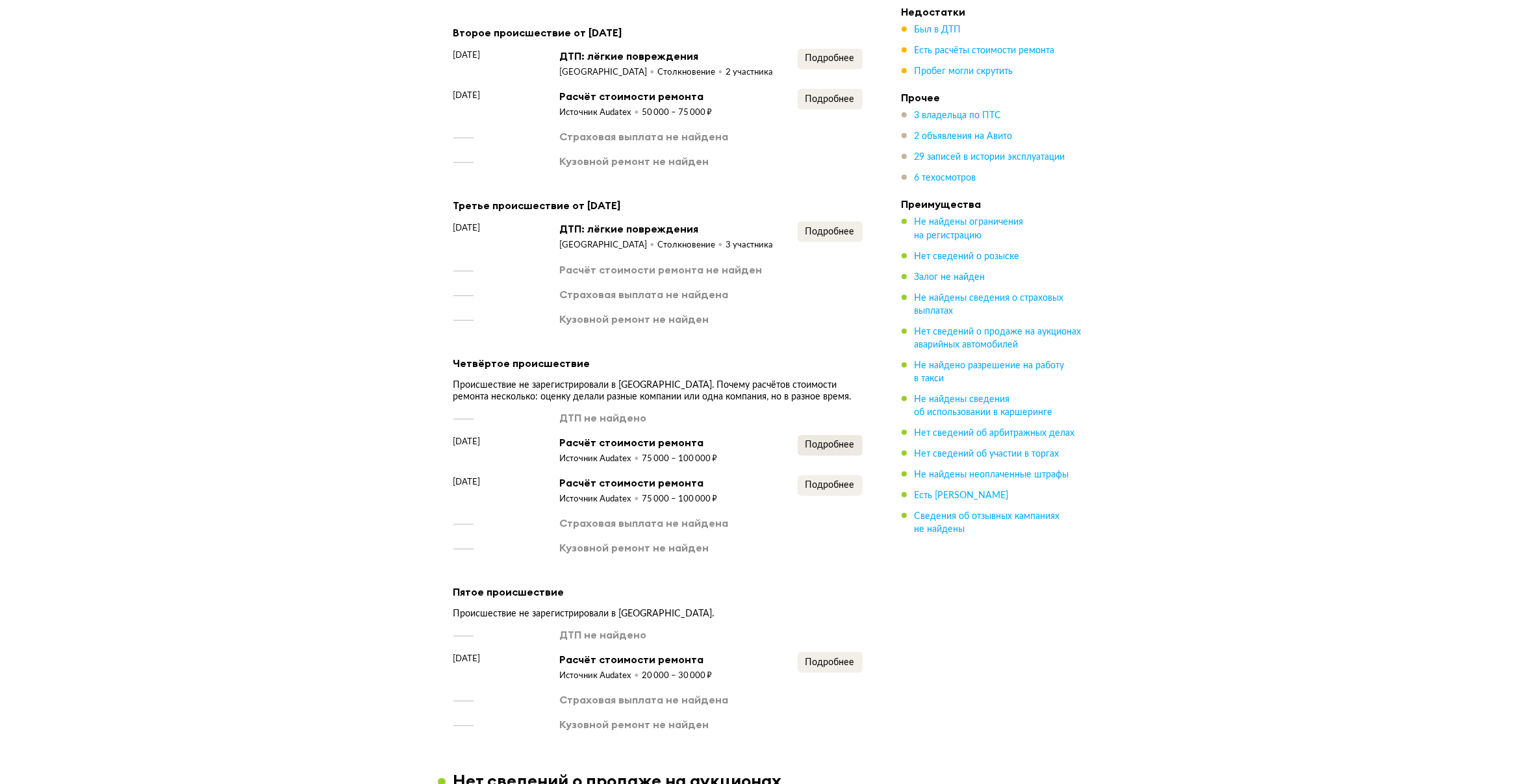
scroll to position [1882, 0]
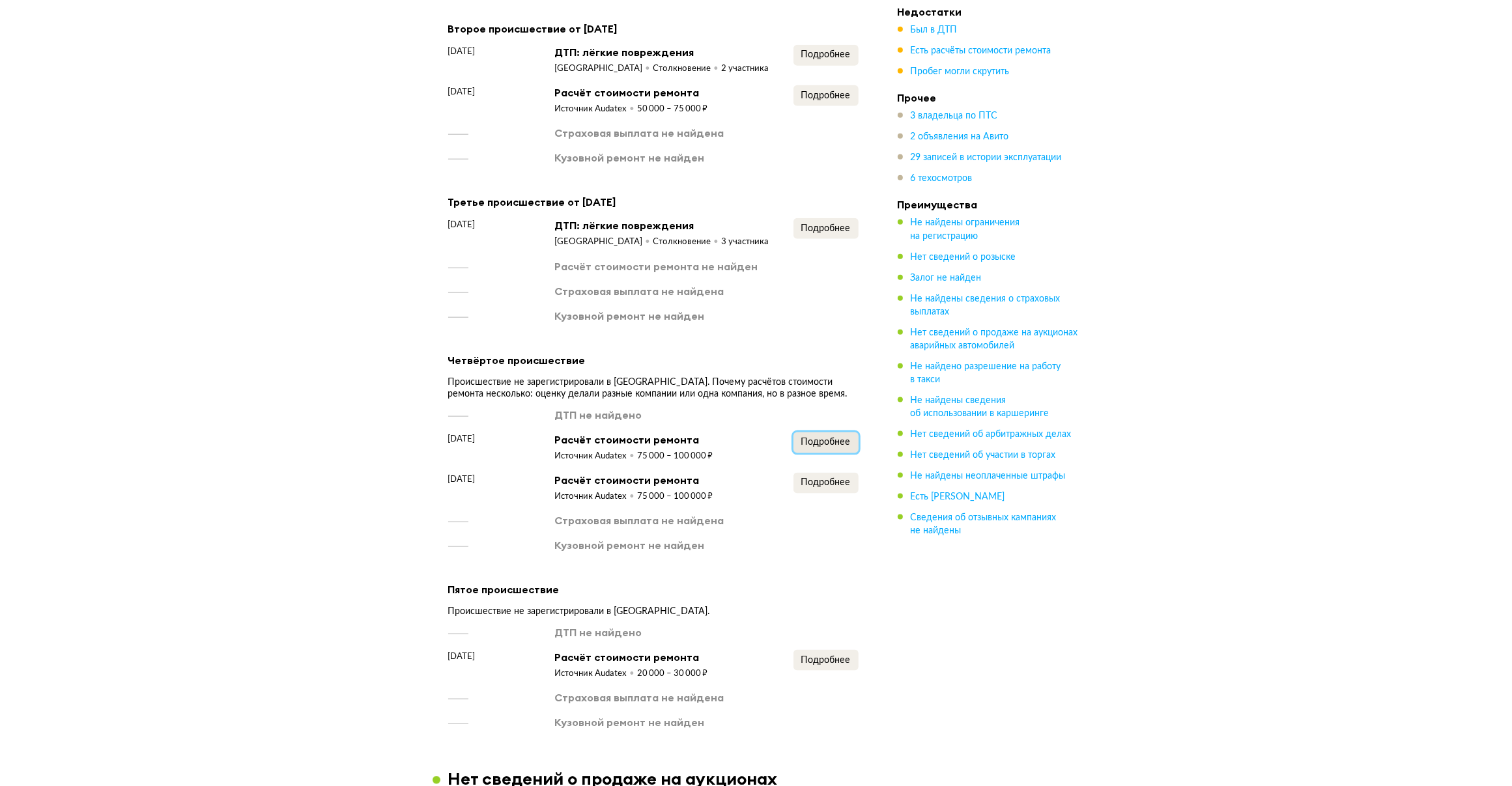
click at [805, 437] on span "Подробнее" at bounding box center [826, 442] width 50 height 9
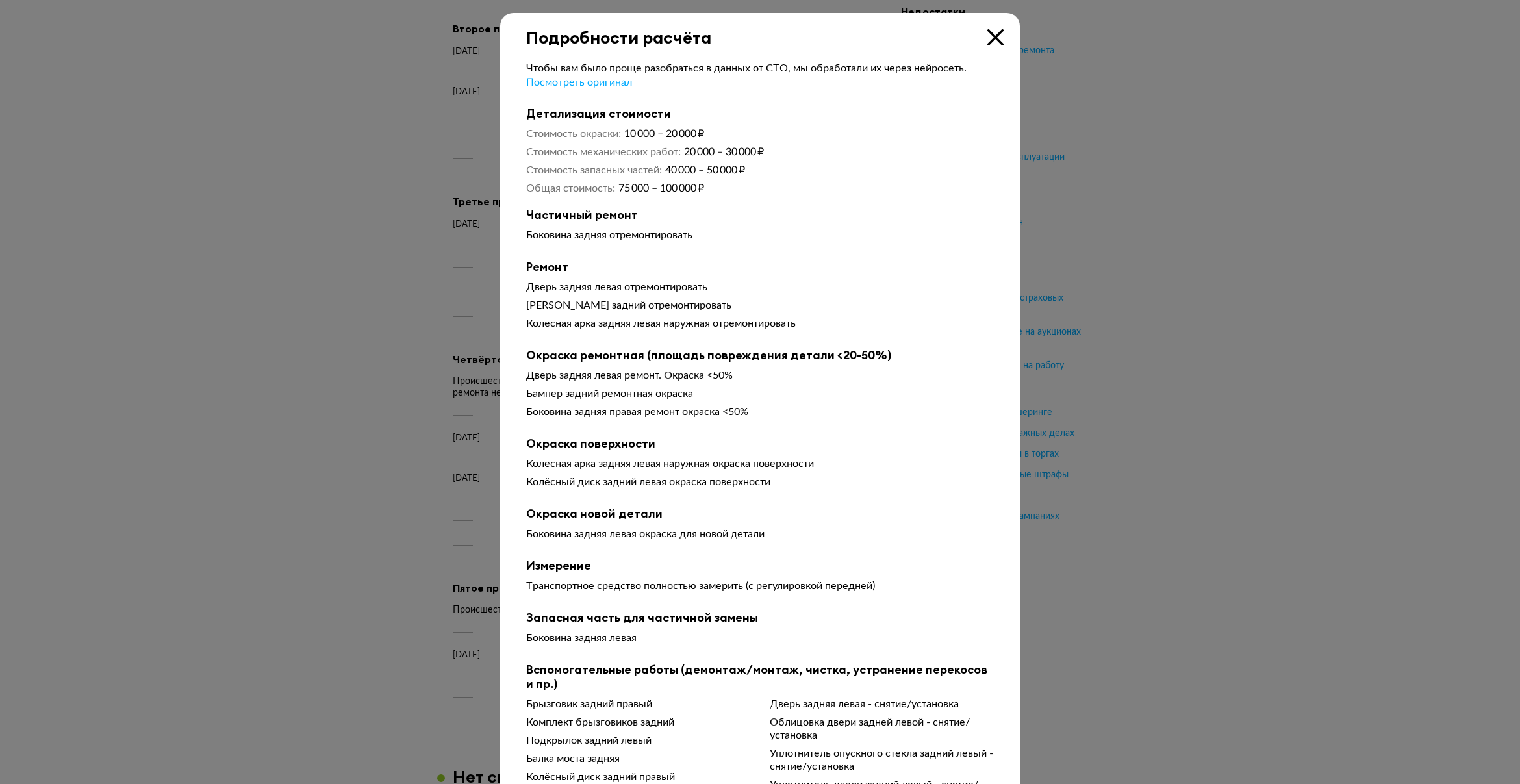
click at [987, 44] on icon at bounding box center [995, 37] width 16 height 16
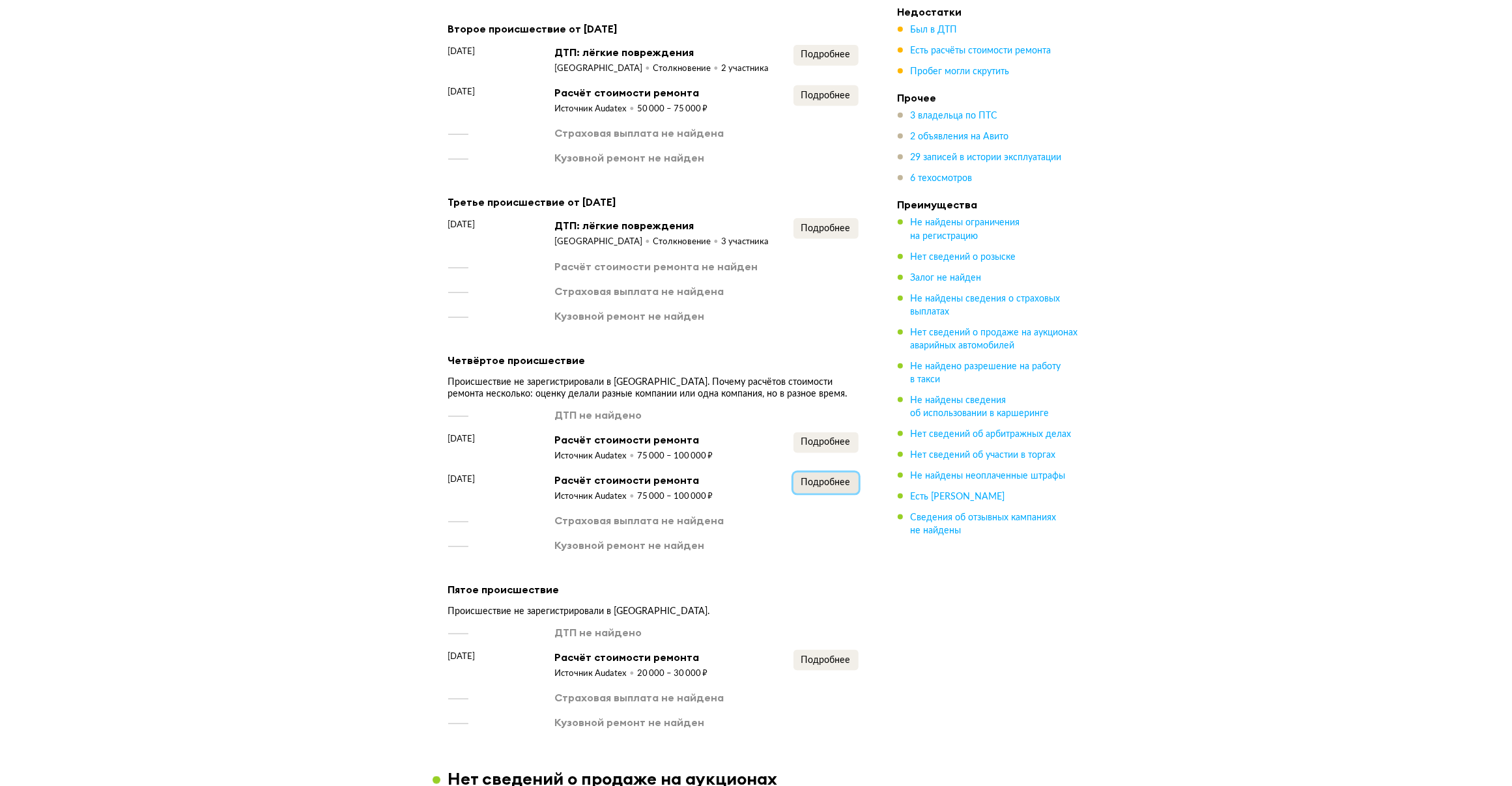
click at [815, 478] on span "Подробнее" at bounding box center [826, 482] width 50 height 9
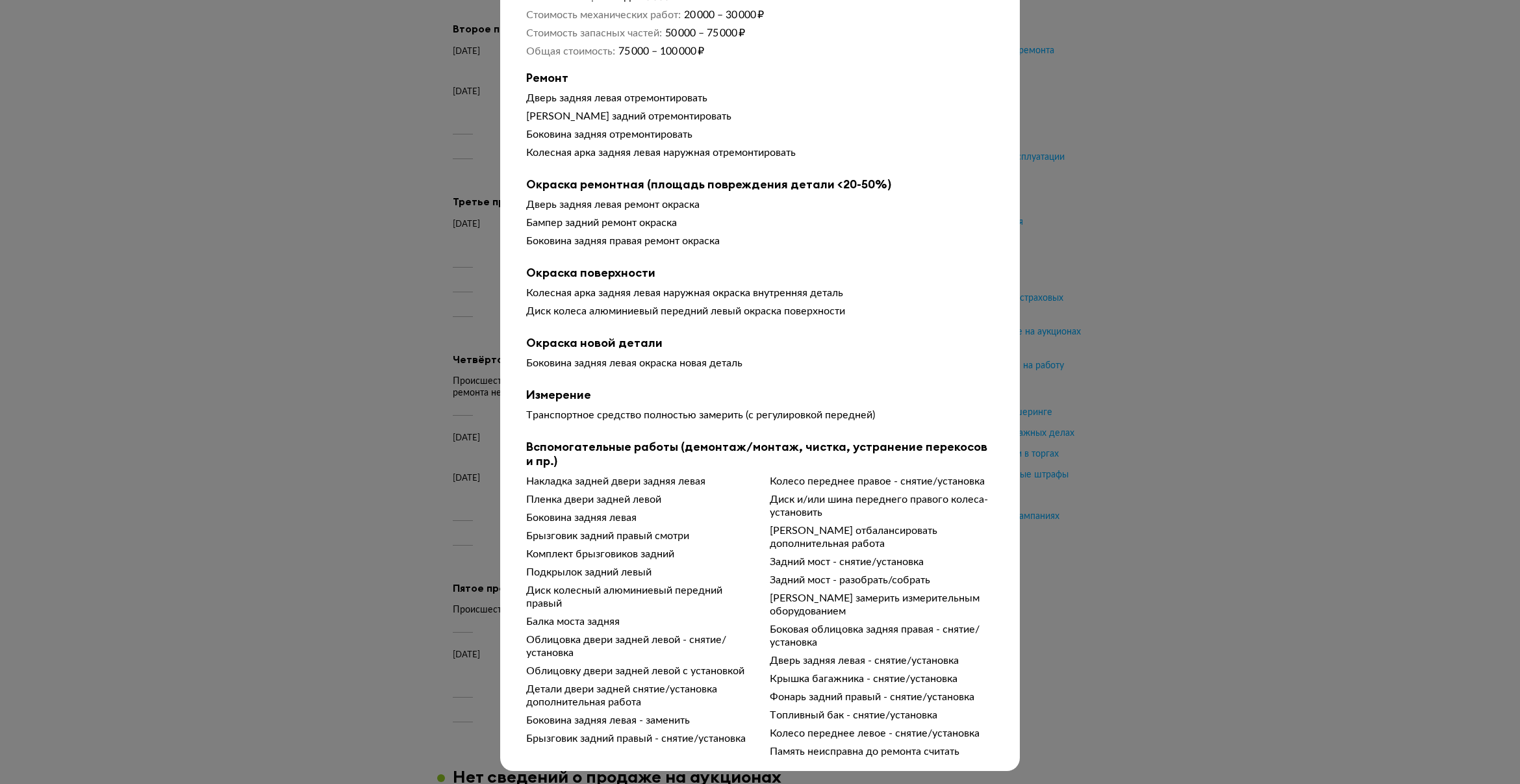
scroll to position [147, 0]
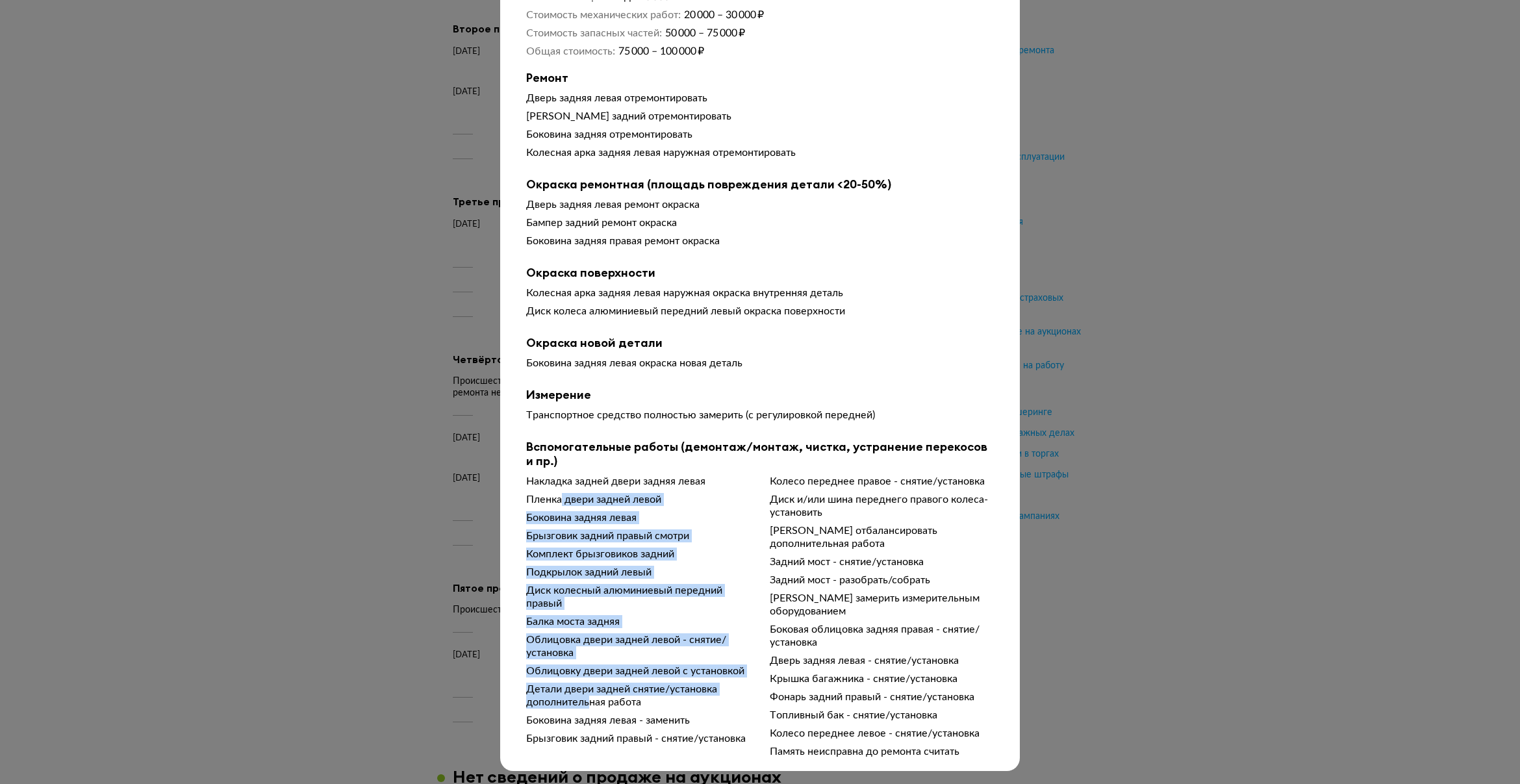
drag, startPoint x: 580, startPoint y: 566, endPoint x: 585, endPoint y: 693, distance: 127.1
click at [585, 693] on div "Накладка задней двери задняя левая Пленка двери задней левой Боковина задняя ле…" at bounding box center [760, 616] width 468 height 283
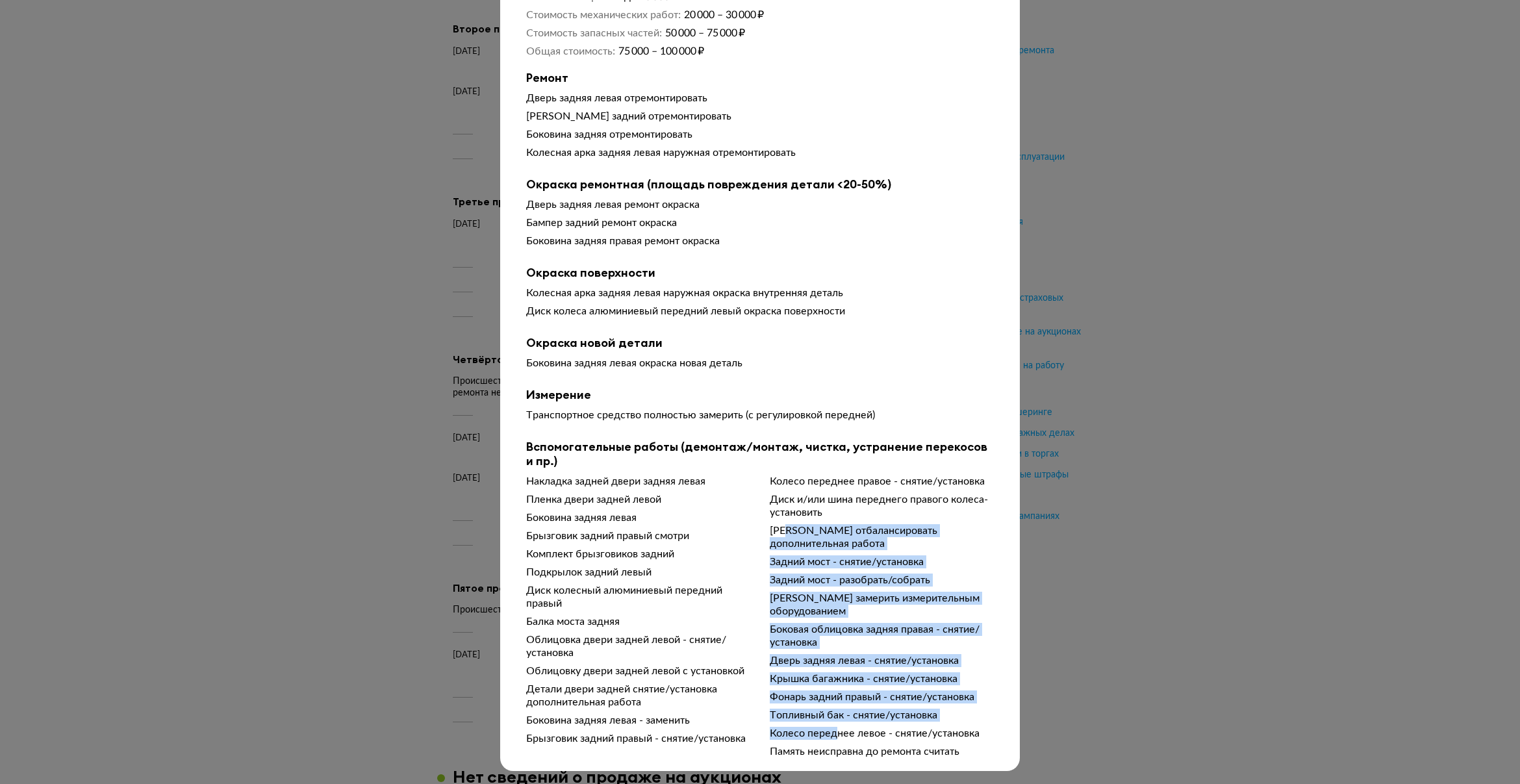
drag, startPoint x: 585, startPoint y: 693, endPoint x: 834, endPoint y: 736, distance: 252.7
click at [834, 736] on div "Накладка задней двери задняя левая Пленка двери задней левой Боковина задняя ле…" at bounding box center [760, 616] width 468 height 283
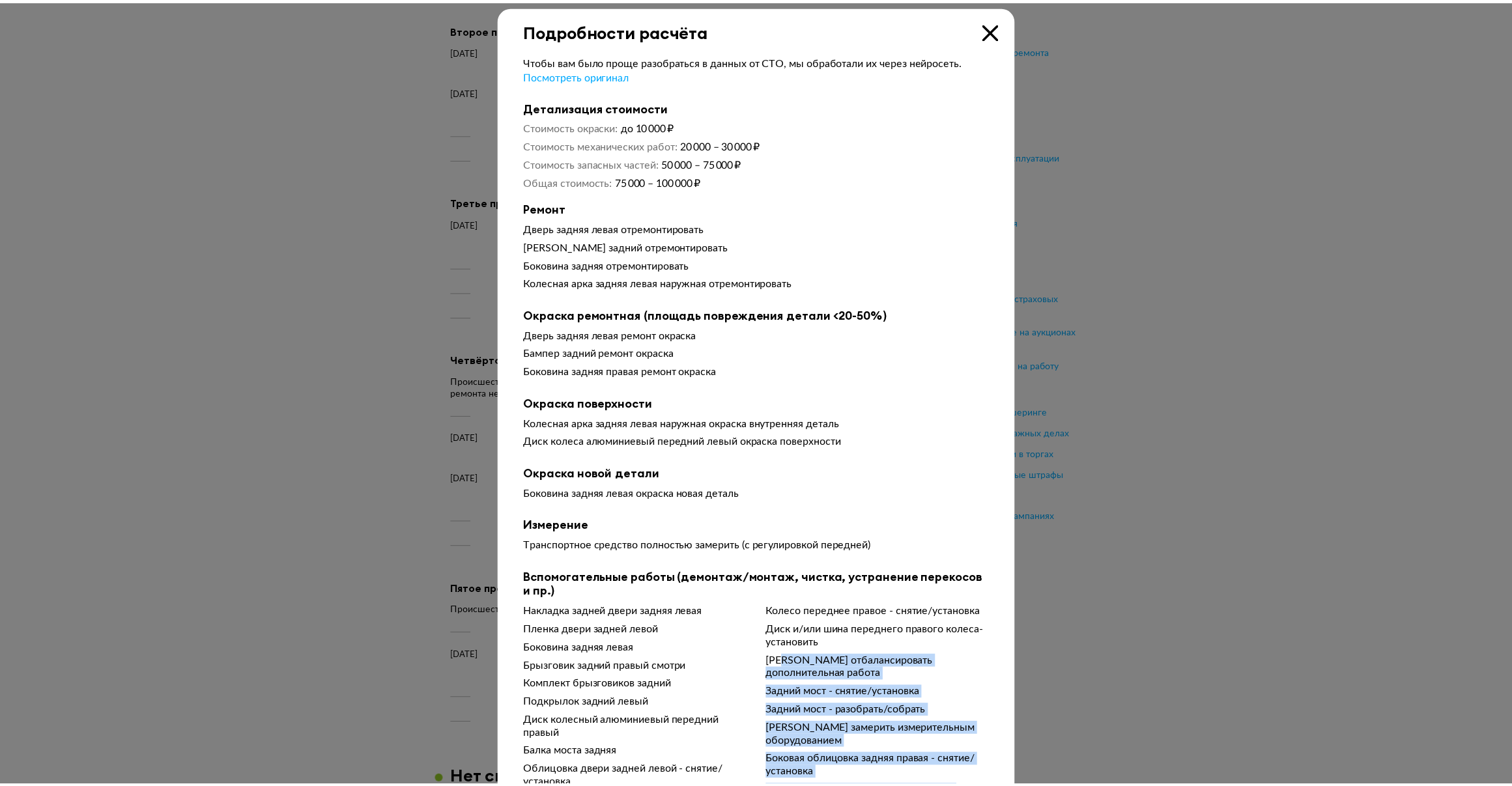
scroll to position [0, 0]
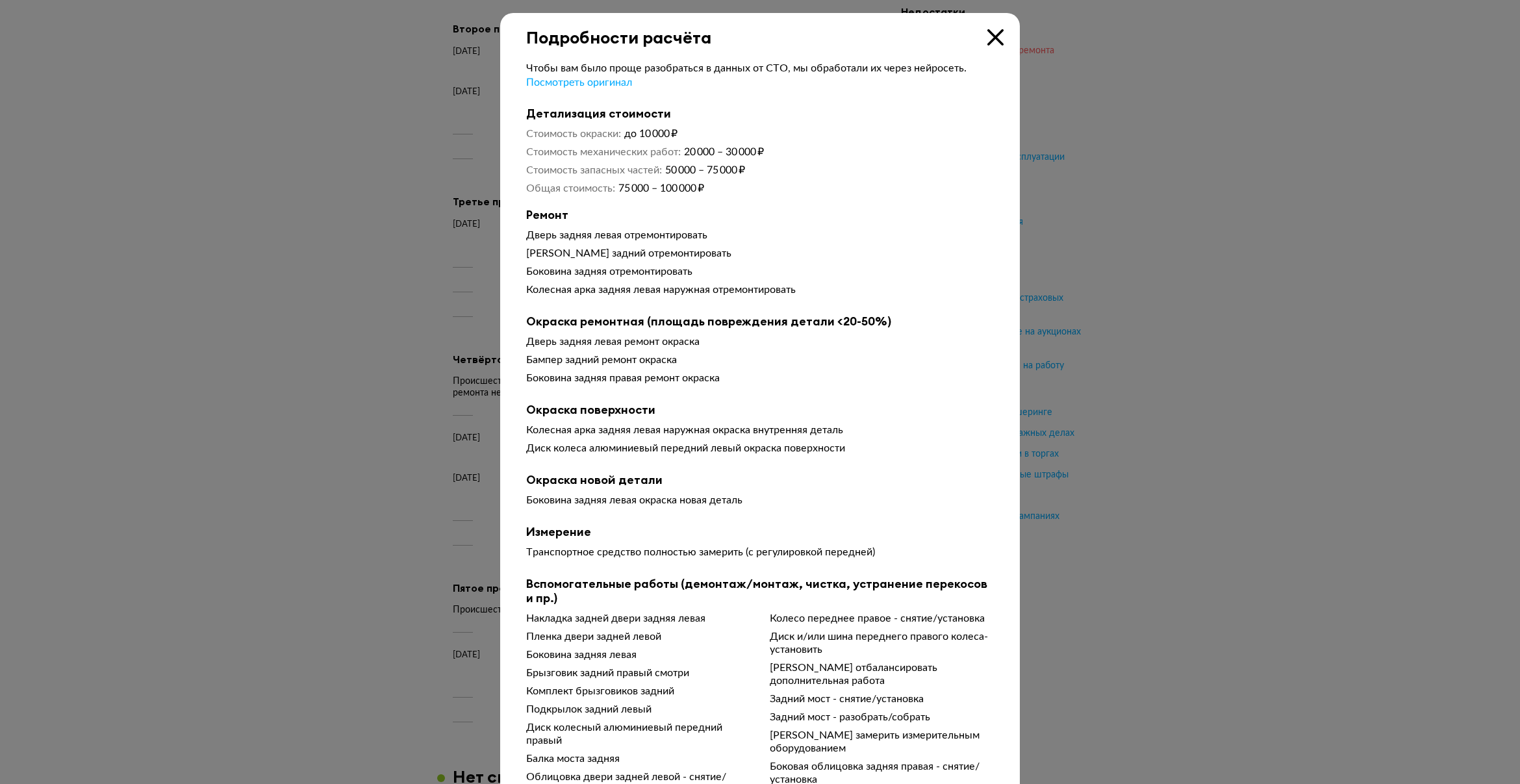
drag, startPoint x: 985, startPoint y: 39, endPoint x: 979, endPoint y: 47, distance: 10.0
click at [987, 39] on icon at bounding box center [995, 37] width 16 height 16
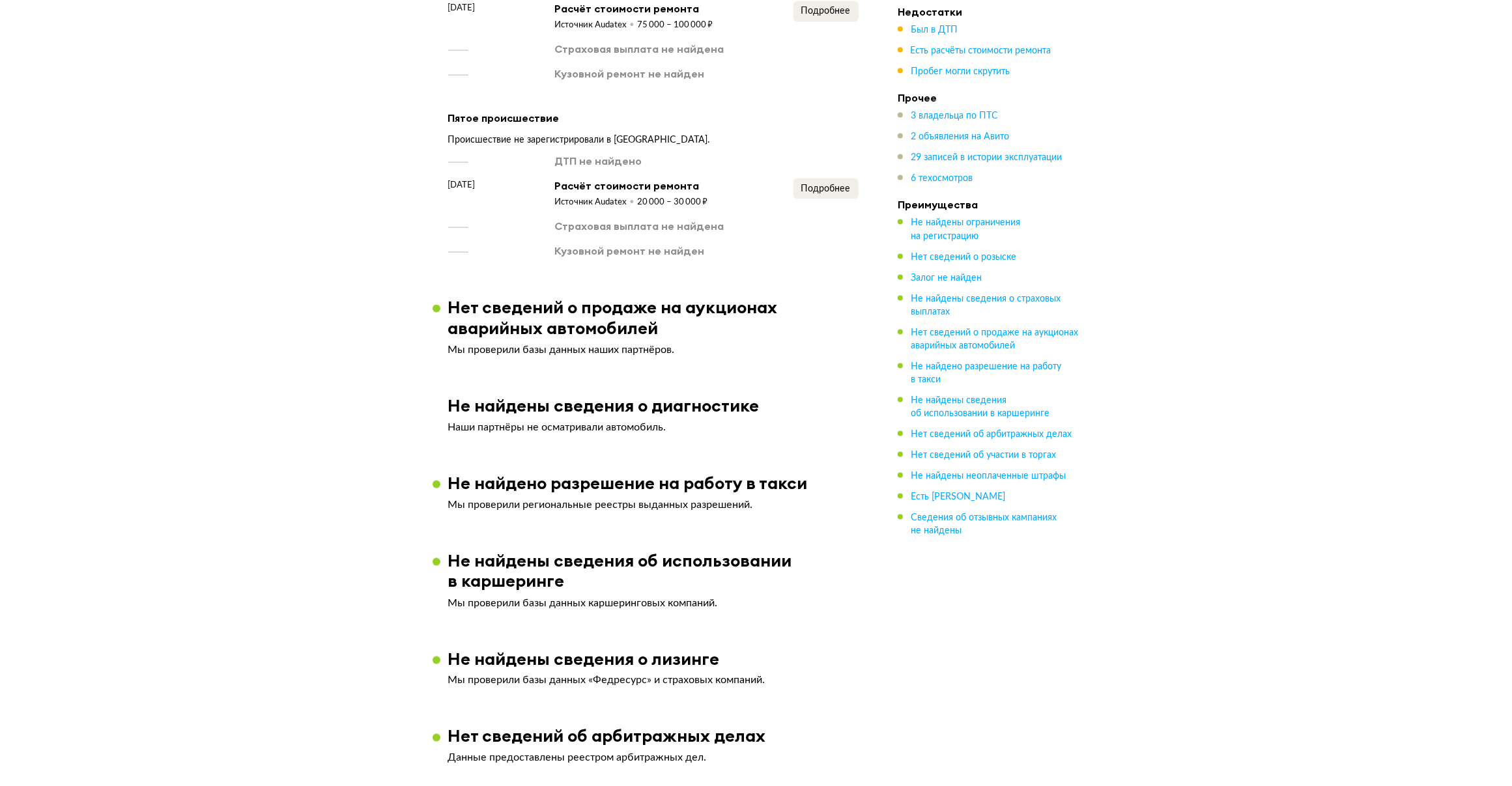
scroll to position [2359, 0]
click at [841, 178] on button "Подробнее" at bounding box center [826, 188] width 65 height 21
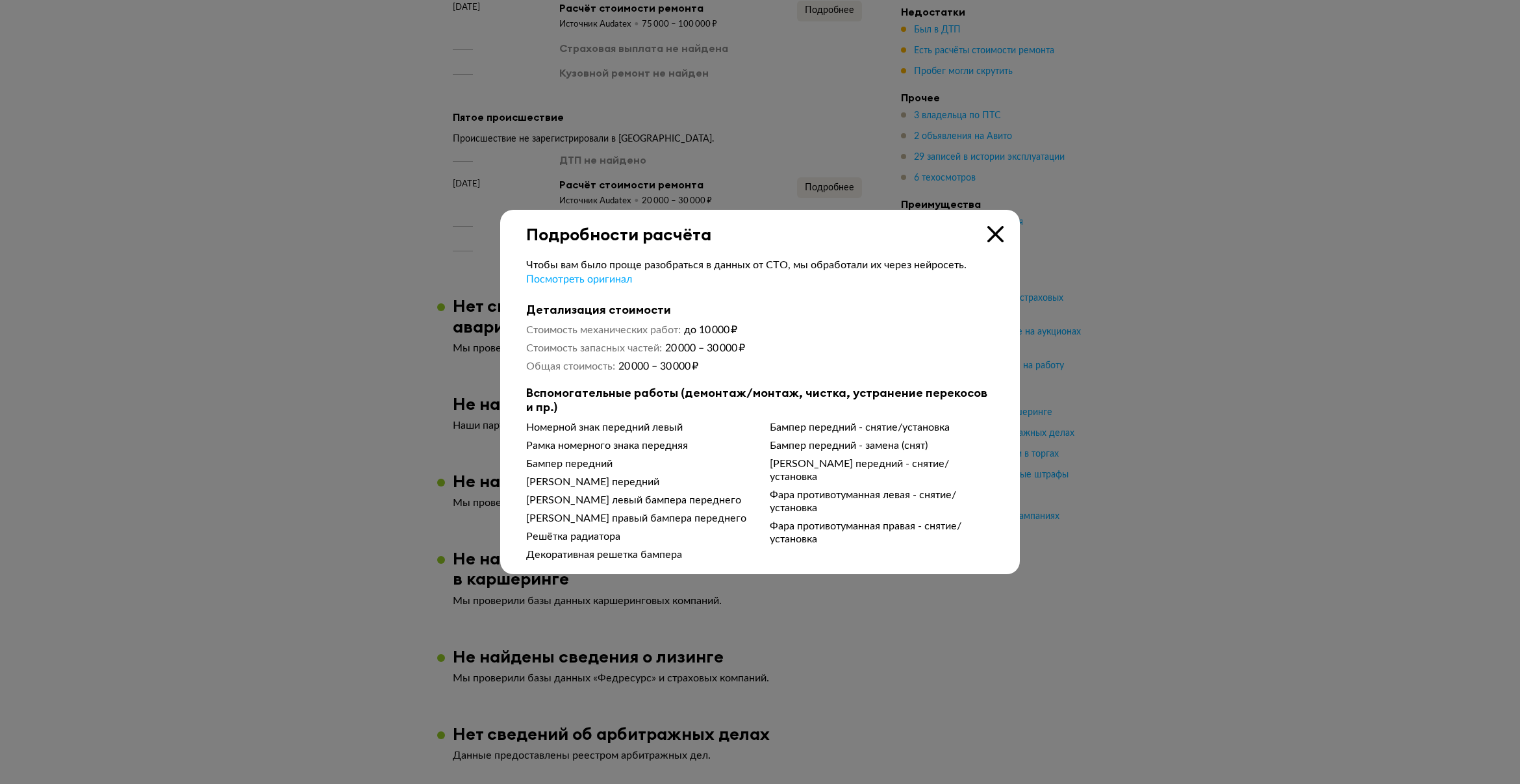
click at [985, 231] on div "Подробности расчёта" at bounding box center [760, 227] width 520 height 35
click at [991, 231] on icon at bounding box center [995, 234] width 16 height 16
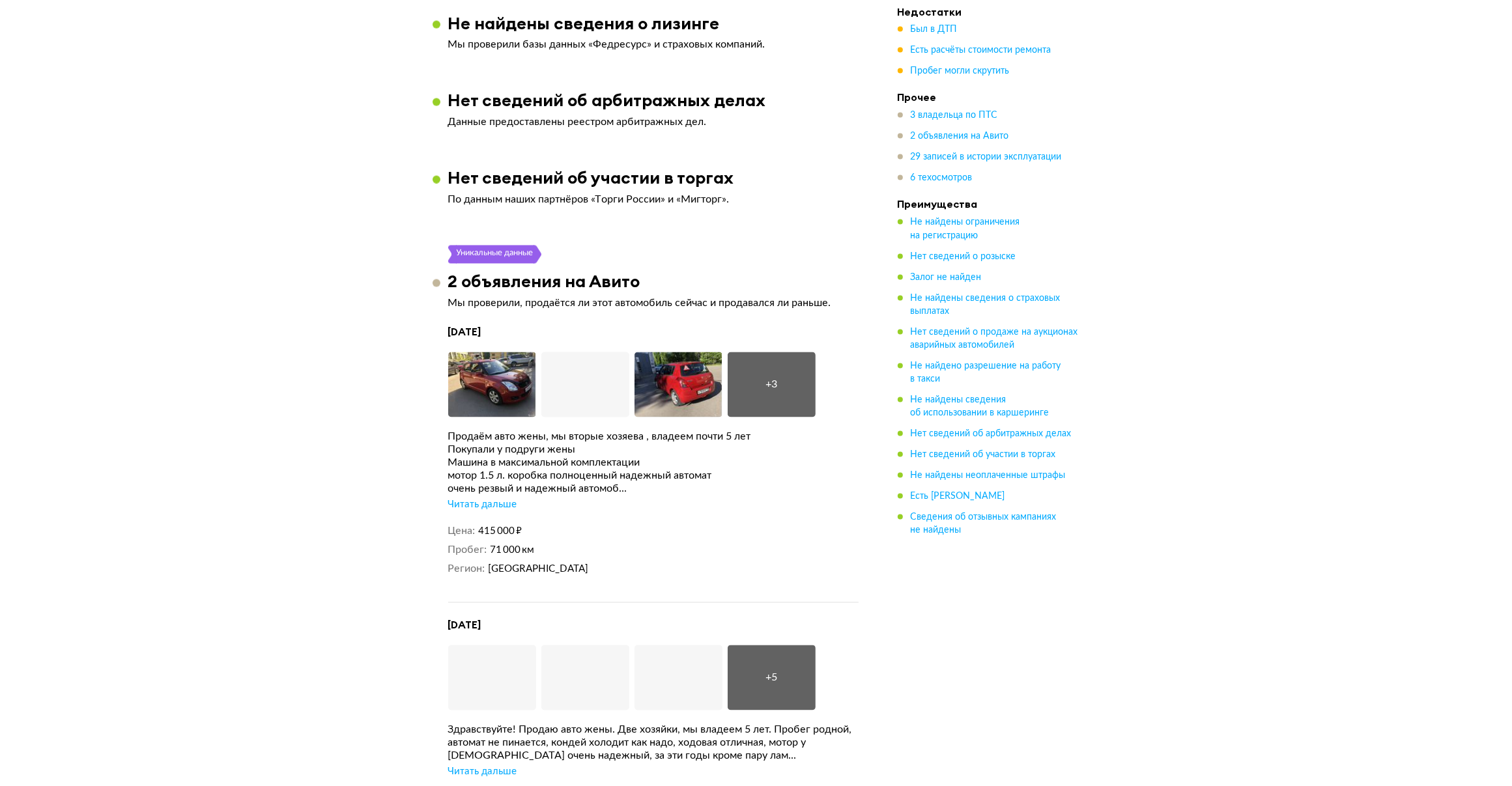
scroll to position [3066, 0]
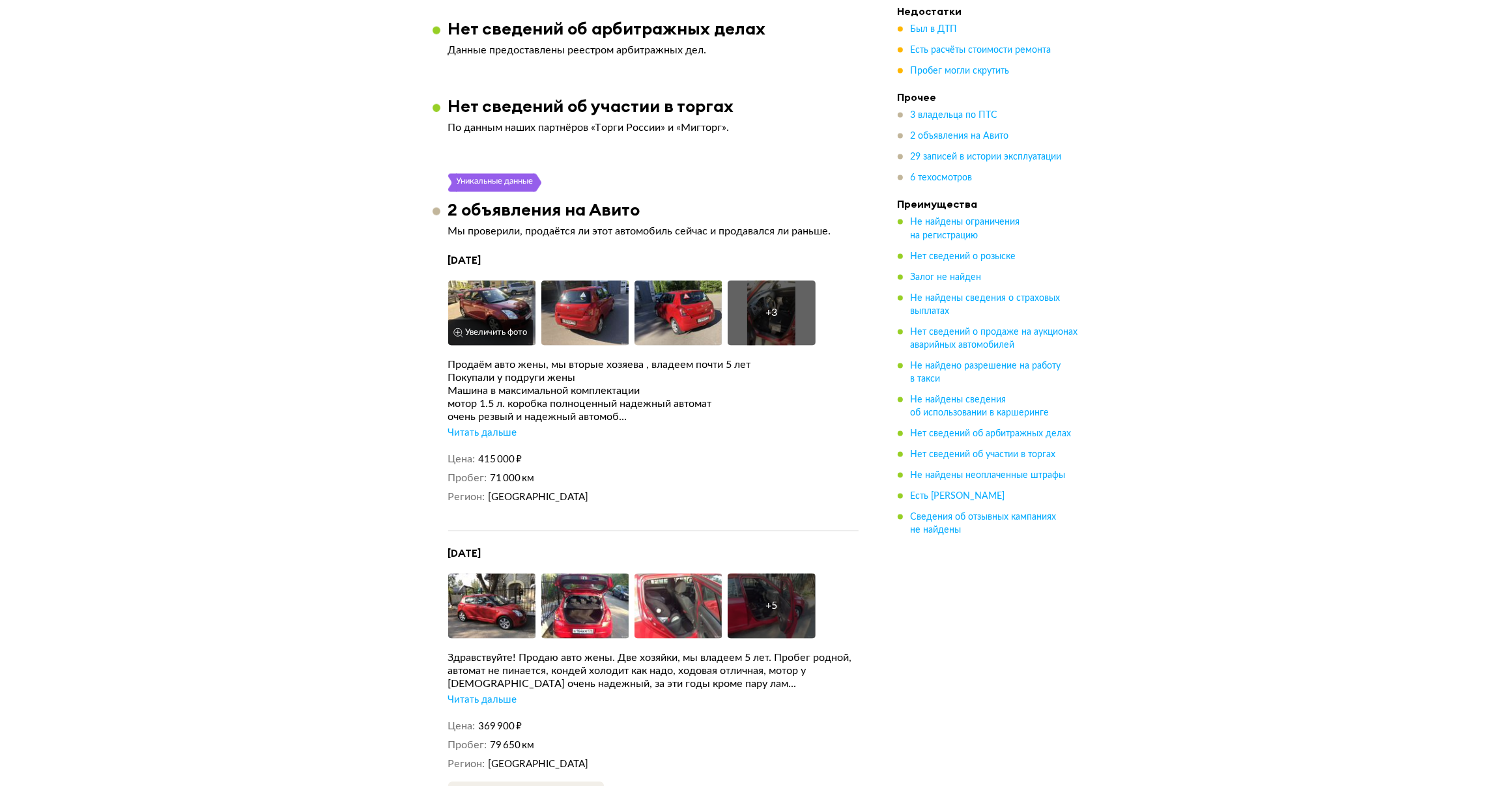
click at [505, 296] on img at bounding box center [492, 313] width 88 height 65
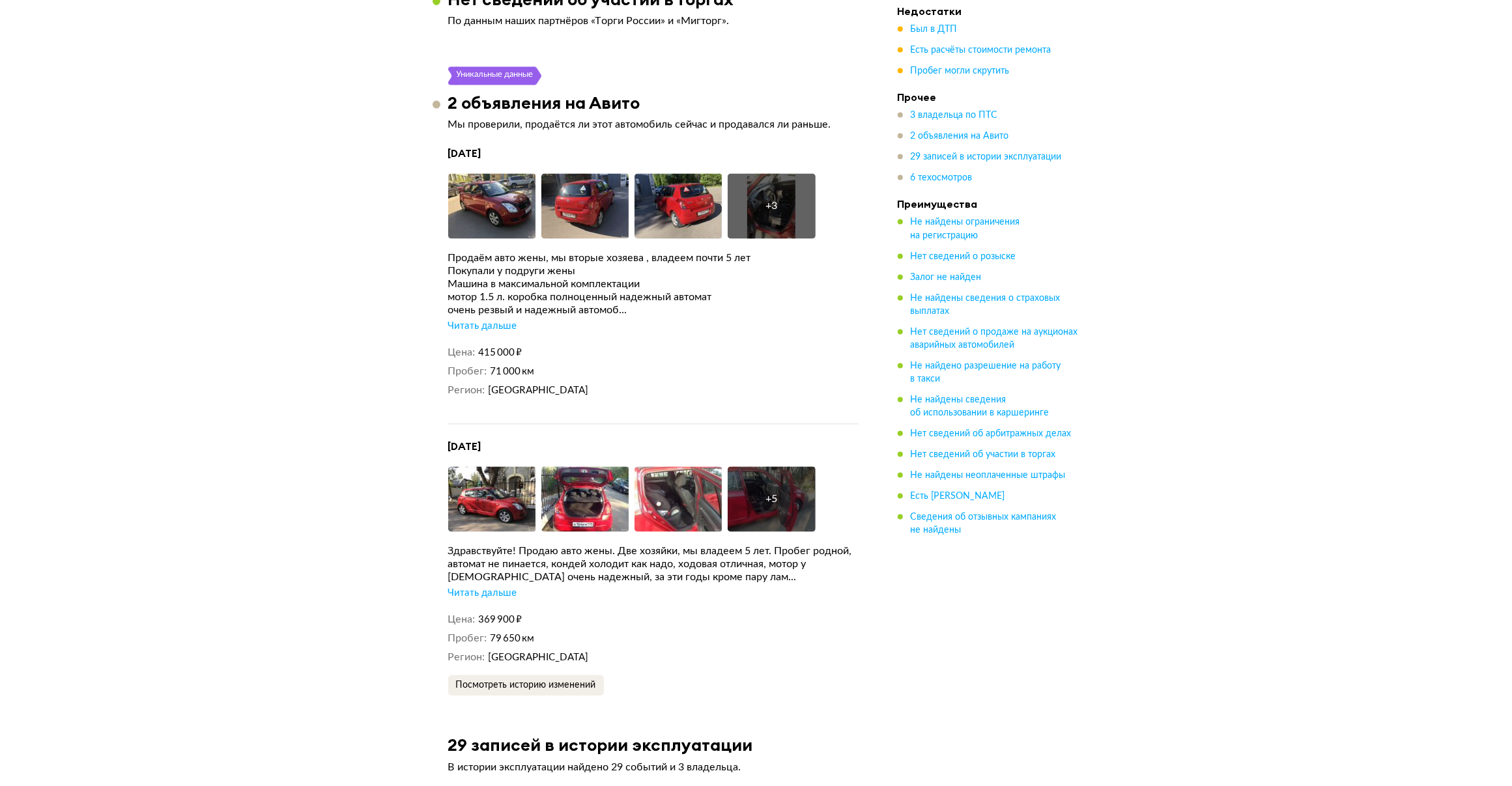
scroll to position [3184, 0]
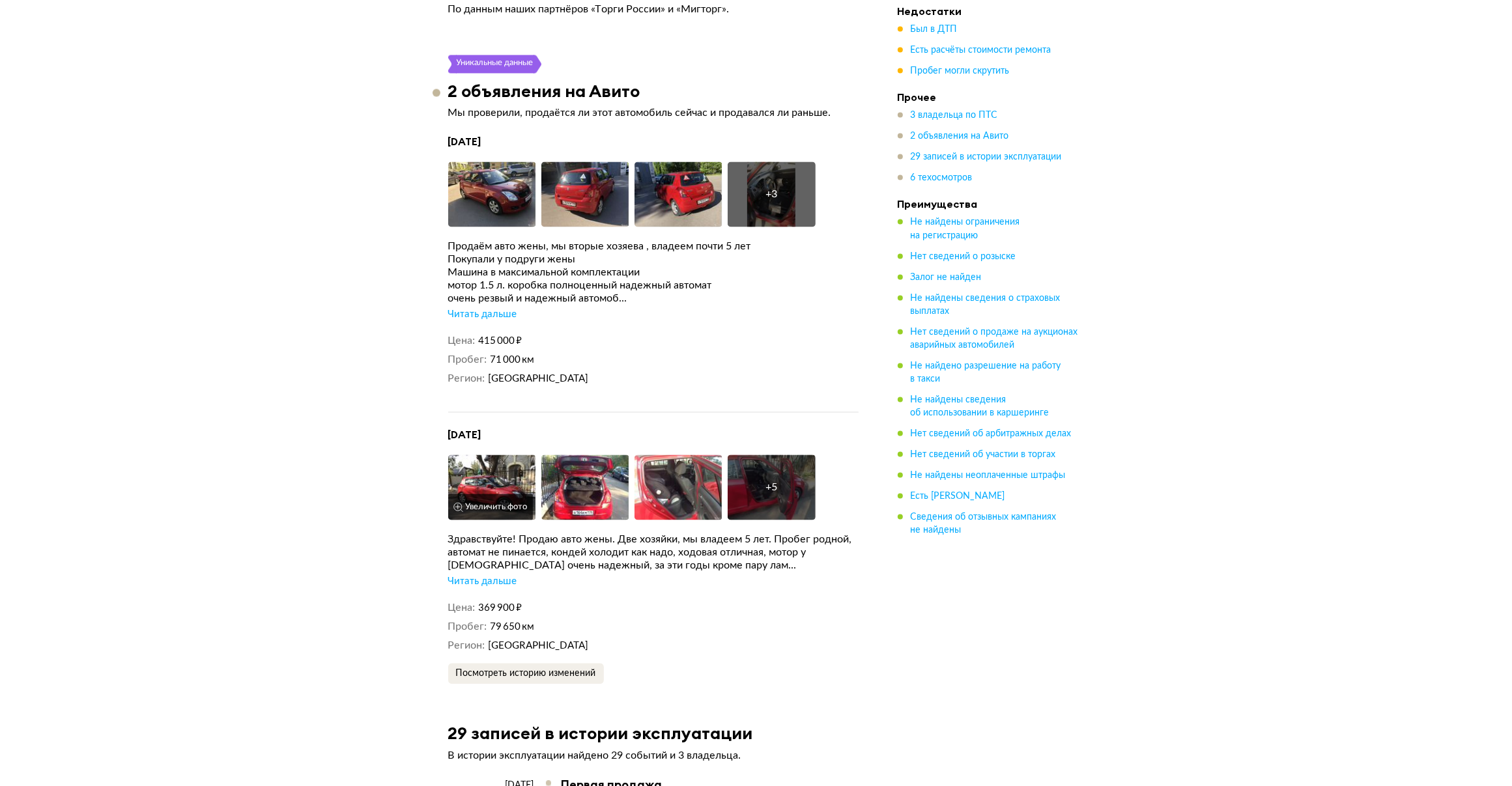
click at [480, 473] on img at bounding box center [492, 487] width 88 height 65
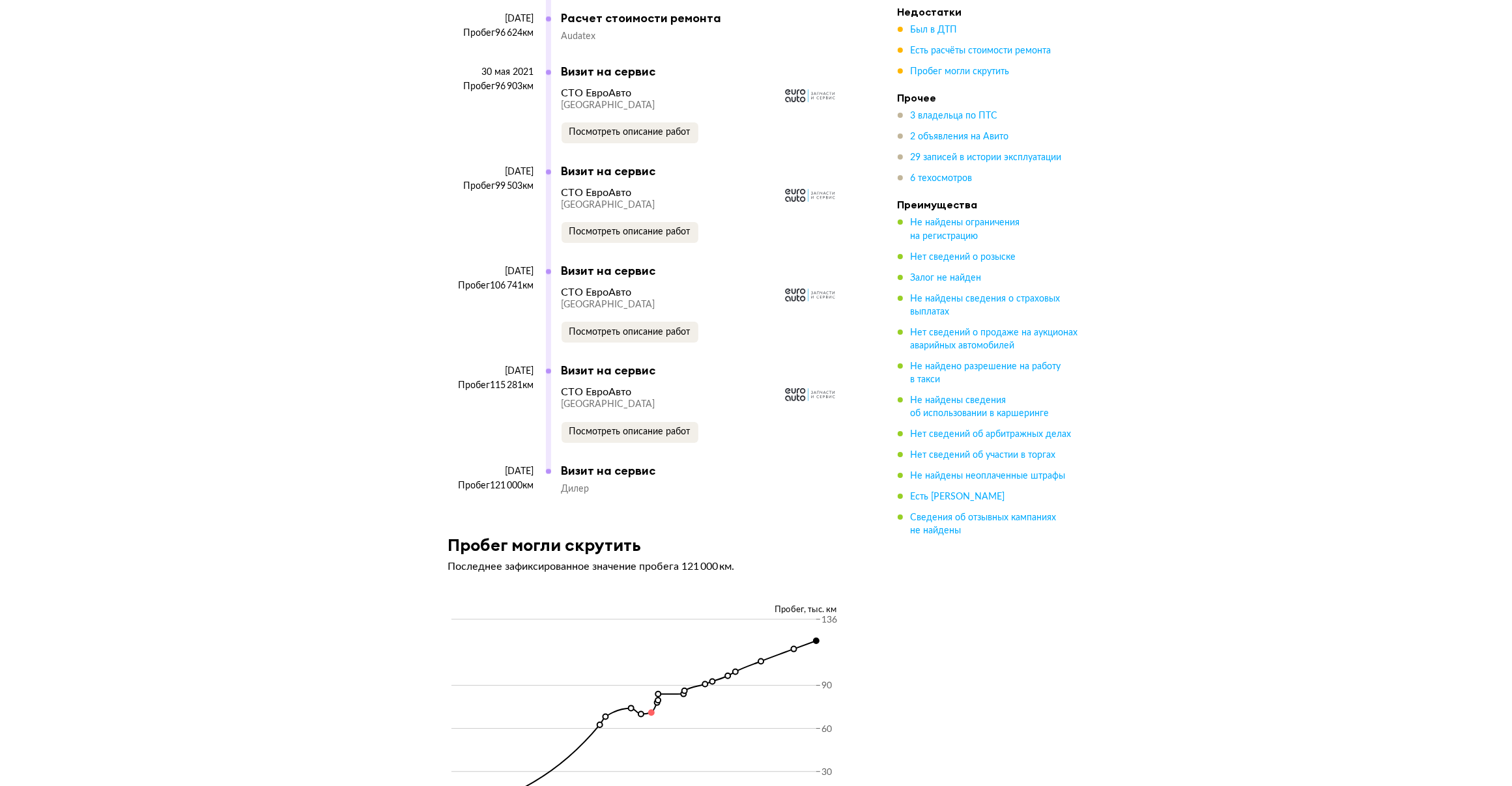
scroll to position [5897, 0]
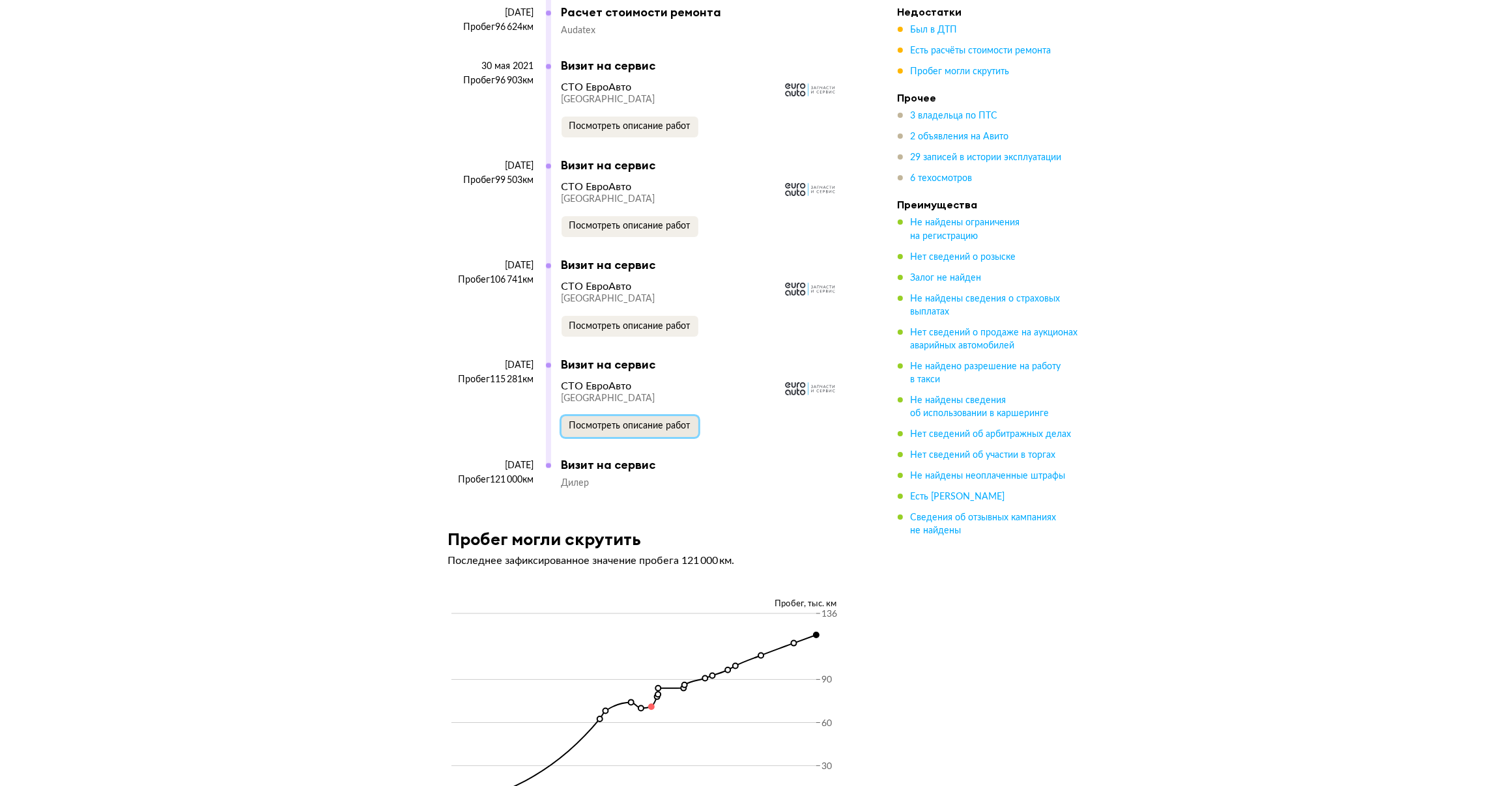
click at [674, 424] on button "Посмотреть описание работ" at bounding box center [630, 426] width 137 height 21
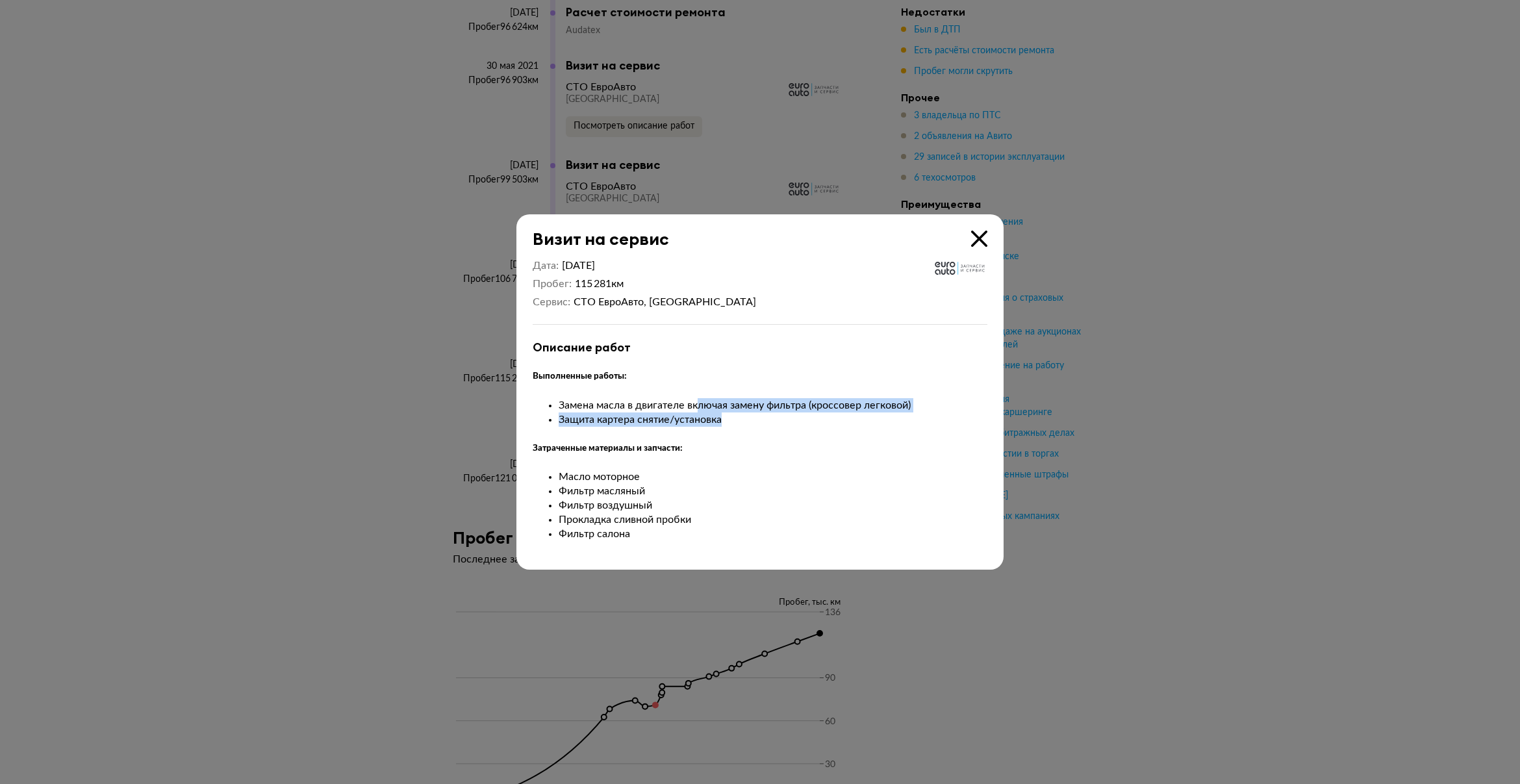
drag, startPoint x: 700, startPoint y: 406, endPoint x: 745, endPoint y: 412, distance: 45.4
click at [745, 412] on ul "Замена масла в двигателе включая замену фильтра (кроссовер легковой) Защита кар…" at bounding box center [760, 412] width 455 height 29
click at [979, 236] on icon at bounding box center [979, 238] width 16 height 16
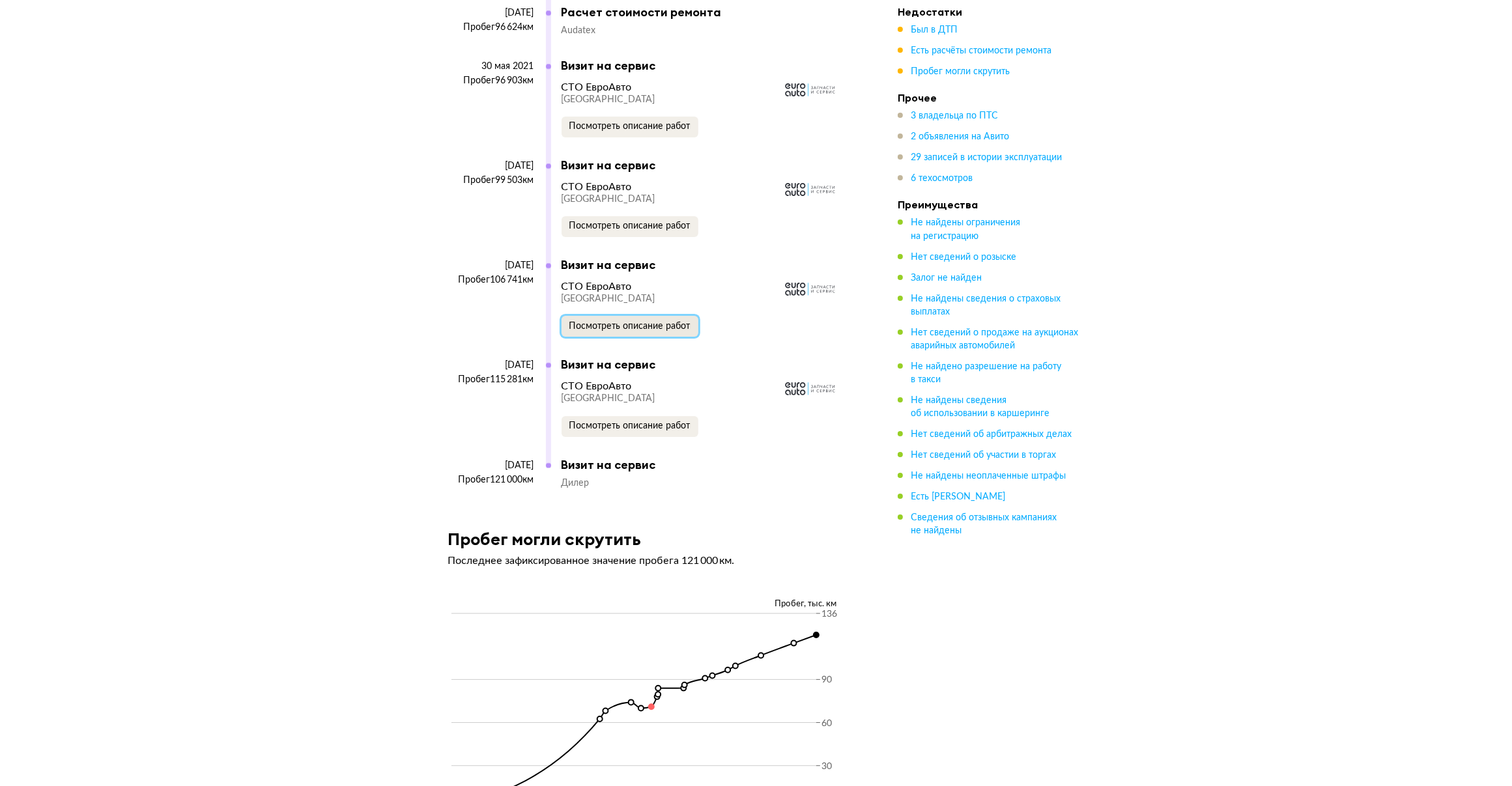
click at [604, 322] on span "Посмотреть описание работ" at bounding box center [630, 326] width 121 height 9
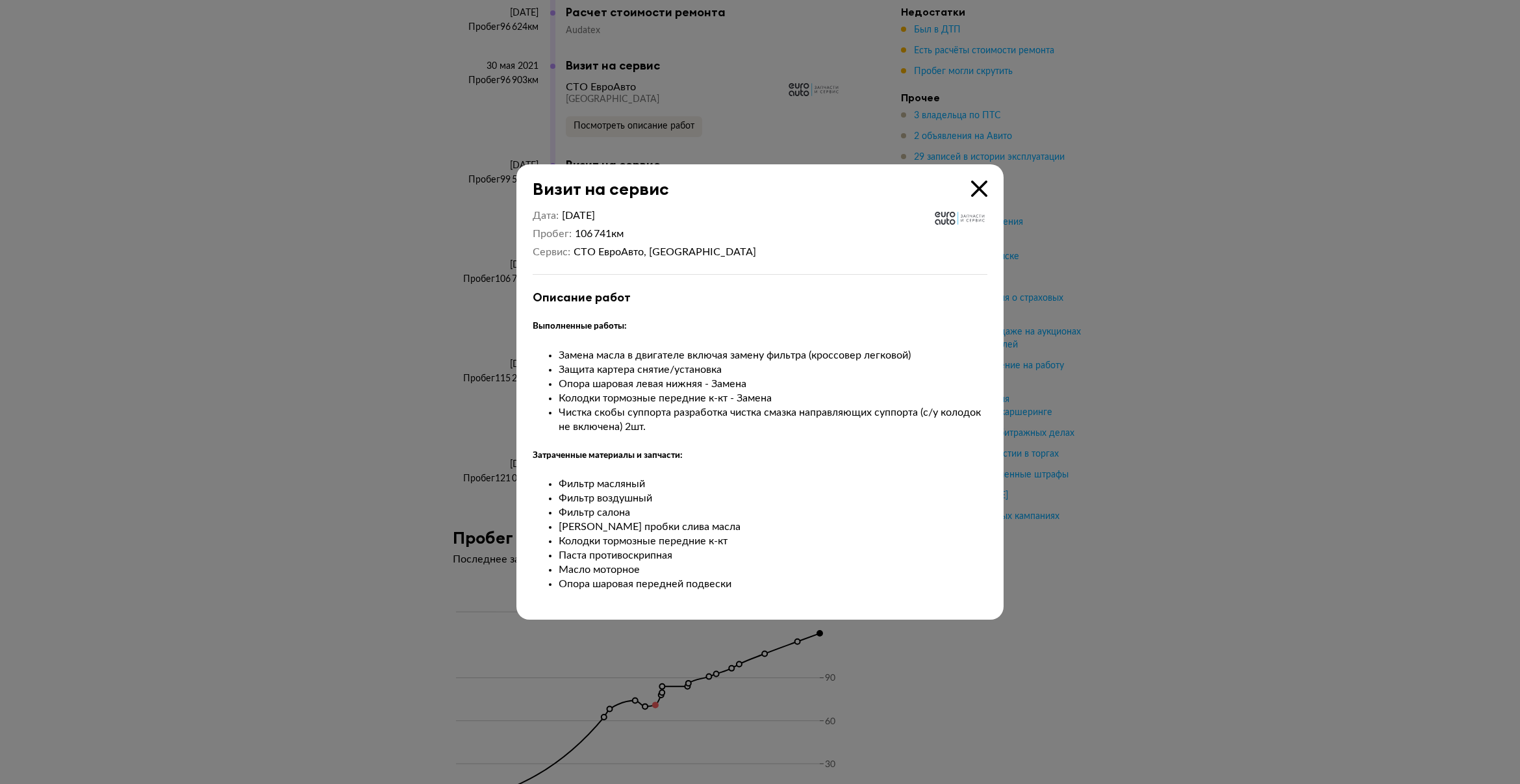
click at [973, 186] on icon at bounding box center [979, 188] width 16 height 16
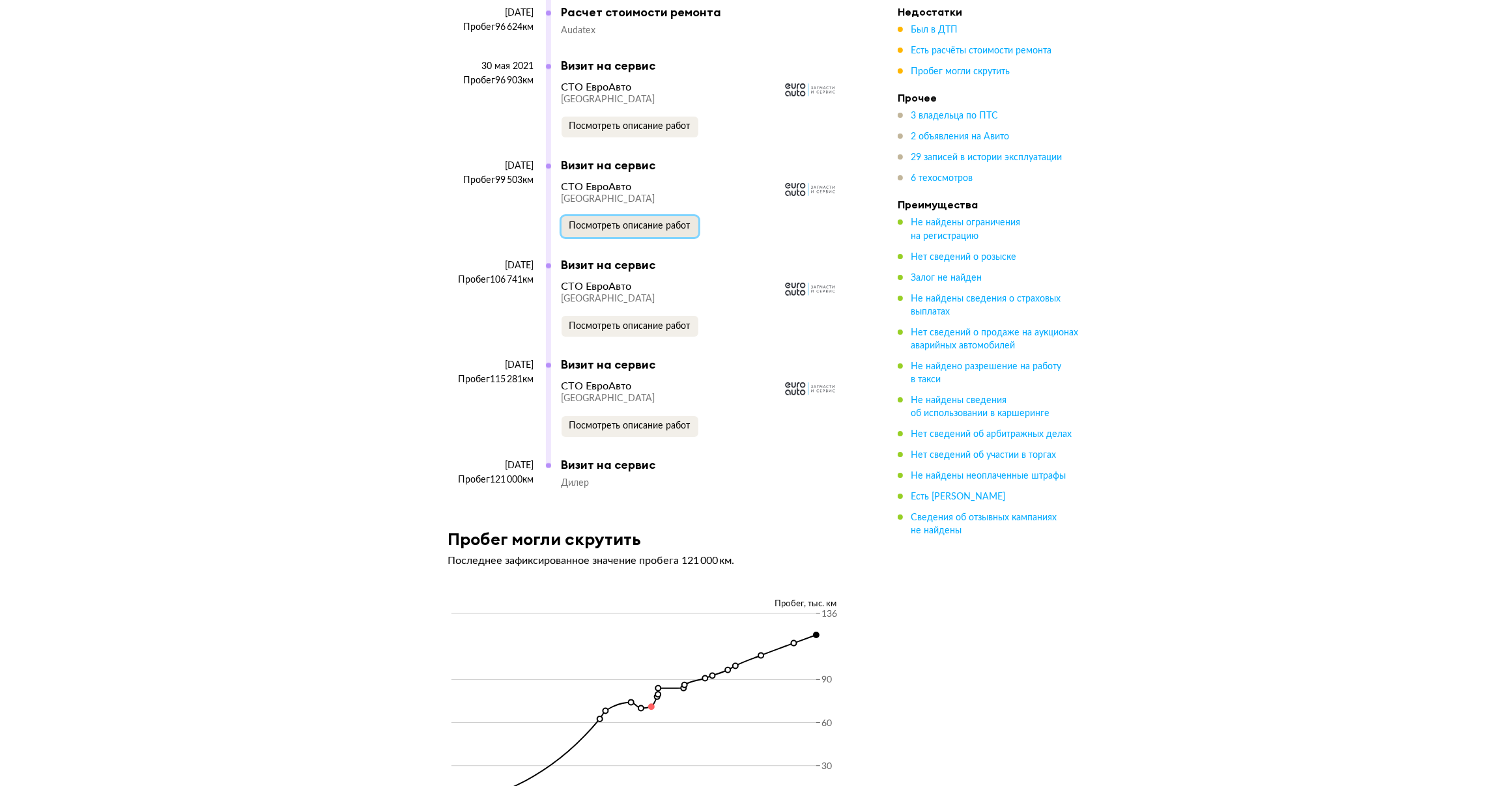
click at [616, 225] on button "Посмотреть описание работ" at bounding box center [630, 227] width 137 height 21
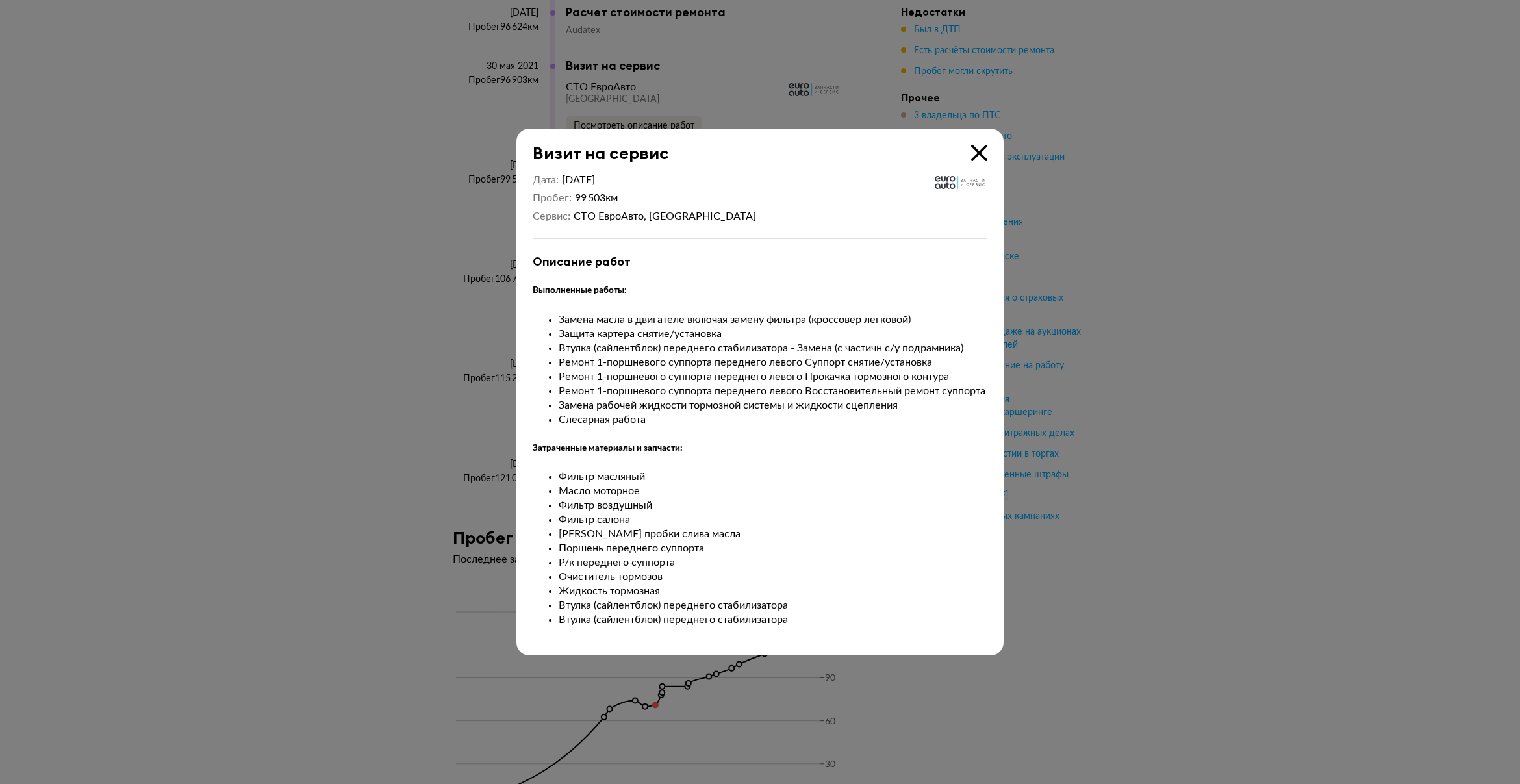
click at [976, 145] on icon at bounding box center [979, 152] width 16 height 16
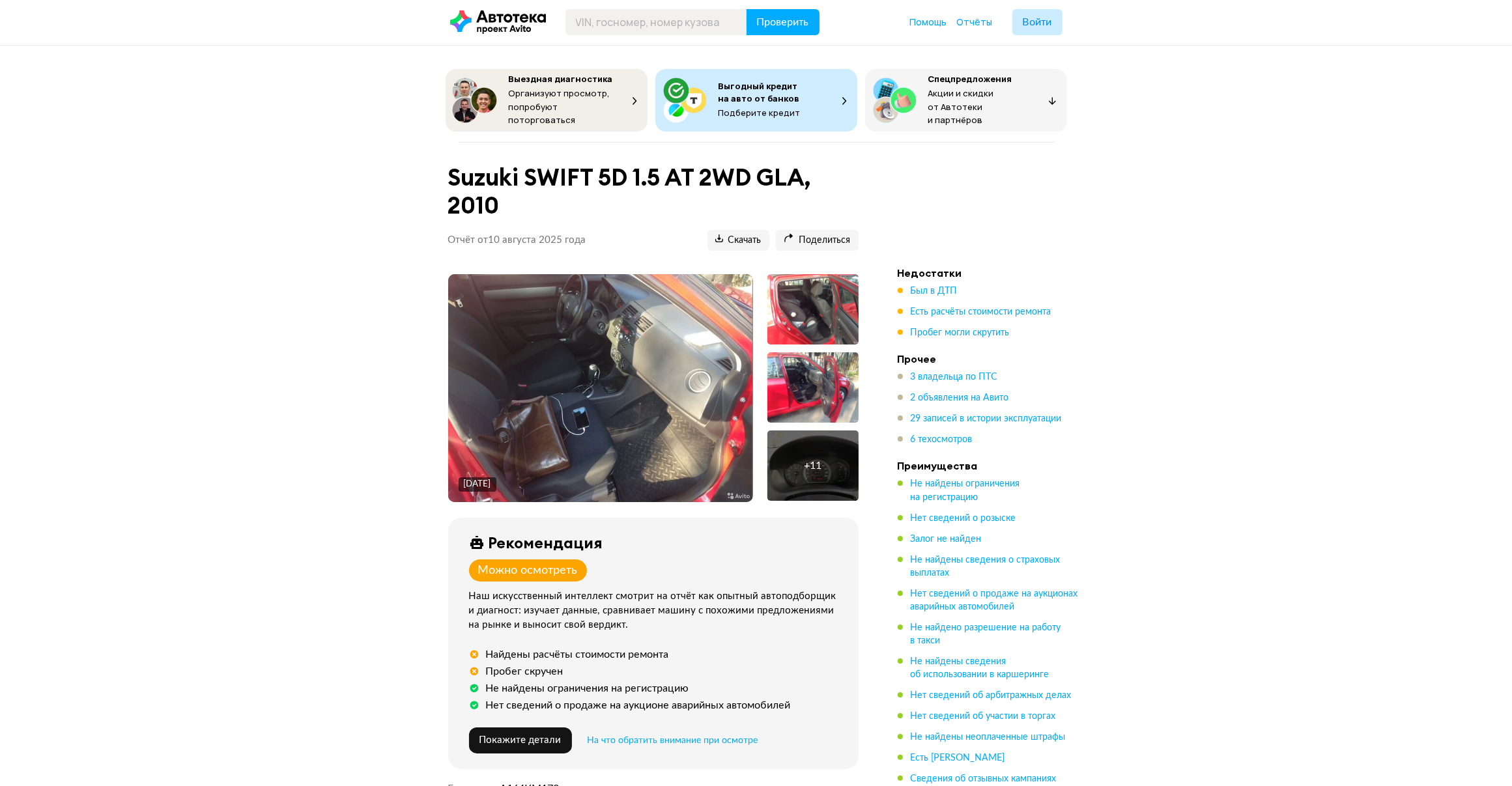
scroll to position [0, 0]
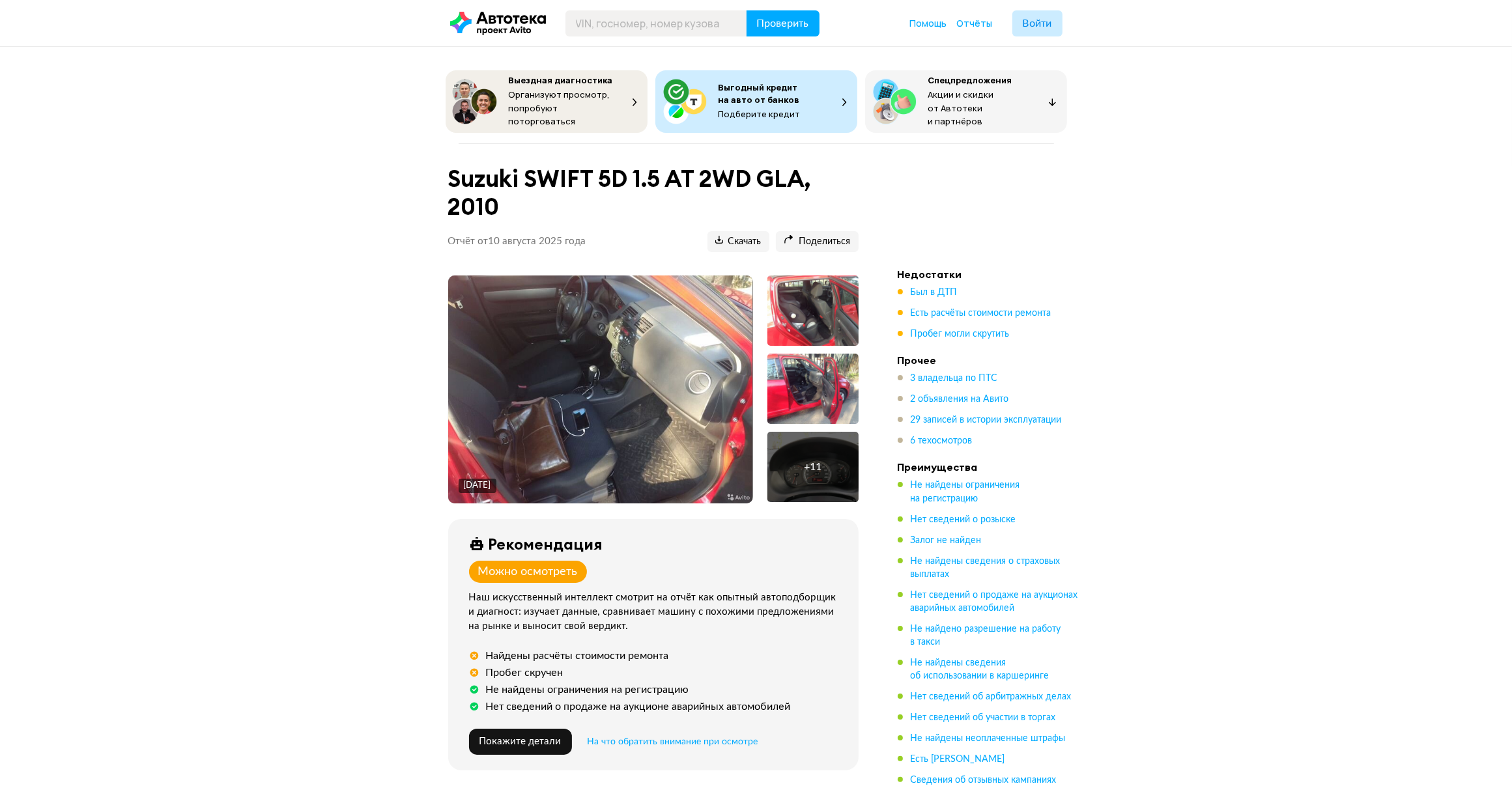
click at [644, 326] on img at bounding box center [600, 389] width 304 height 228
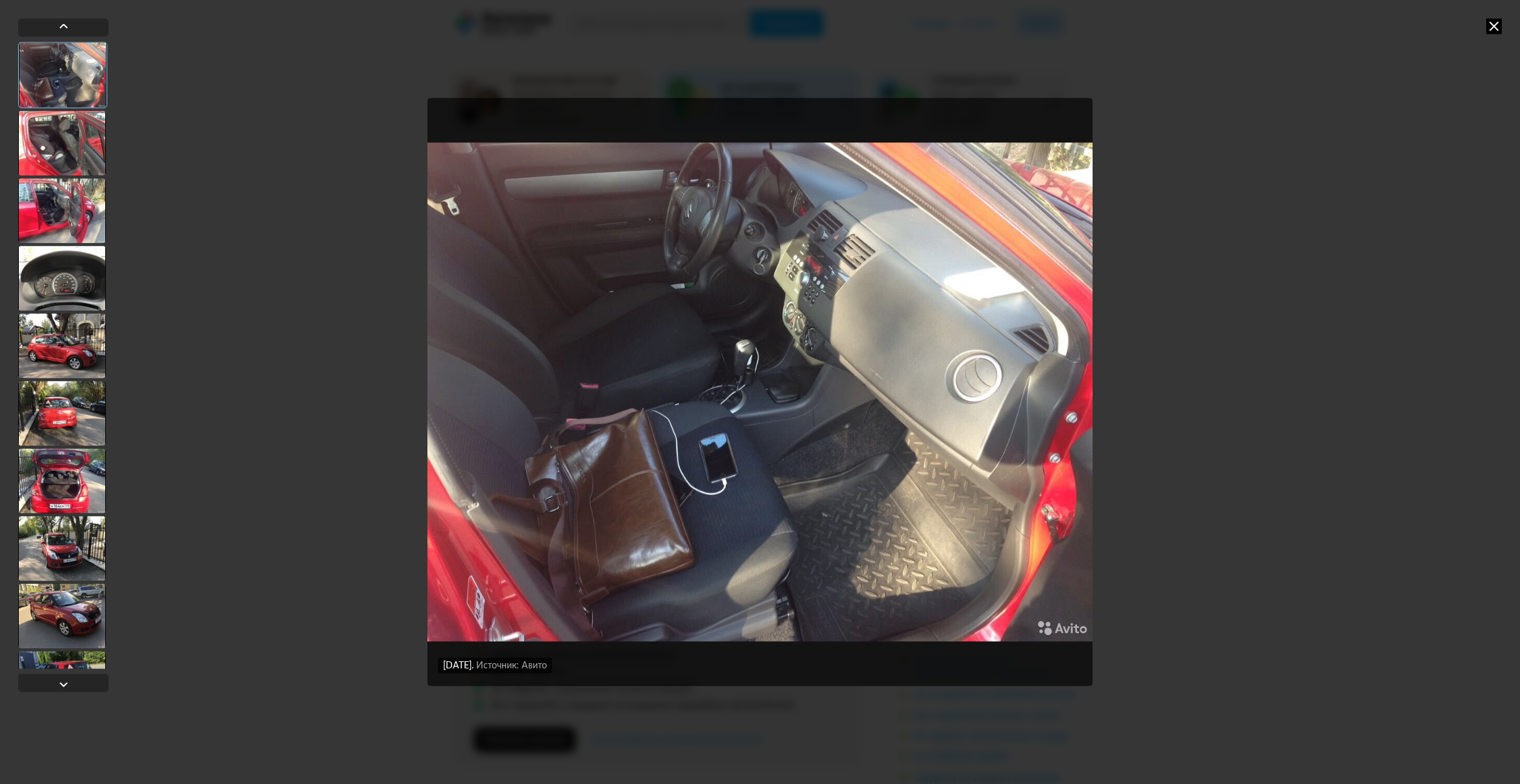
click at [1501, 26] on icon at bounding box center [1494, 26] width 16 height 16
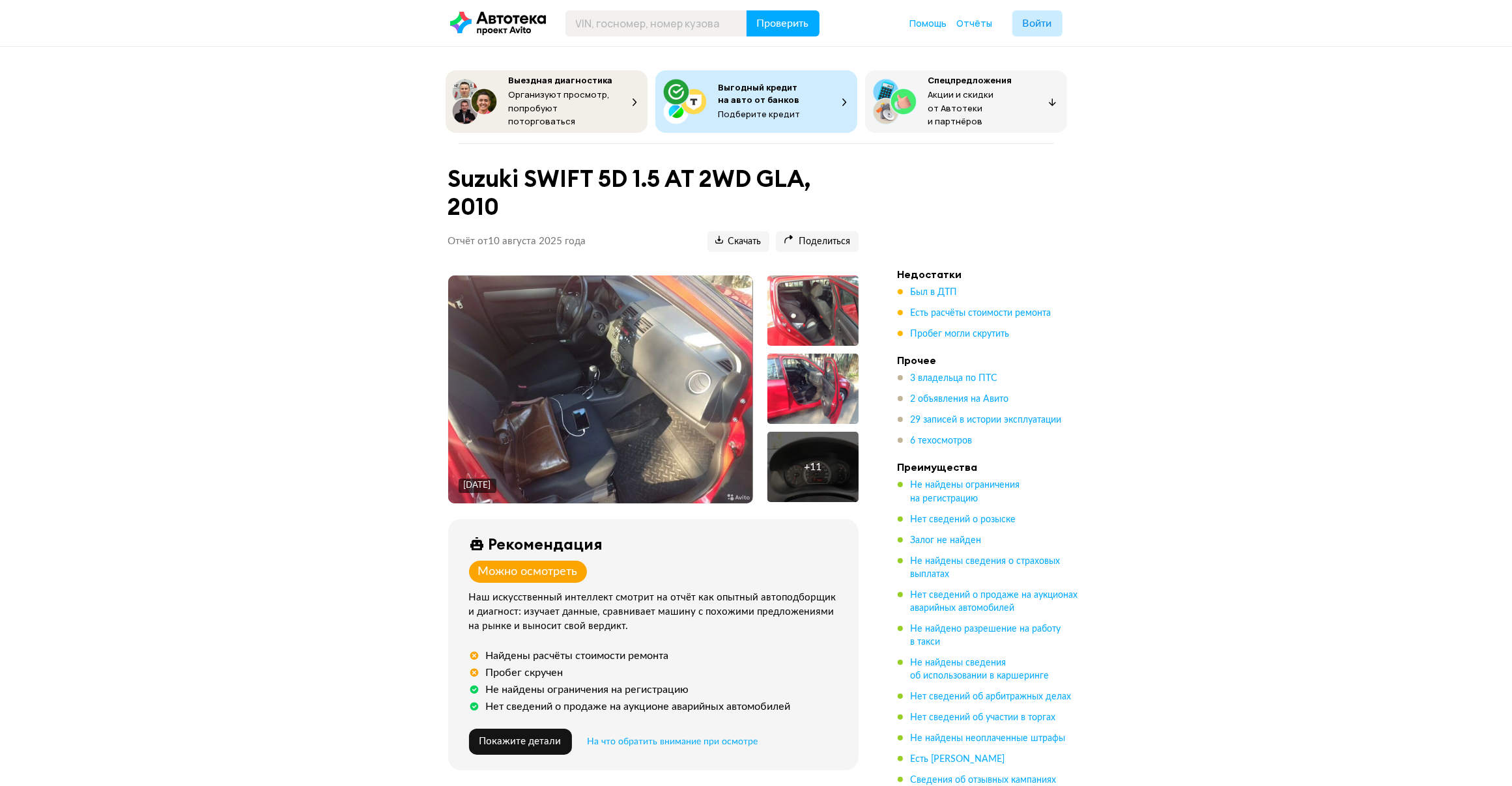
click at [542, 668] on div "Пробег скручен" at bounding box center [524, 672] width 78 height 13
click at [940, 330] on span "Пробег могли скрутить" at bounding box center [960, 334] width 99 height 9
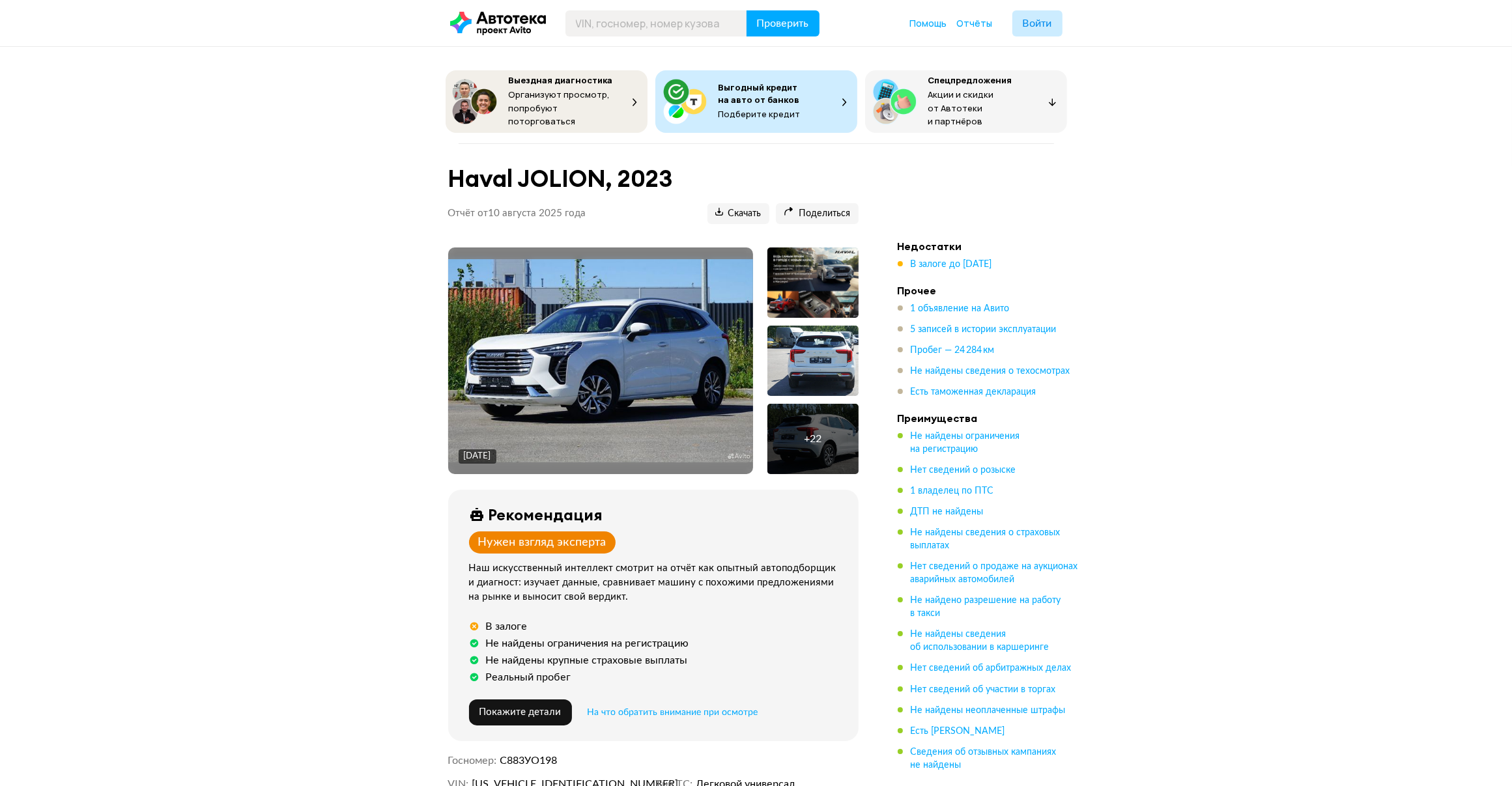
click at [812, 262] on div at bounding box center [813, 283] width 91 height 71
click at [658, 369] on img at bounding box center [600, 360] width 305 height 203
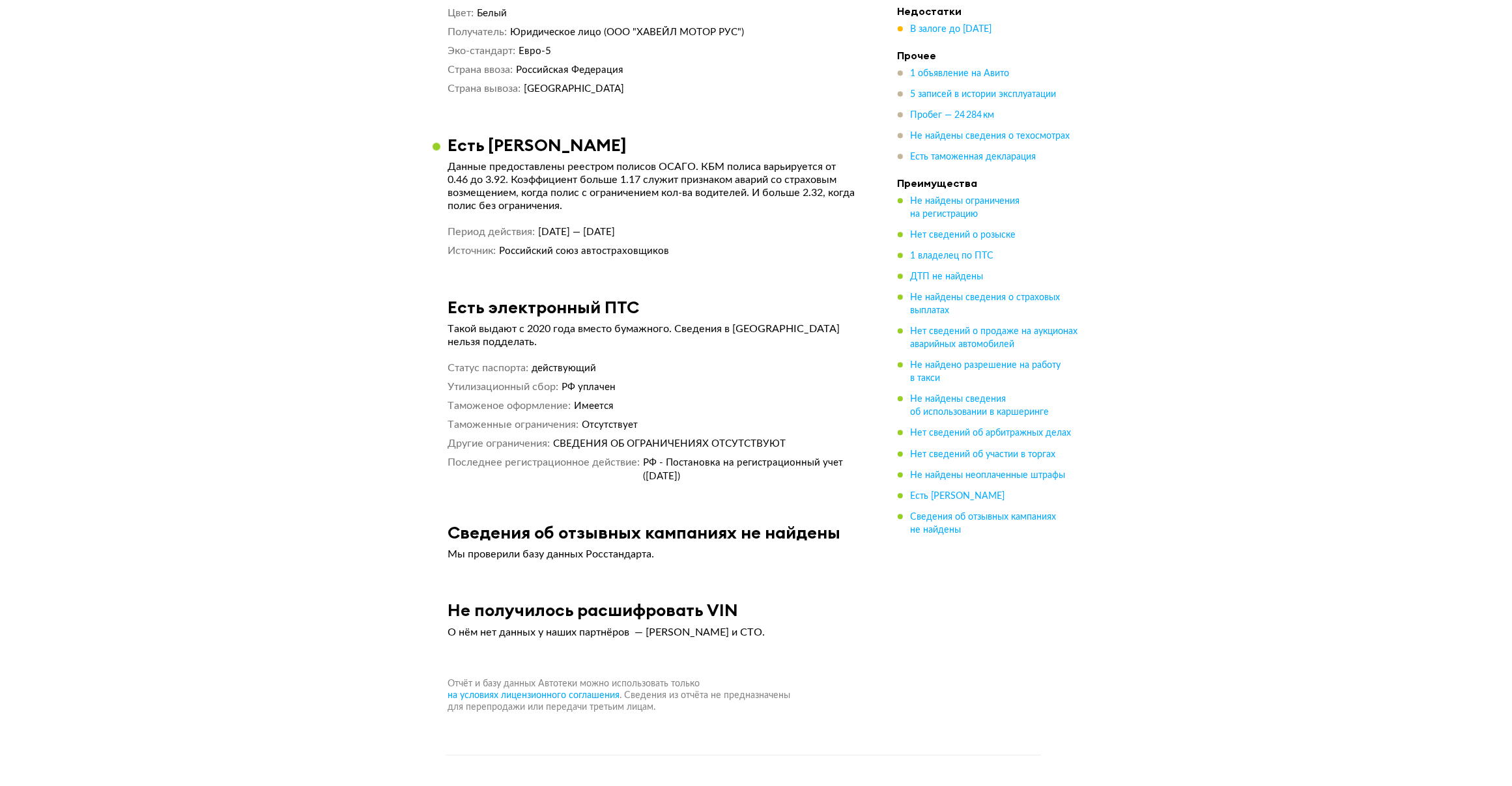
scroll to position [4127, 0]
